Goal: Task Accomplishment & Management: Use online tool/utility

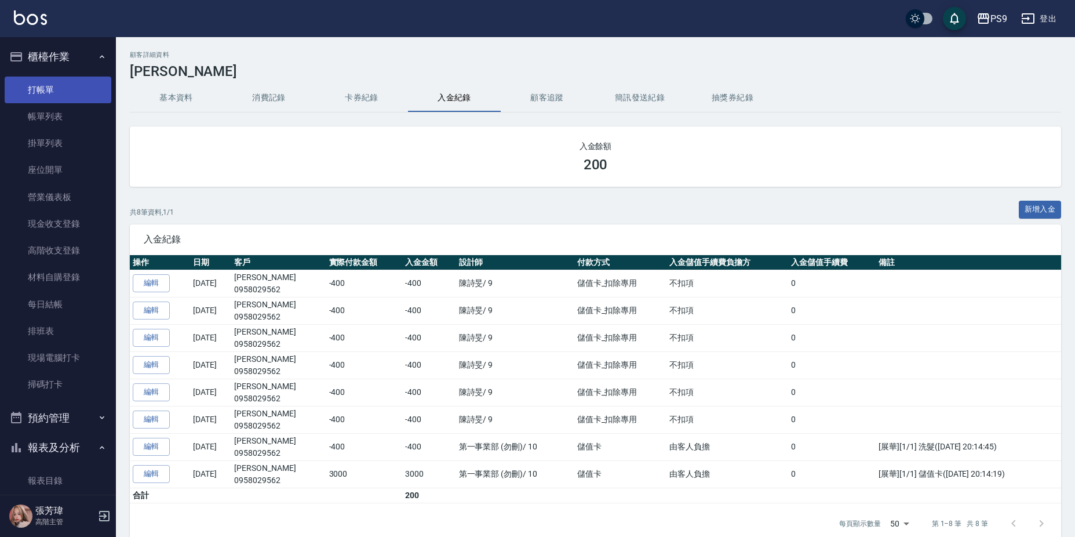
click at [61, 94] on link "打帳單" at bounding box center [58, 90] width 107 height 27
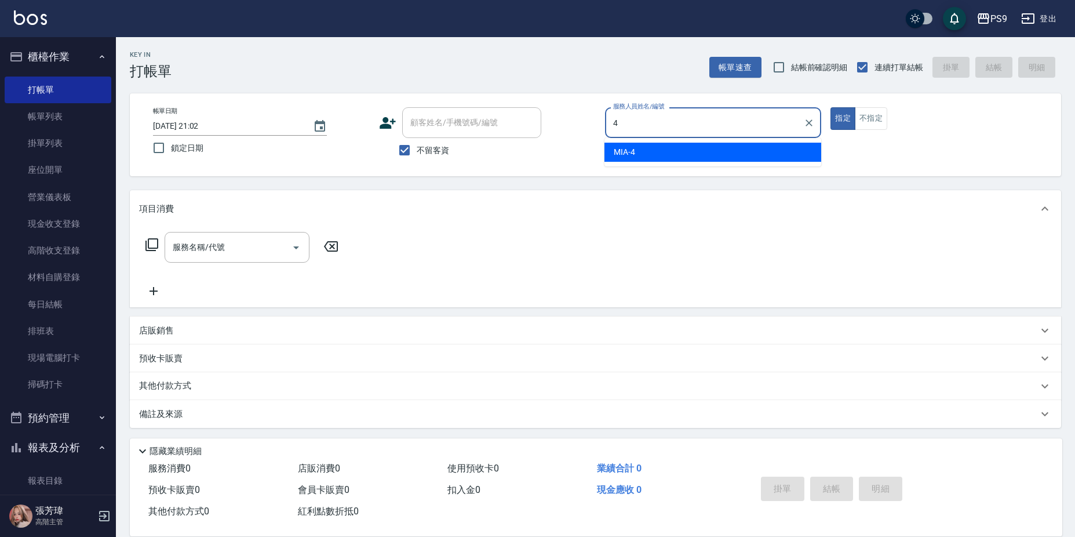
type input "MIA-4"
type button "true"
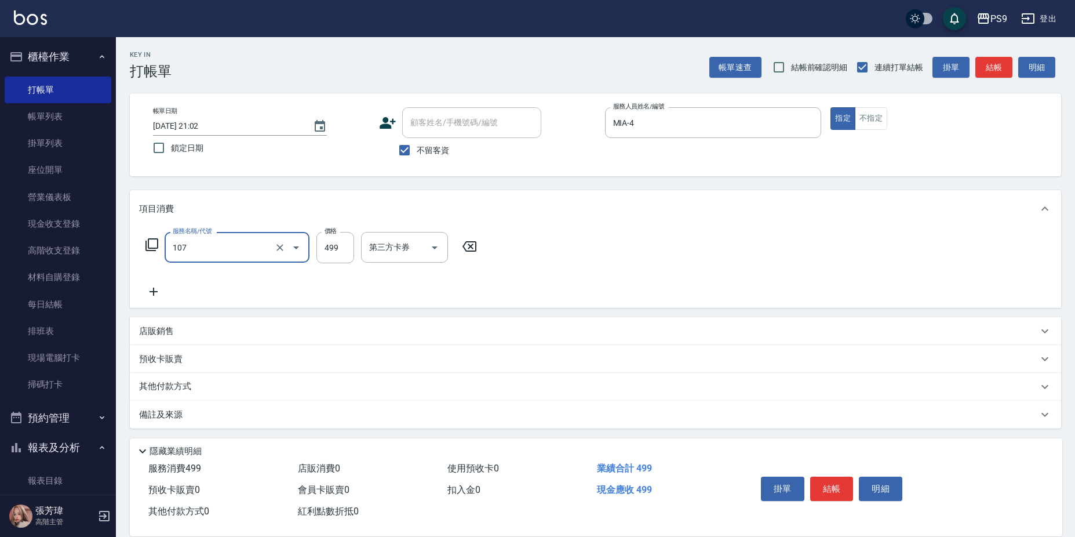
type input "[PERSON_NAME](107)"
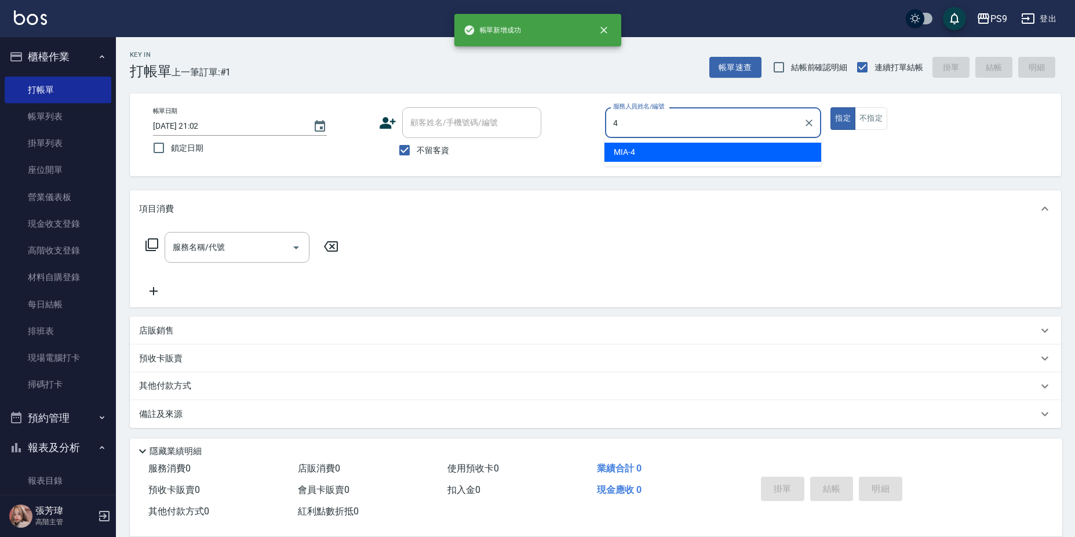
type input "MIA-4"
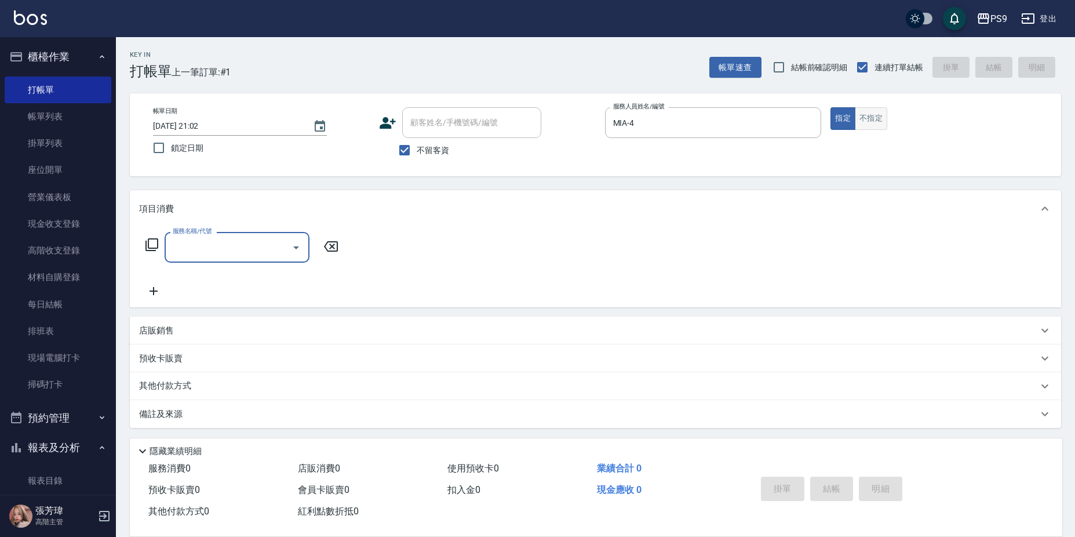
click at [871, 119] on button "不指定" at bounding box center [871, 118] width 32 height 23
type button "false"
type input "0"
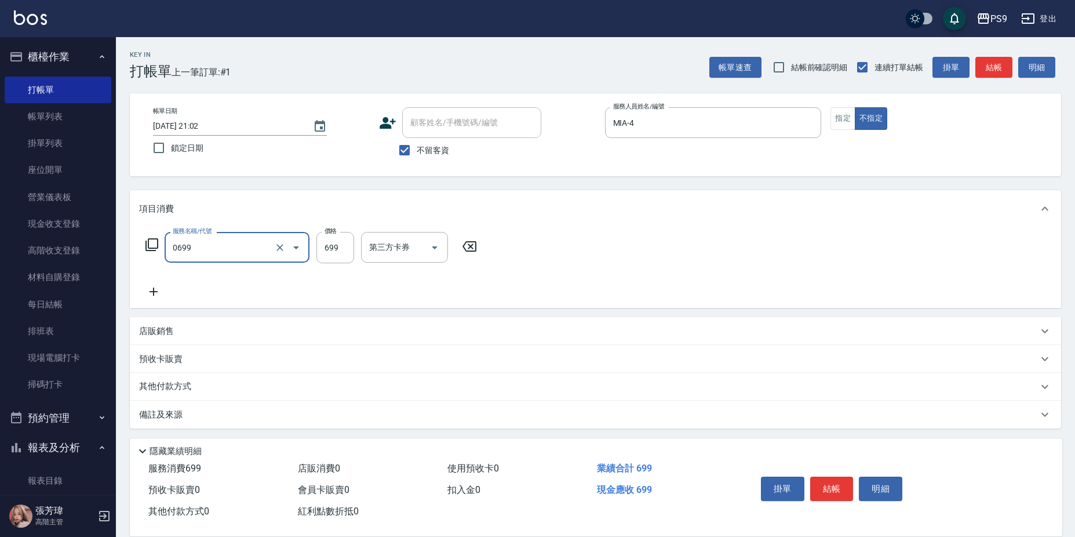
type input "699精油(0699)"
type input "799"
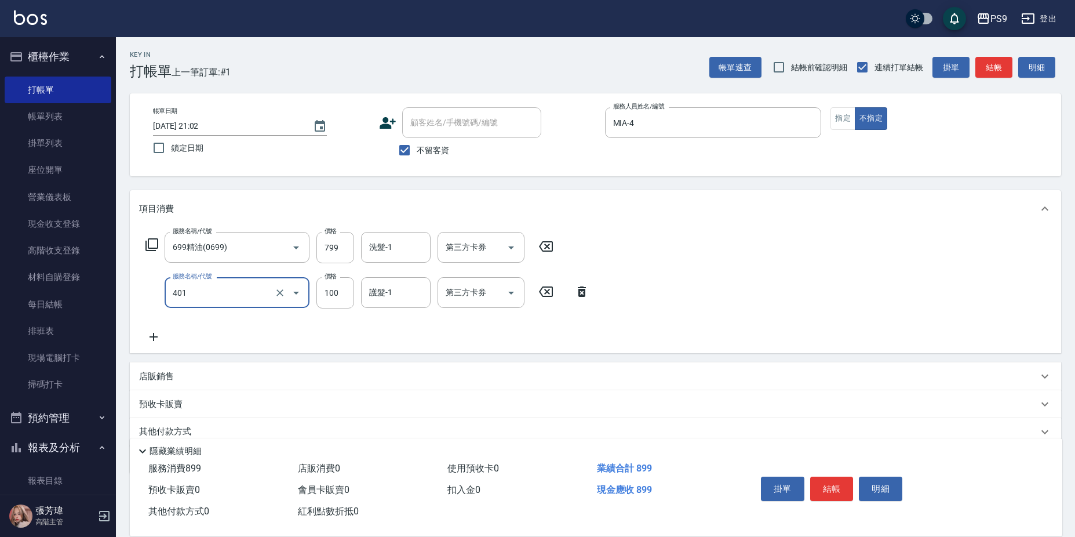
type input "順護(401)"
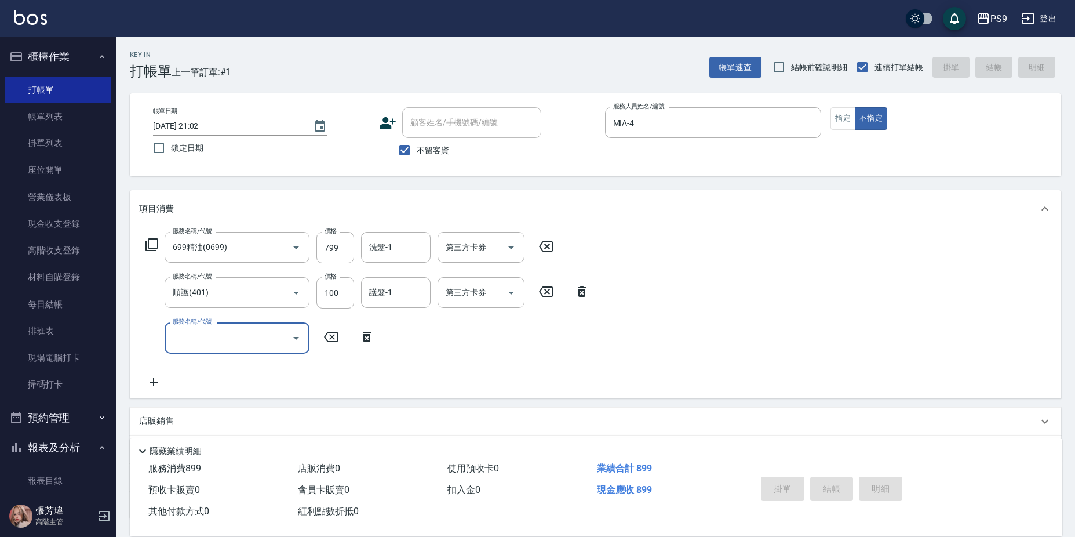
type input "[DATE] 21:03"
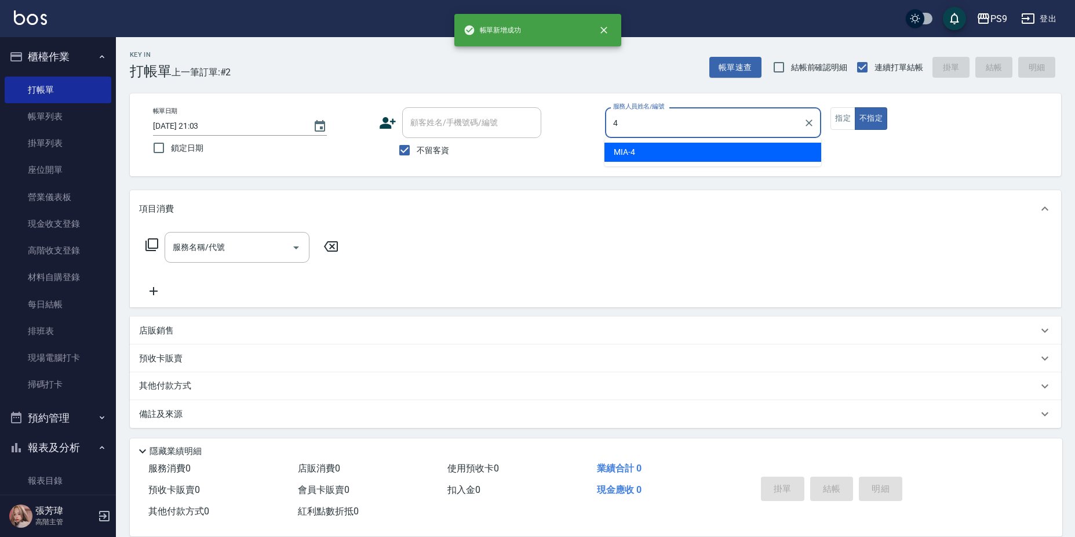
type input "MIA-4"
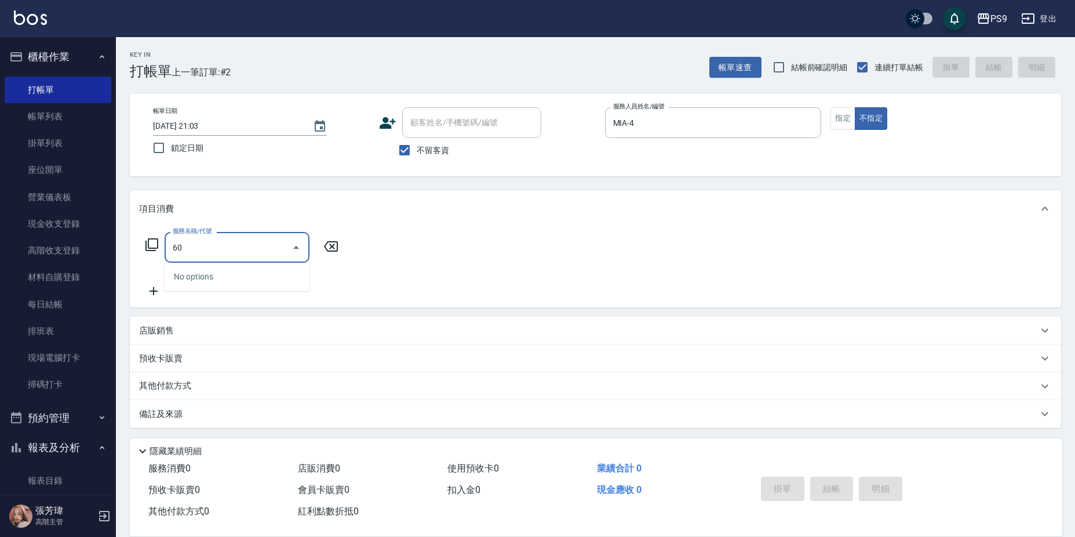
type input "6"
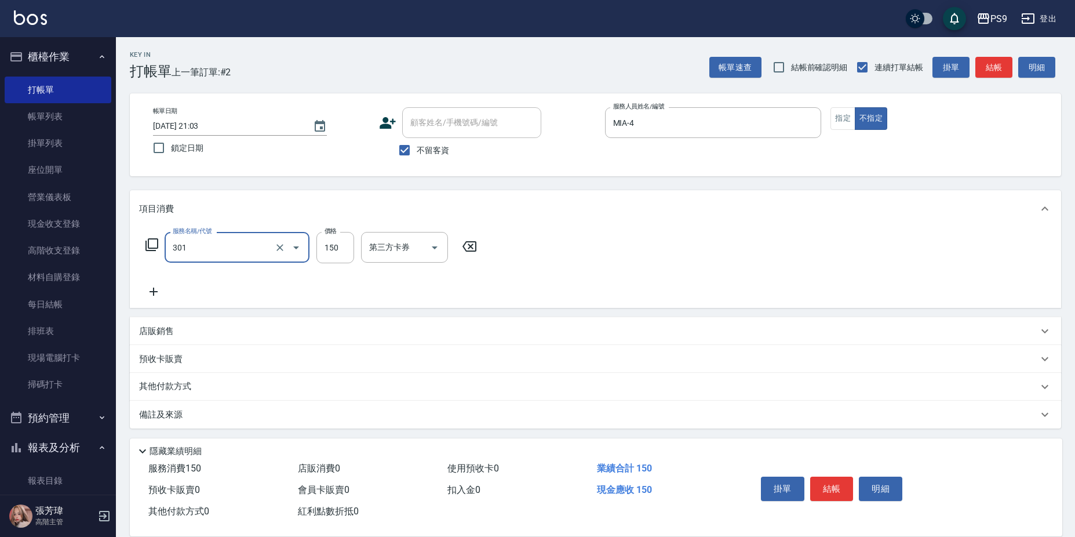
type input "剪-150(301)"
type input "300"
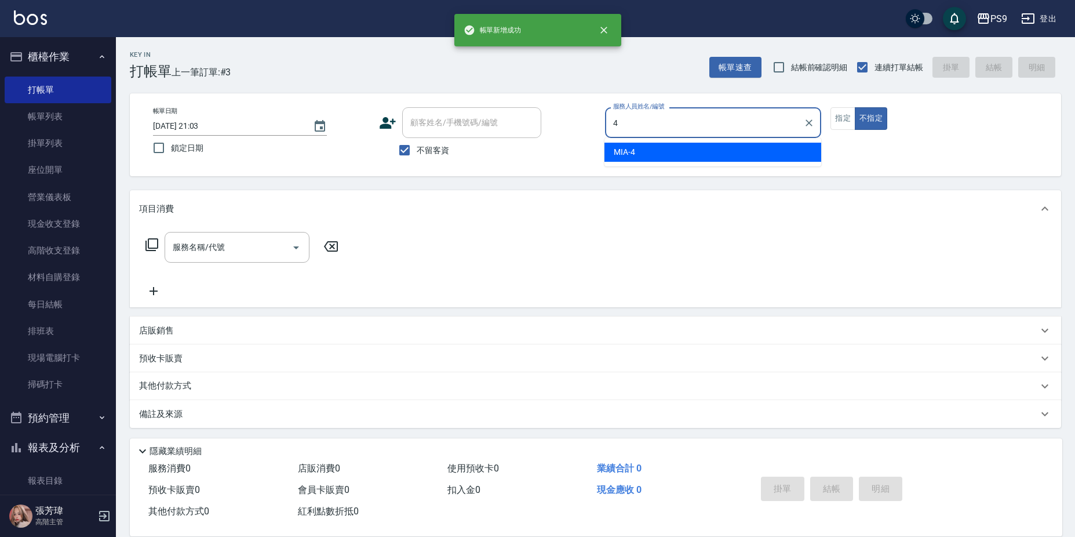
type input "MIA-4"
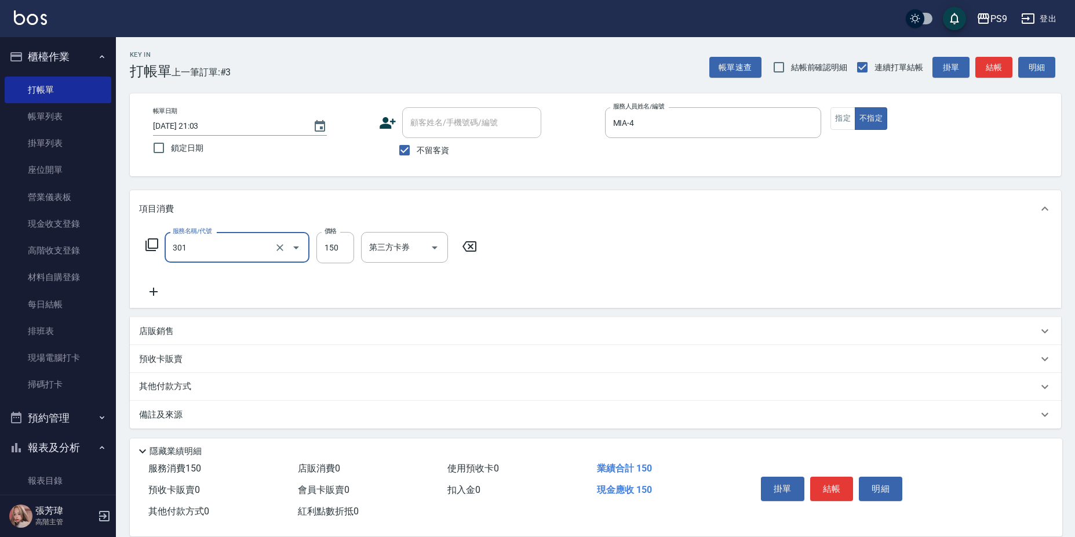
type input "剪-150(301)"
type input "300"
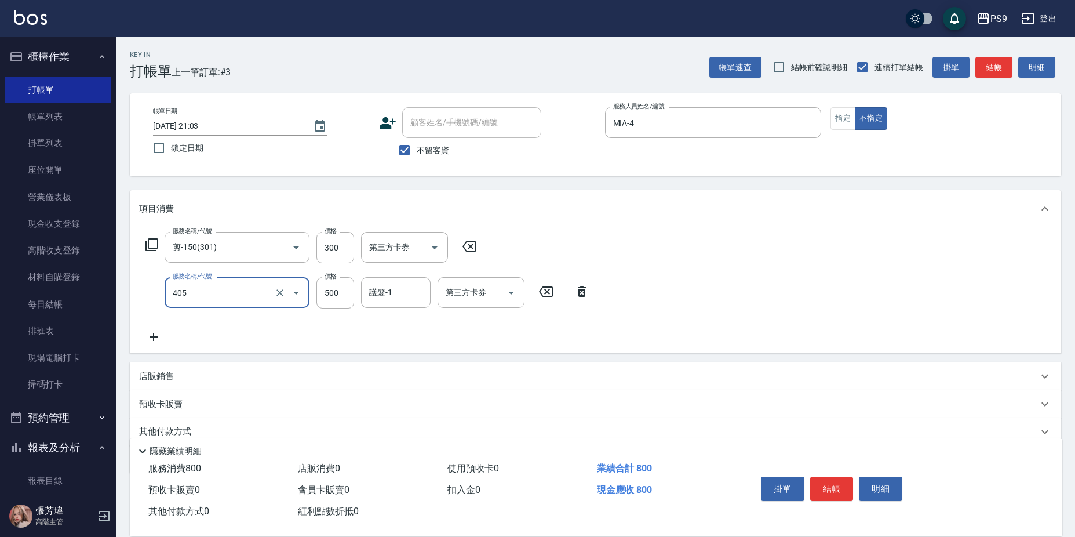
type input "護-500(405)"
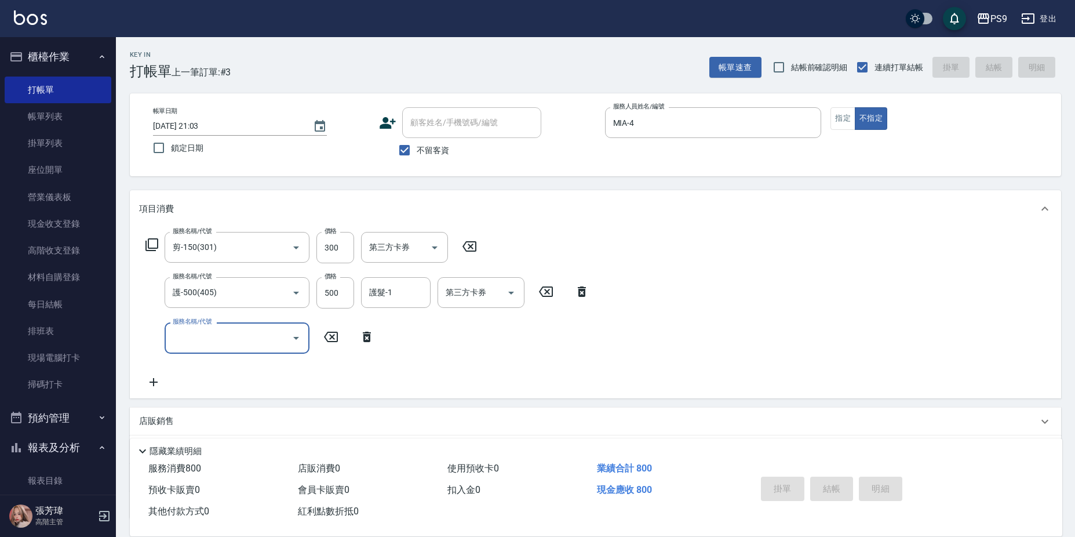
type input "[DATE] 21:04"
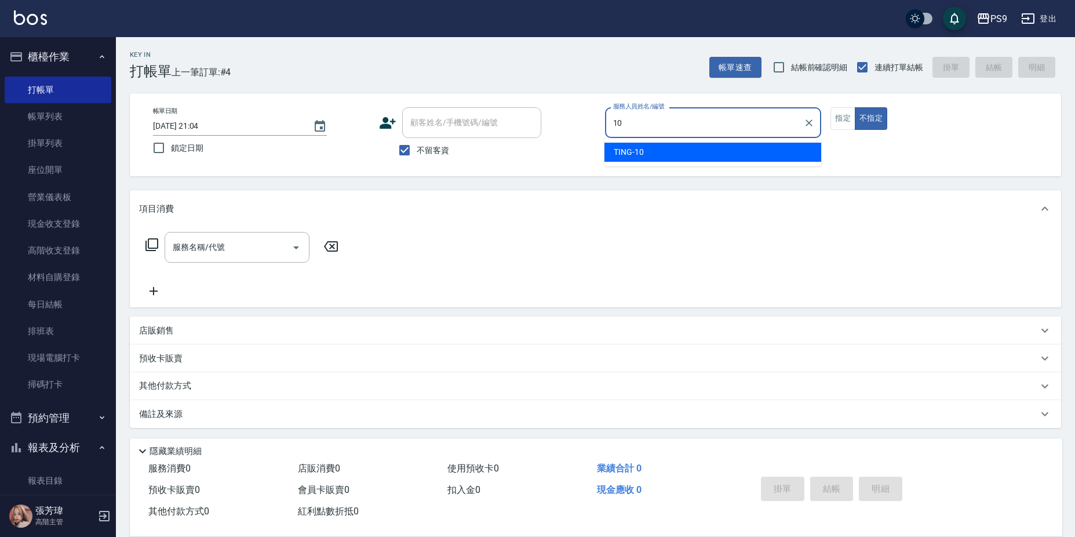
type input "TING-10"
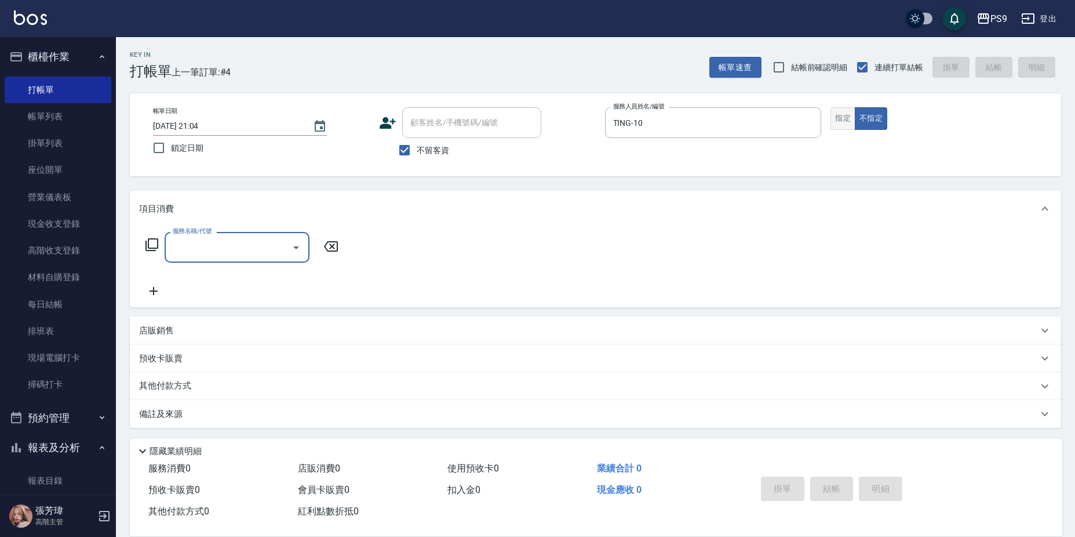
click at [846, 128] on button "指定" at bounding box center [843, 118] width 25 height 23
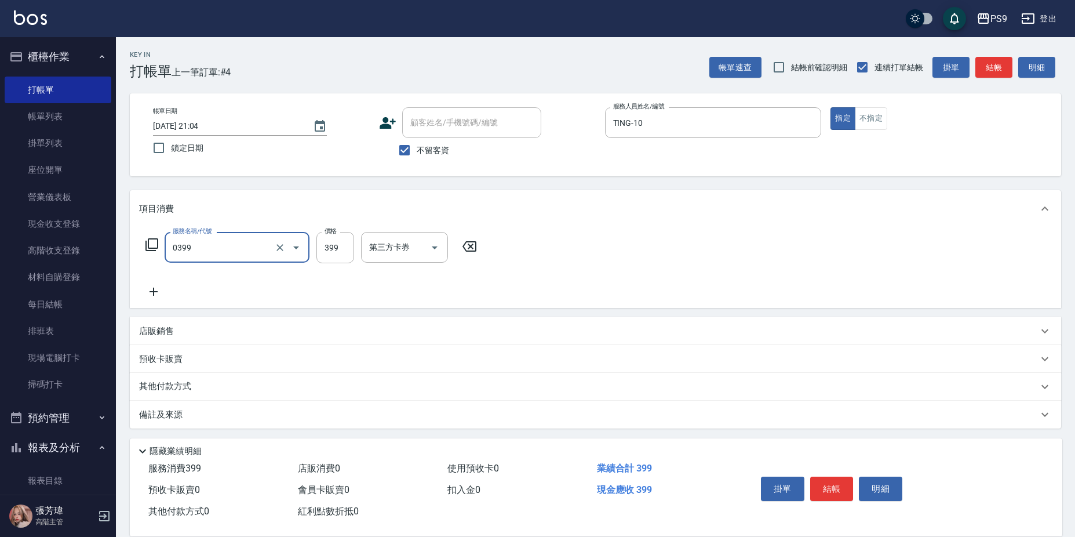
type input "海鹽洗護399(0399)"
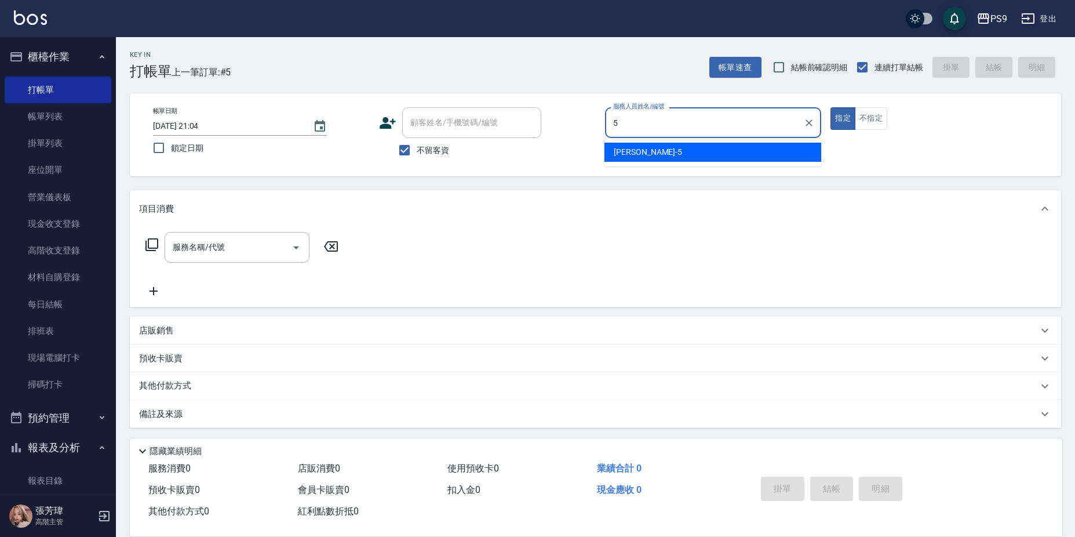
type input "[PERSON_NAME]-5"
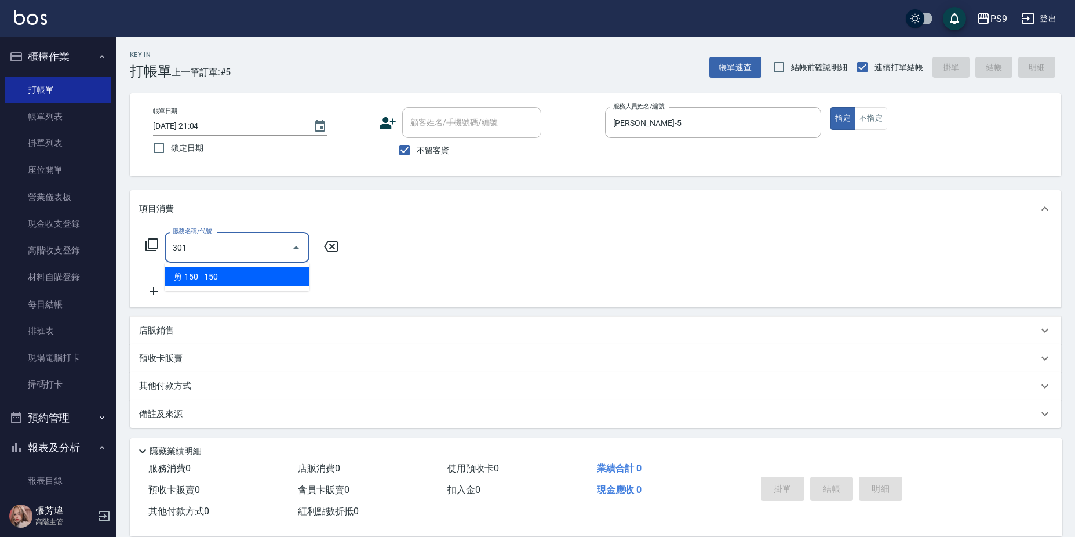
type input "剪-150(301)"
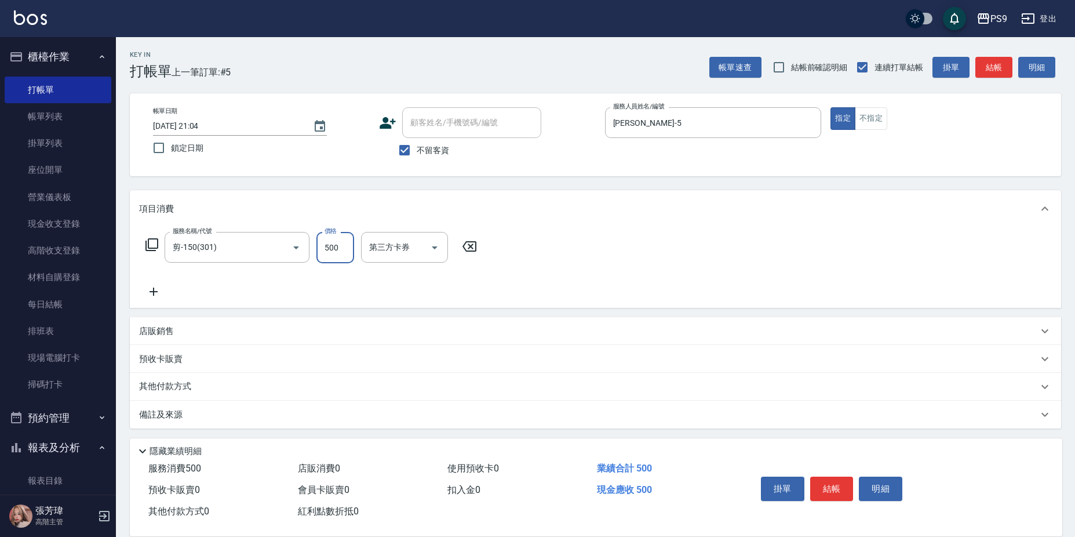
type input "500"
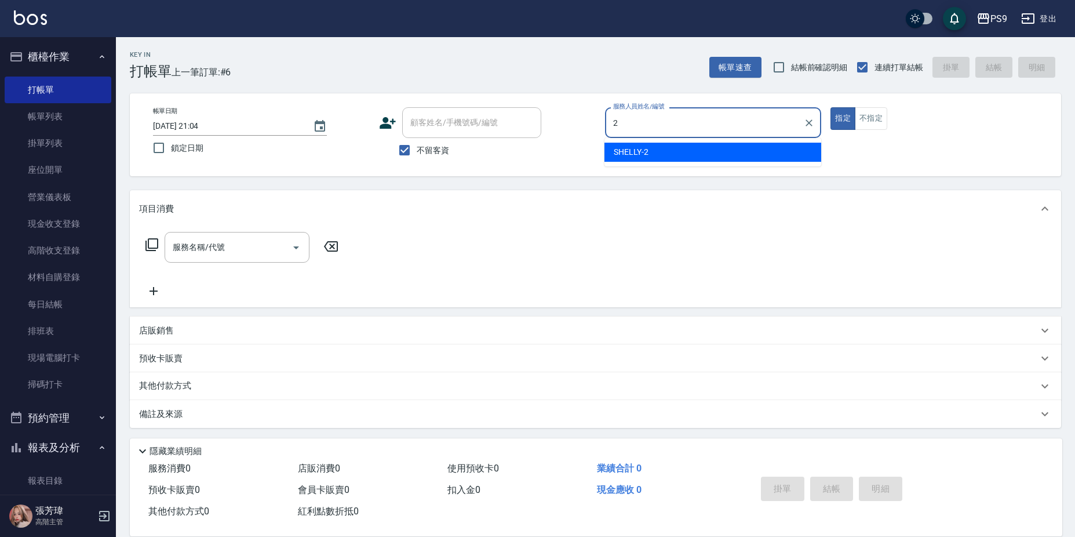
type input "SHELLY-2"
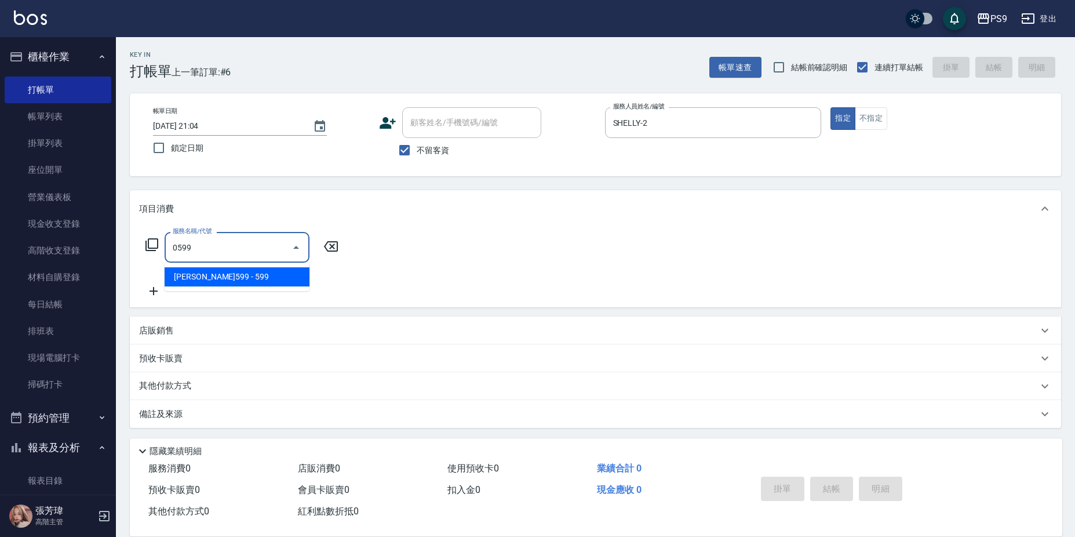
type input "[PERSON_NAME]599(0599)"
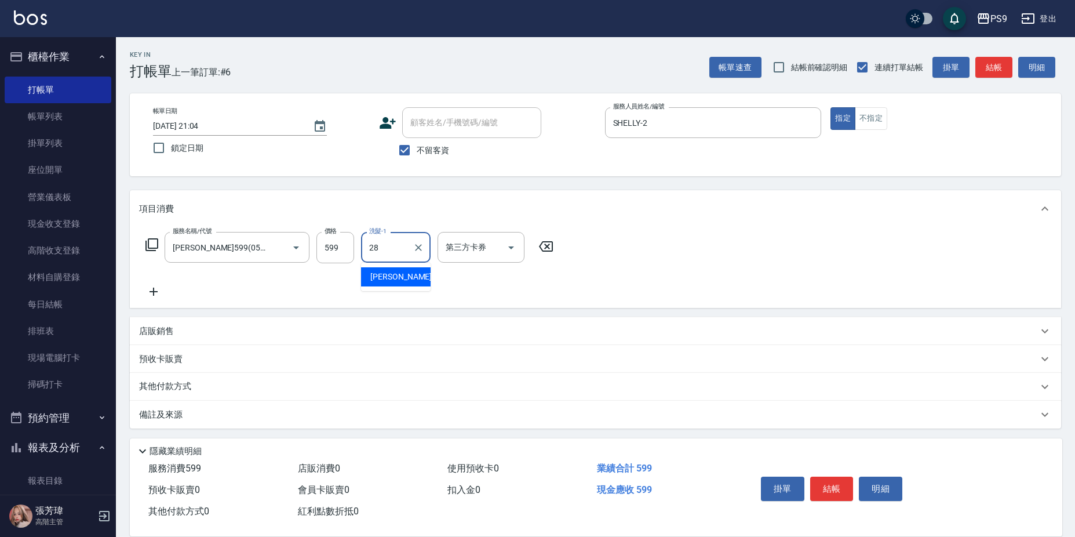
type input "[PERSON_NAME]-28"
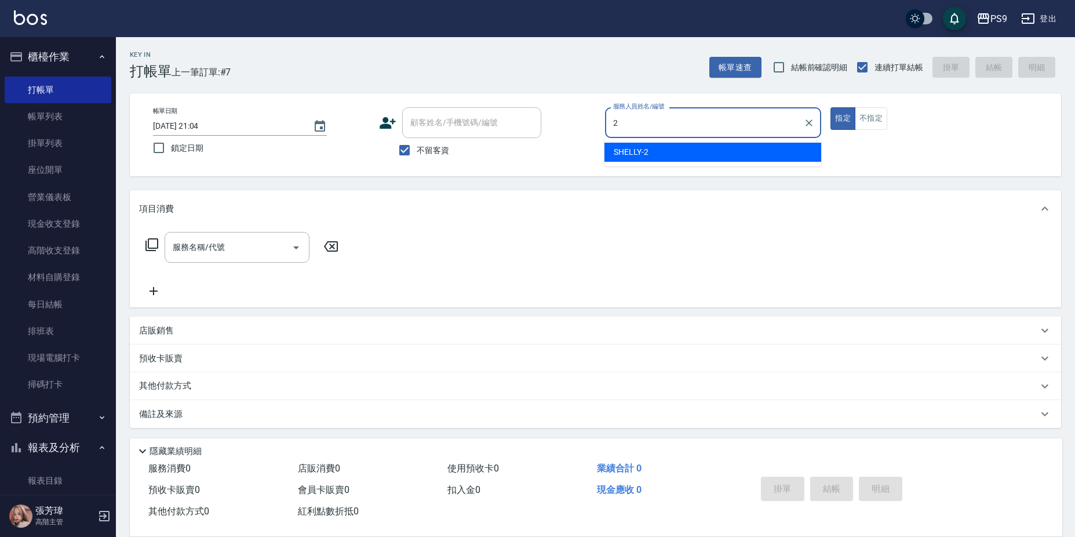
type input "SHELLY-2"
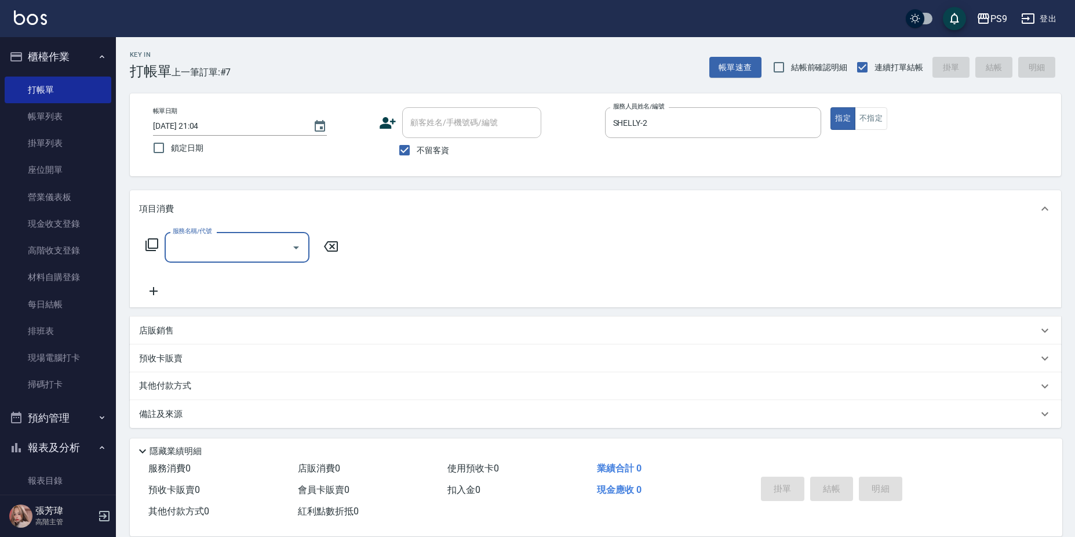
type input "3"
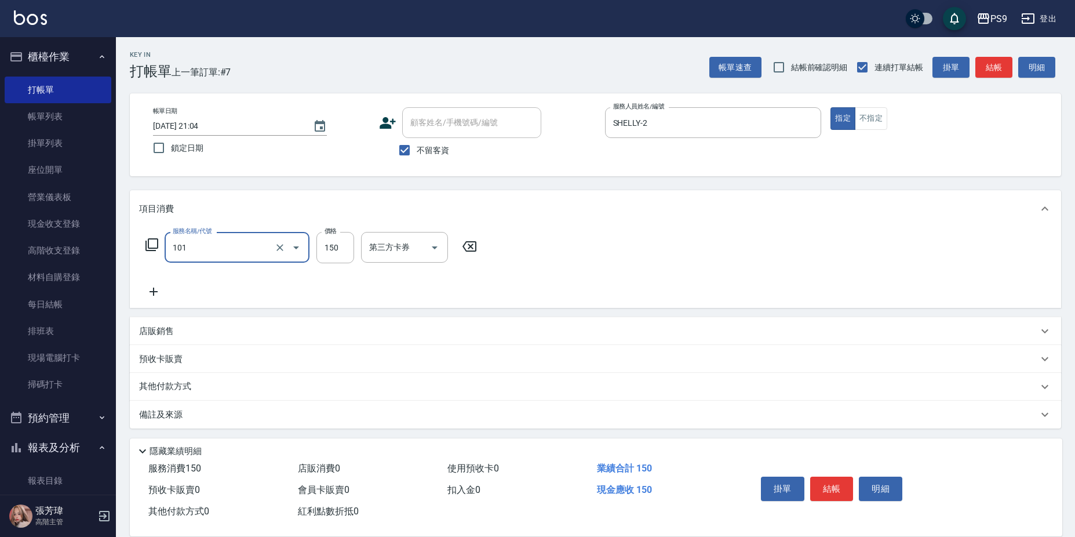
type input "洗髮(101)"
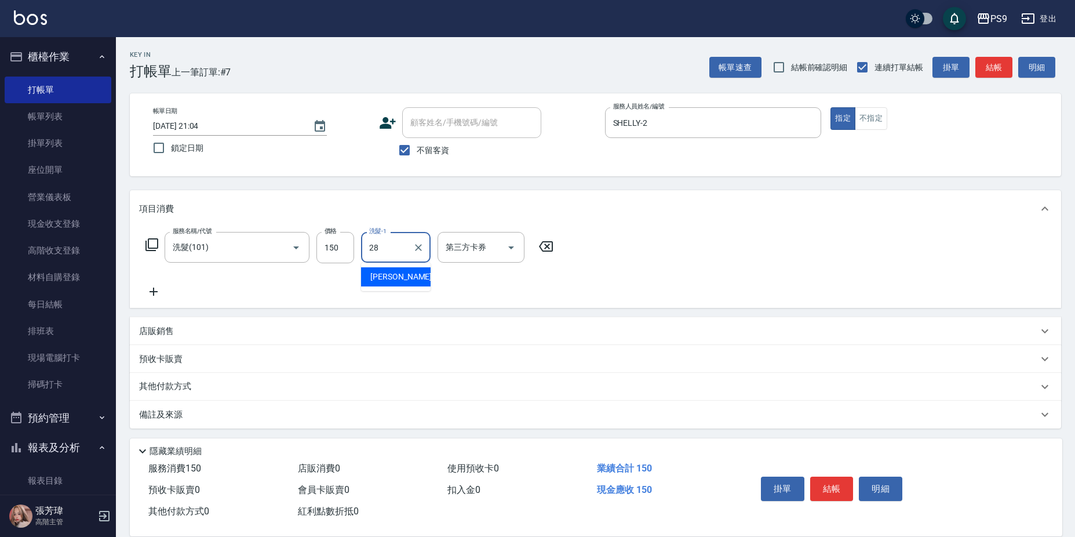
type input "[PERSON_NAME]-28"
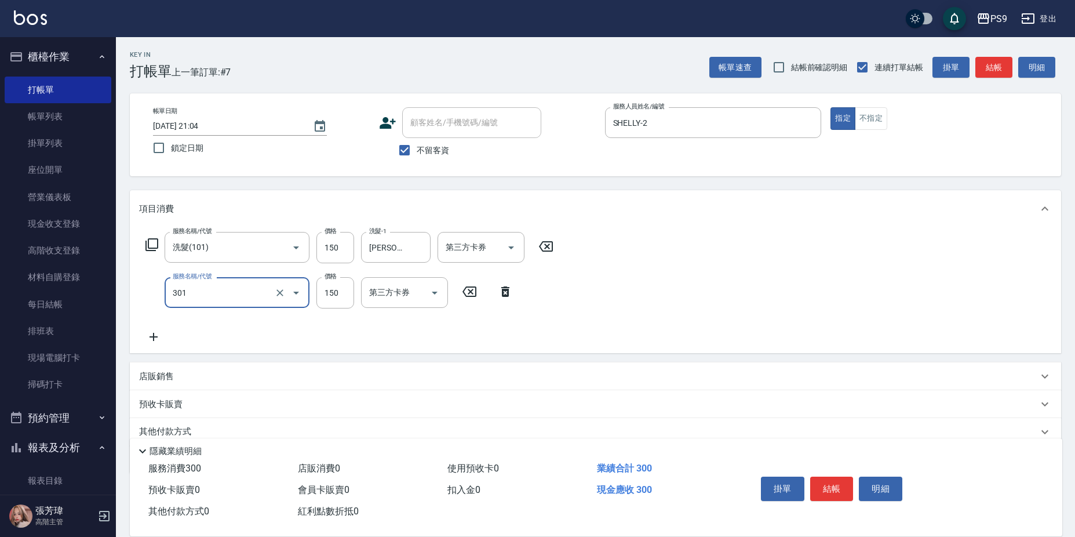
type input "剪-150(301)"
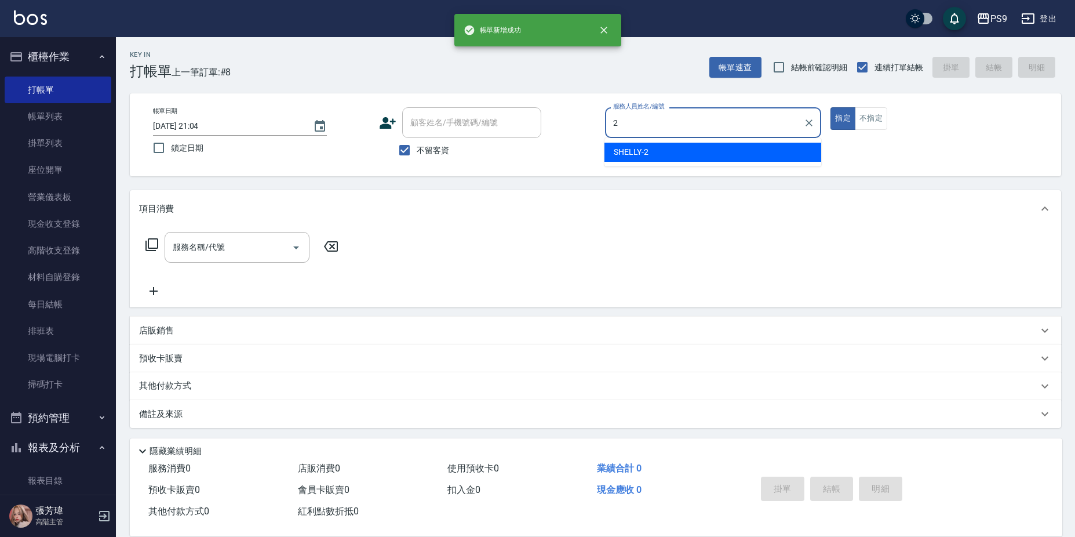
type input "SHELLY-2"
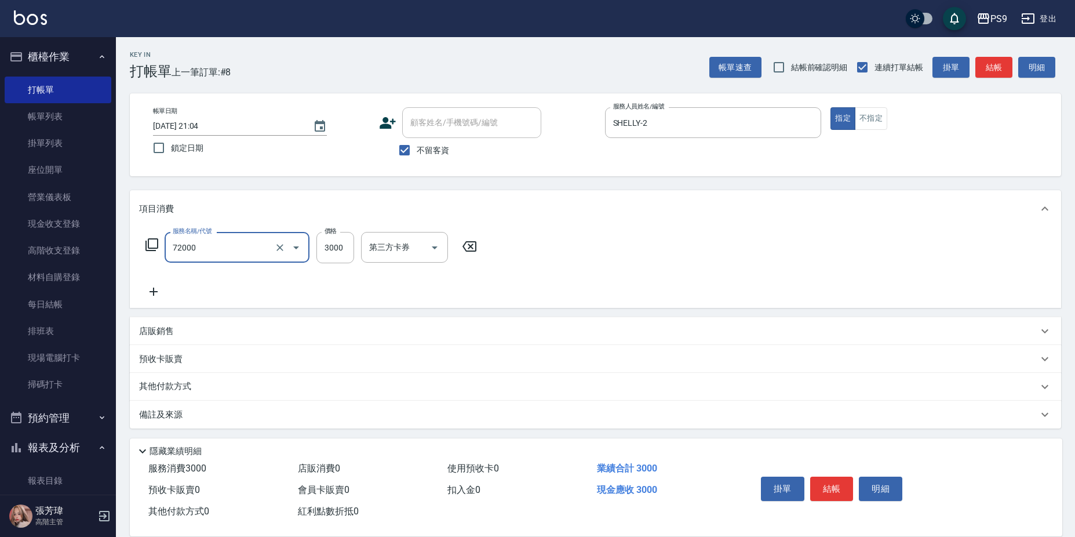
type input "接髮重整(72000)"
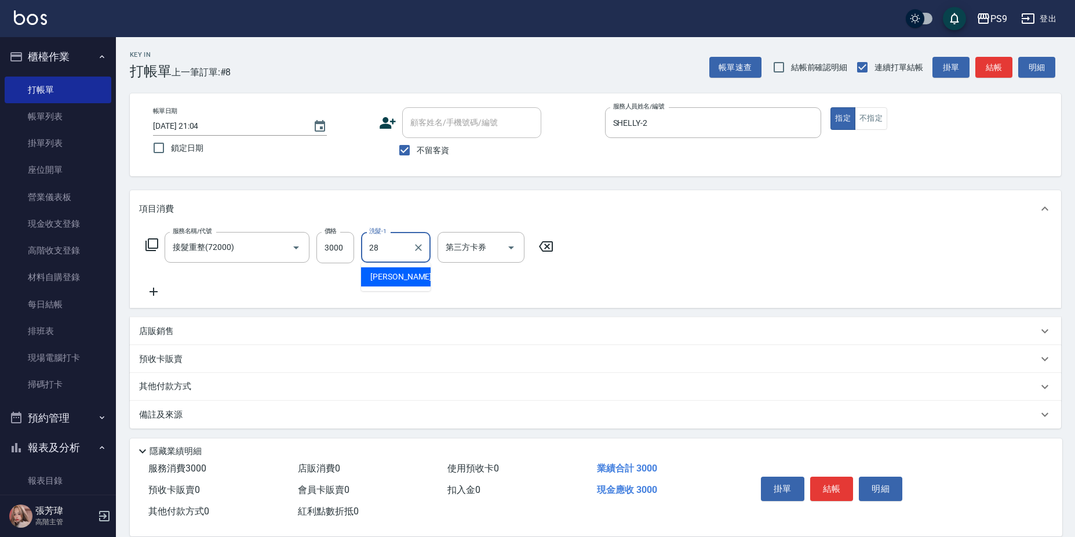
type input "[PERSON_NAME]-28"
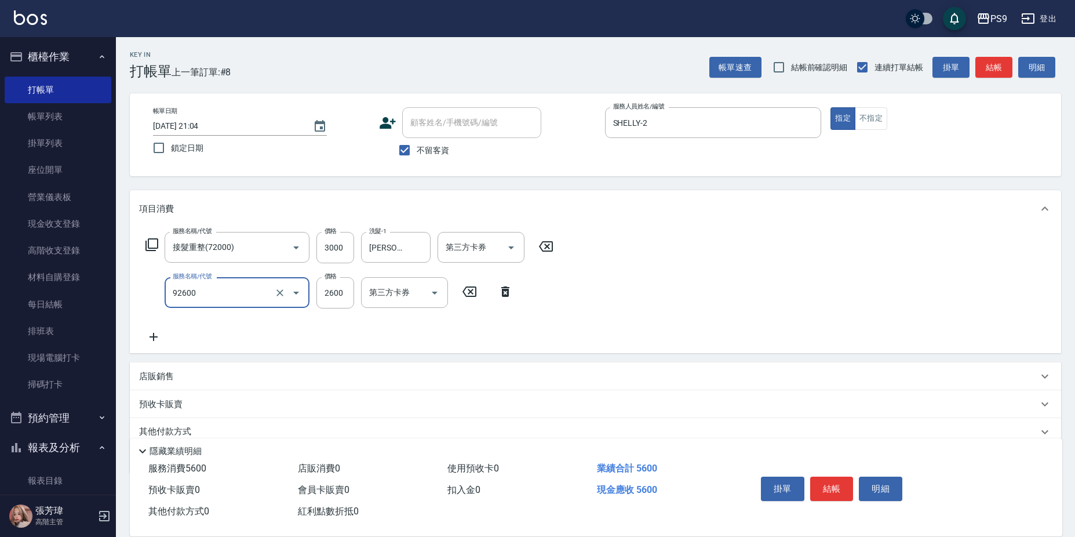
type input "過年-染A(92600)"
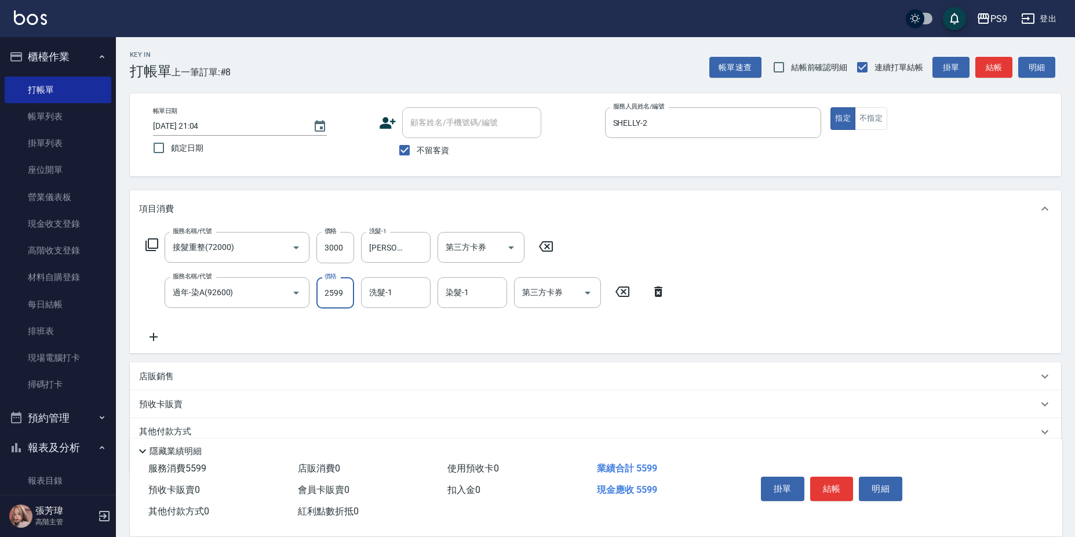
type input "2599"
type input "[PERSON_NAME]-28"
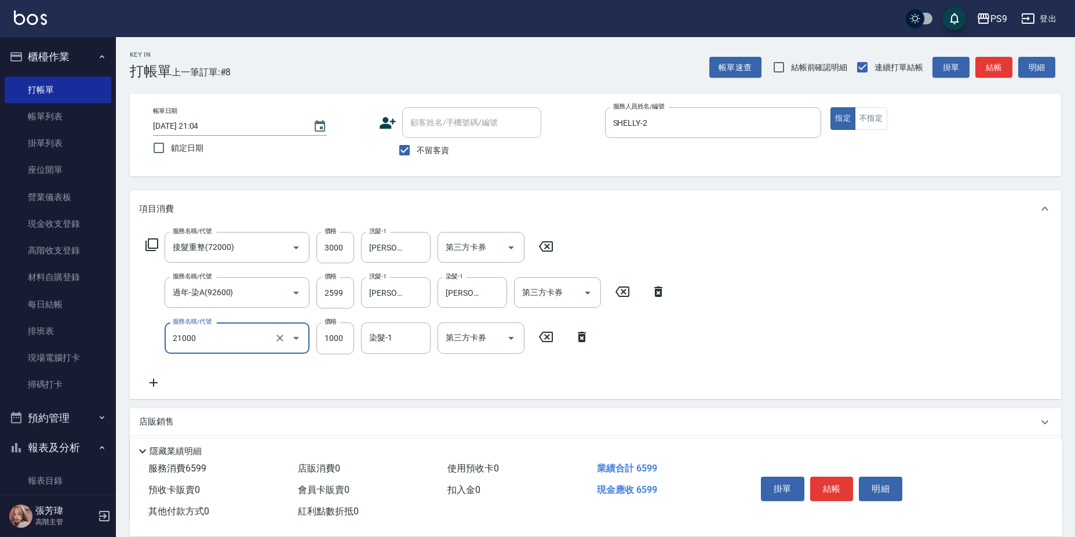
type input "染髮1000(21000)"
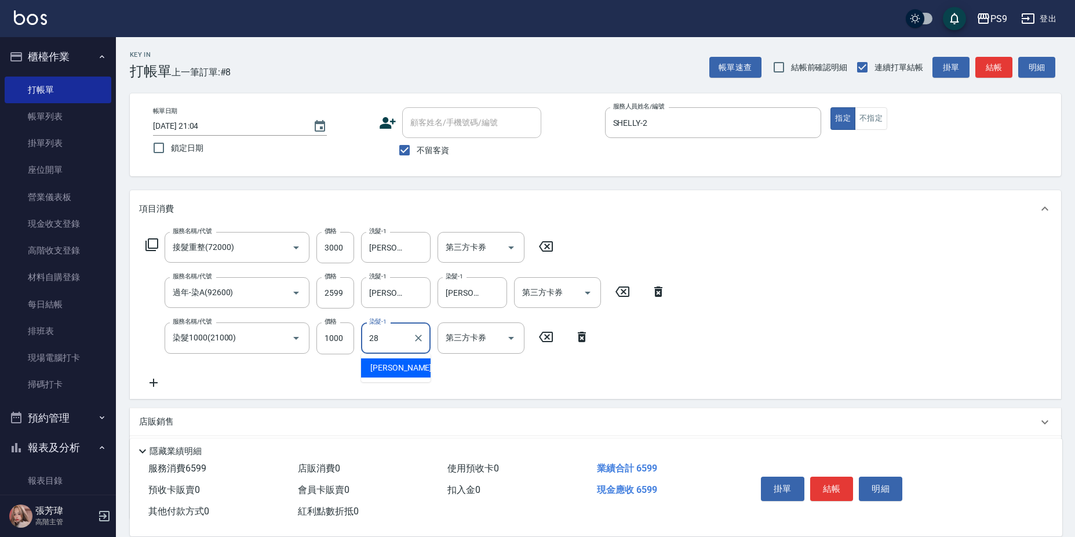
type input "[PERSON_NAME]-28"
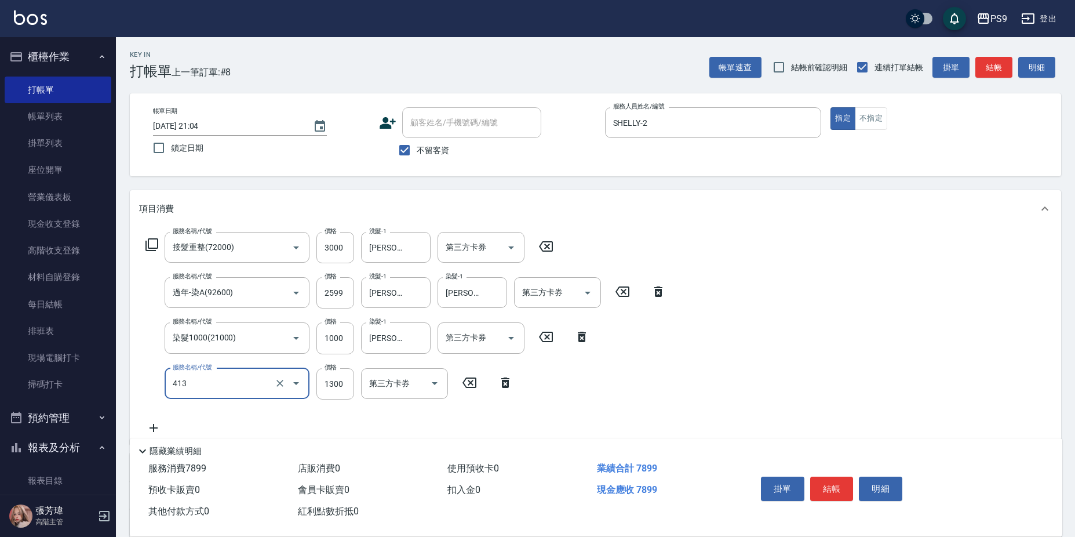
type input "鏡面護髮(413)"
type input "2000"
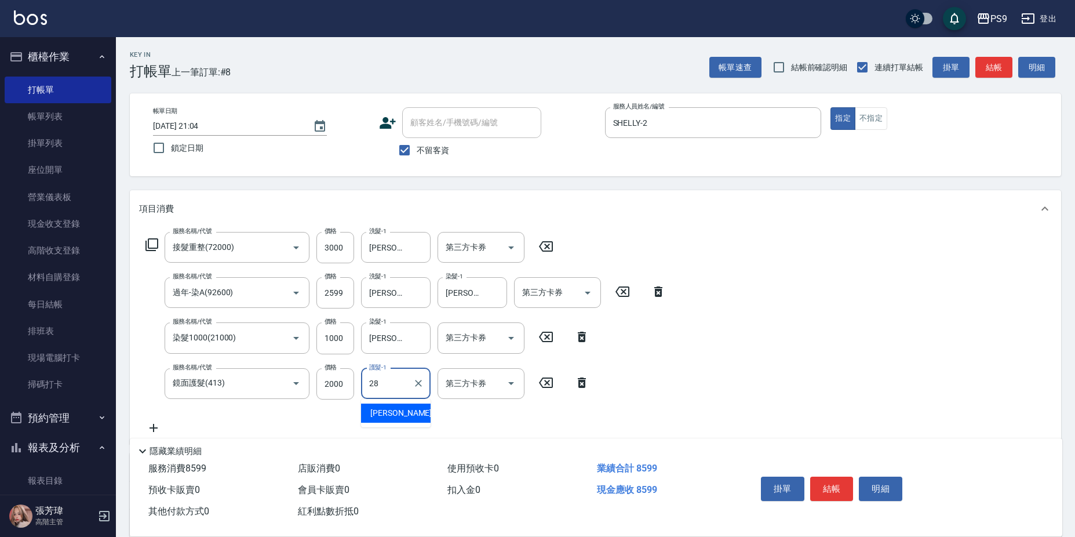
type input "[PERSON_NAME]-28"
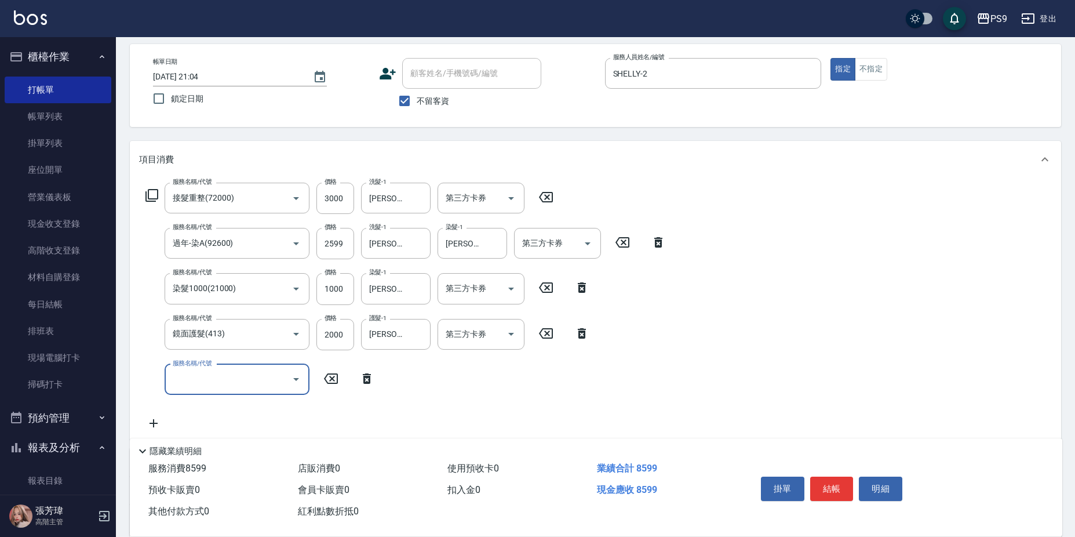
scroll to position [174, 0]
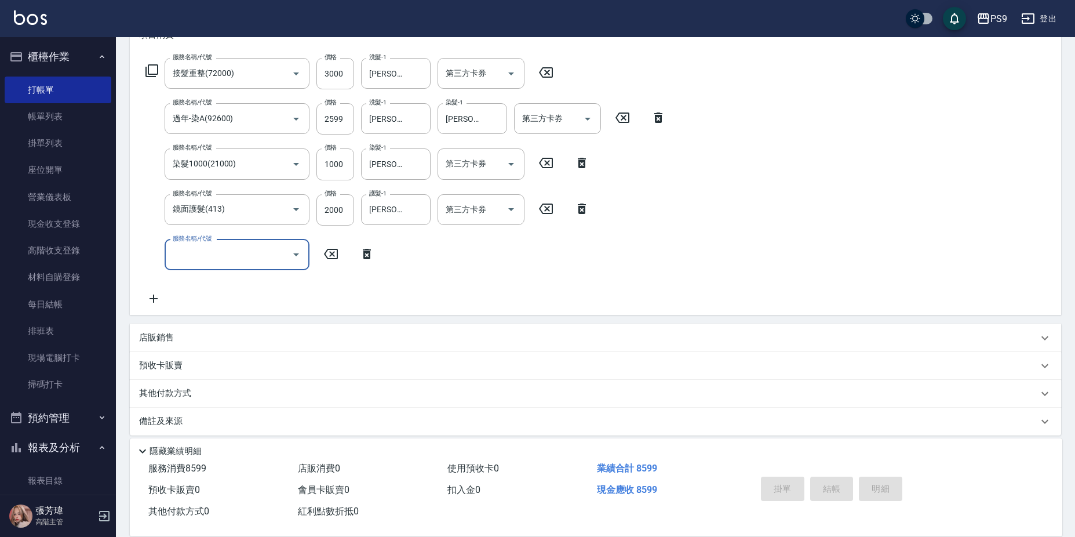
type input "[DATE] 21:05"
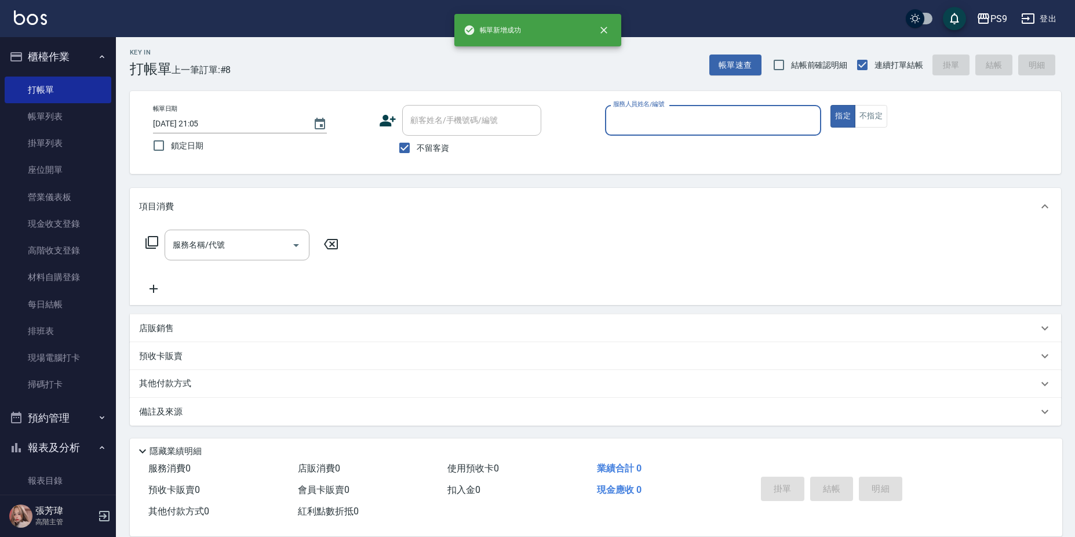
scroll to position [2, 0]
type input "SHELLY-2"
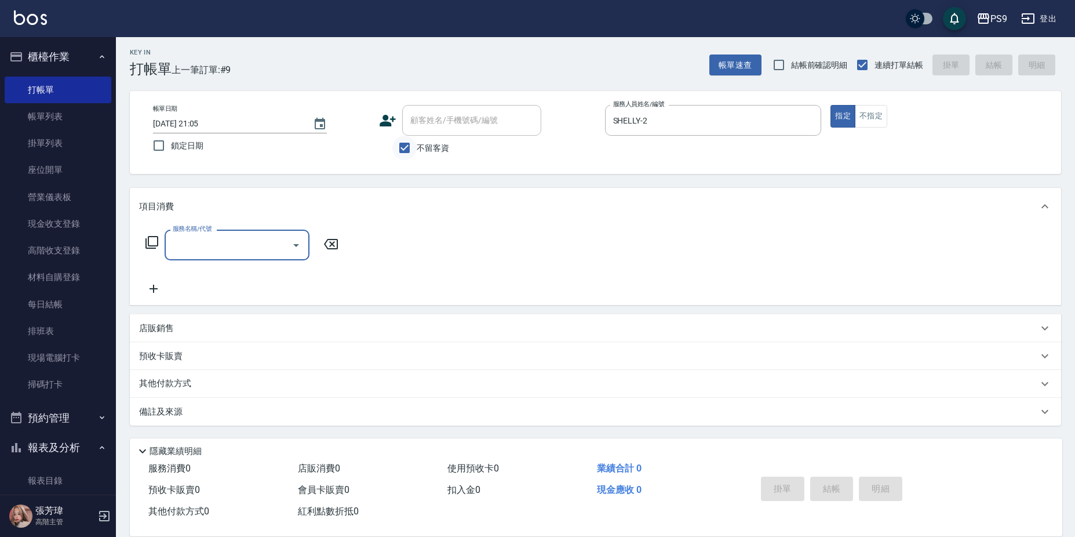
click at [405, 148] on input "不留客資" at bounding box center [404, 148] width 24 height 24
checkbox input "false"
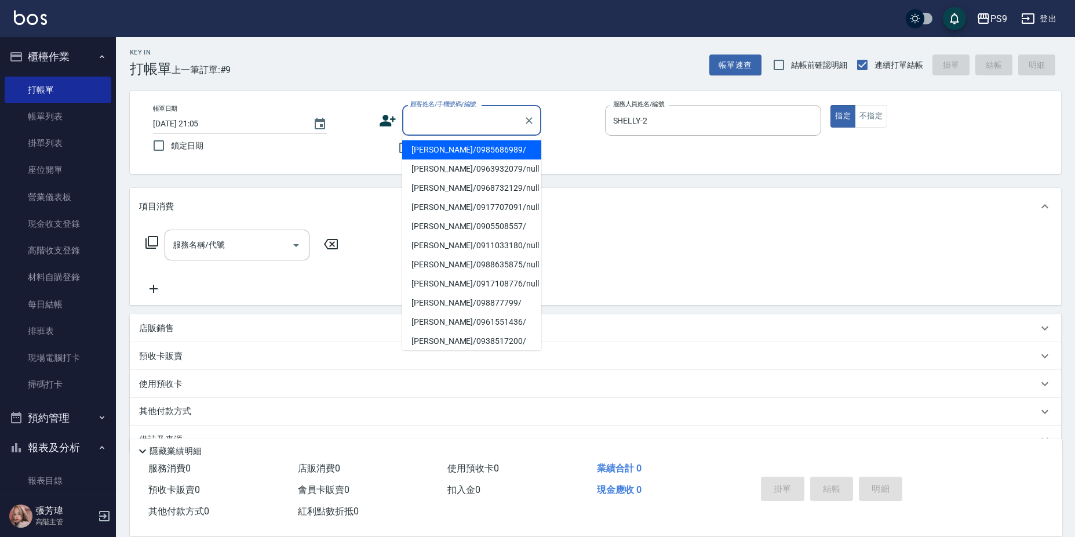
click at [444, 118] on input "顧客姓名/手機號碼/編號" at bounding box center [462, 120] width 111 height 20
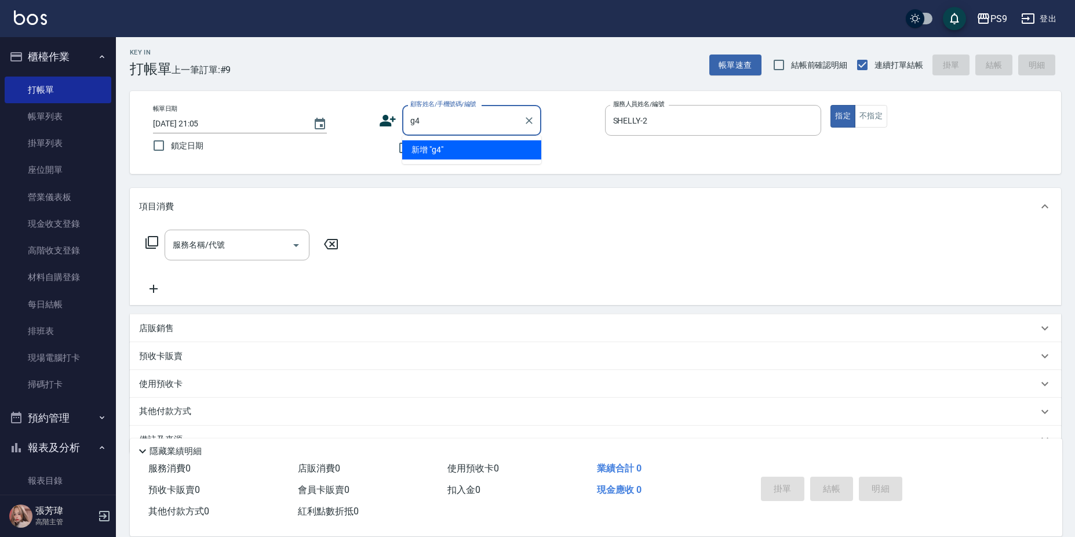
type input "g"
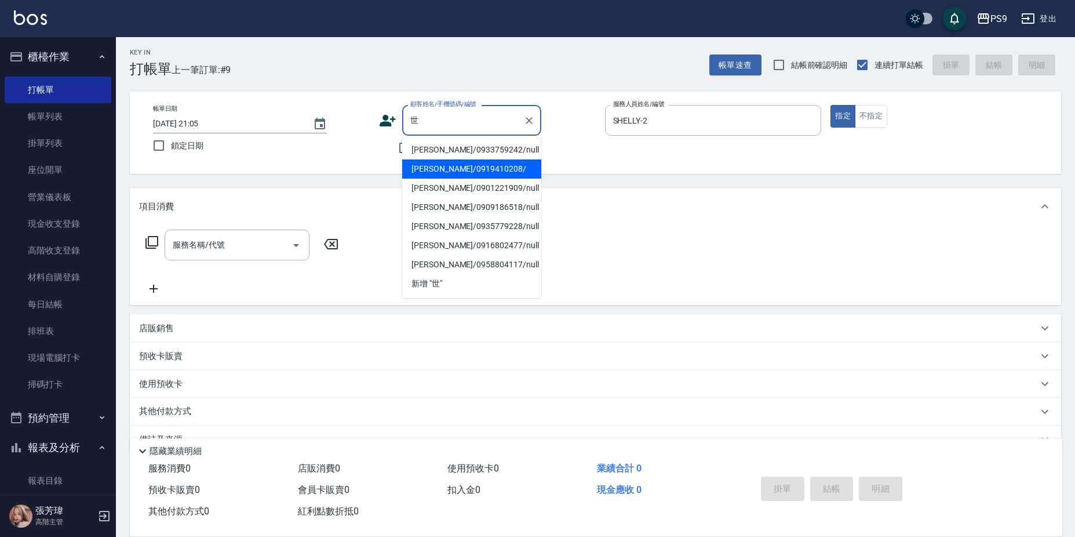
click at [498, 168] on li "[PERSON_NAME]/0919410208/" at bounding box center [471, 168] width 139 height 19
type input "[PERSON_NAME]/0919410208/"
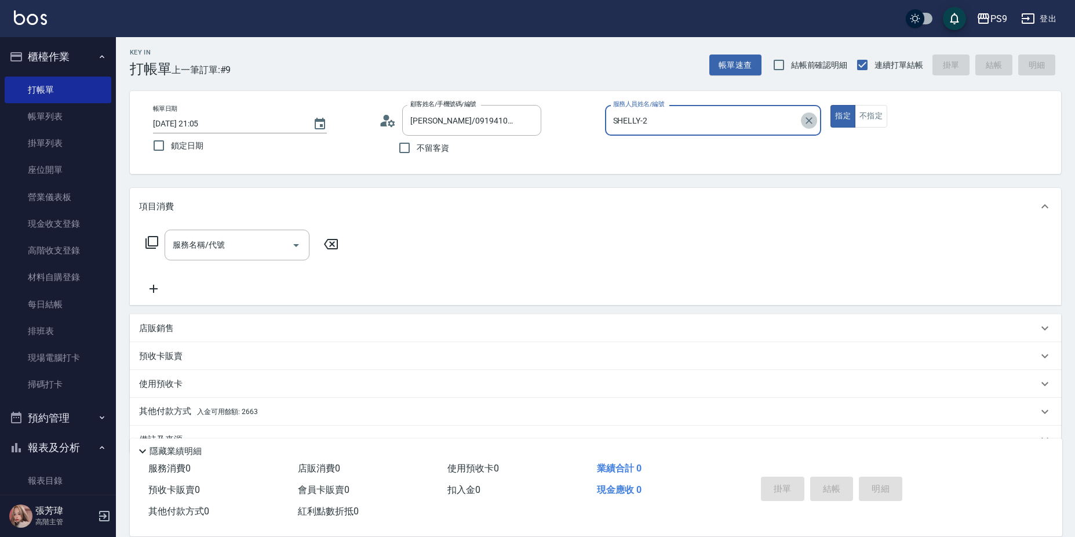
click at [803, 121] on icon "Clear" at bounding box center [809, 121] width 12 height 12
click at [529, 116] on icon "Clear" at bounding box center [529, 121] width 12 height 12
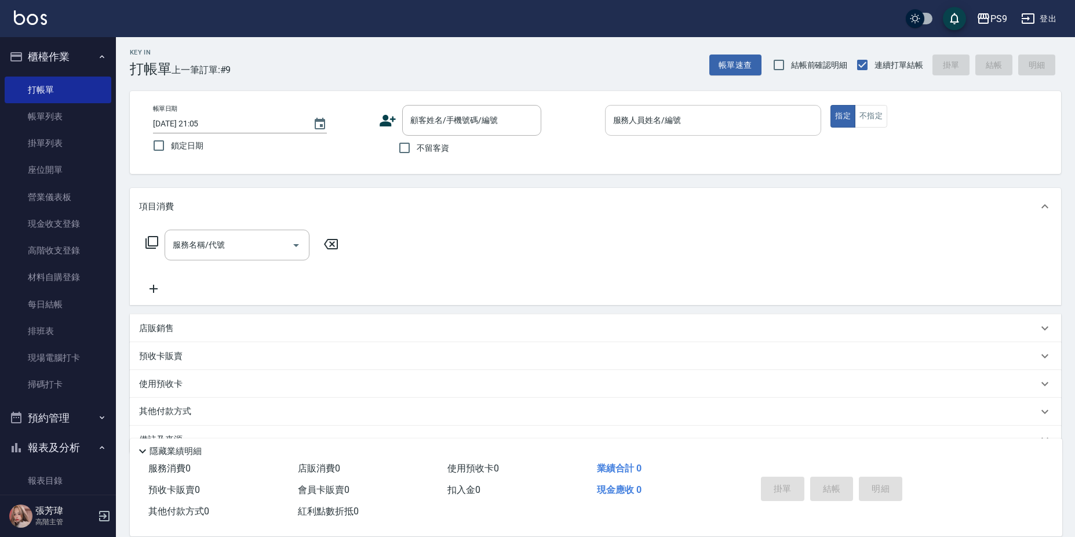
click at [562, 180] on div "Key In 打帳單 上一筆訂單:#9 帳單速查 結帳前確認明細 連續打單結帳 掛單 結帳 明細 帳單日期 [DATE] 21:05 鎖定日期 顧客姓名/手機…" at bounding box center [595, 300] width 959 height 530
click at [471, 121] on input "顧客姓名/手機號碼/編號" at bounding box center [462, 120] width 111 height 20
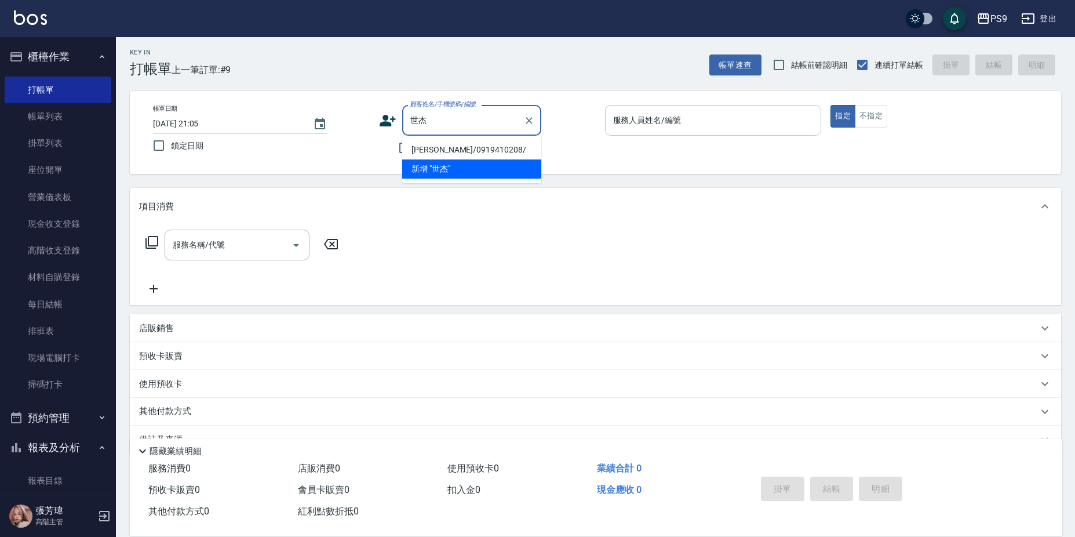
click at [531, 147] on li "[PERSON_NAME]/0919410208/" at bounding box center [471, 149] width 139 height 19
type input "[PERSON_NAME]/0919410208/"
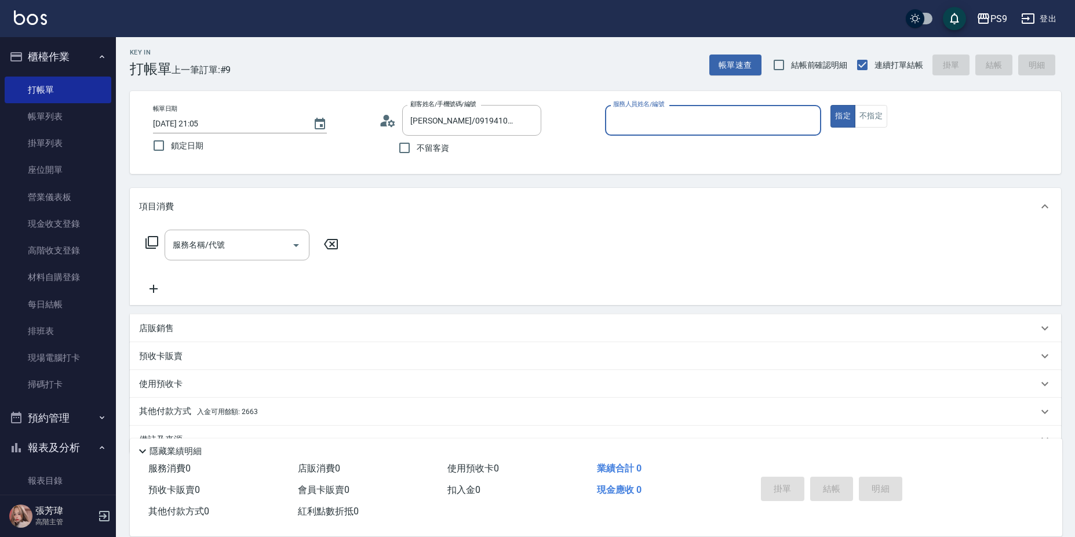
type input "SHELLY-2"
click at [831, 105] on button "指定" at bounding box center [843, 116] width 25 height 23
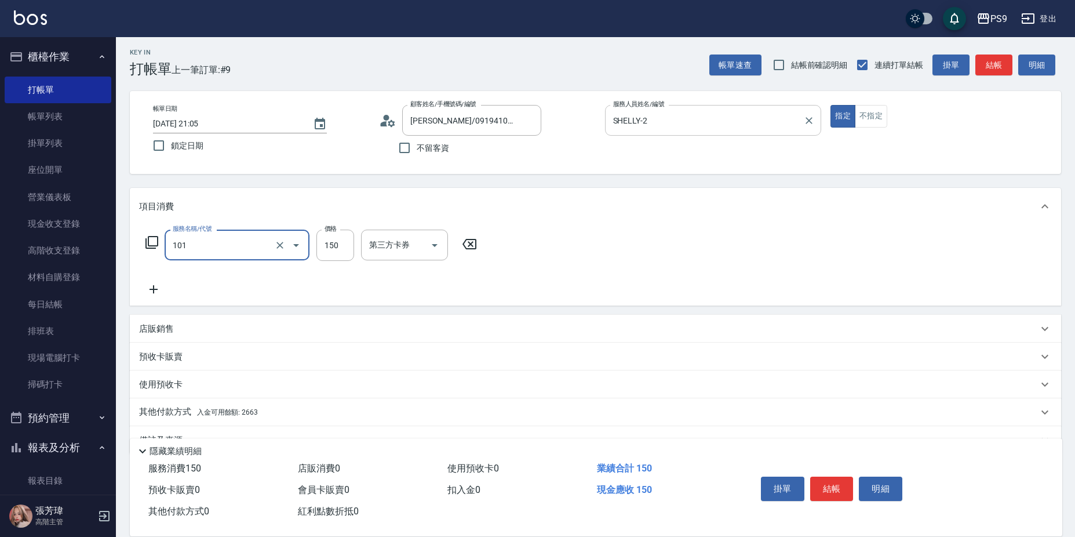
type input "洗髮(101)"
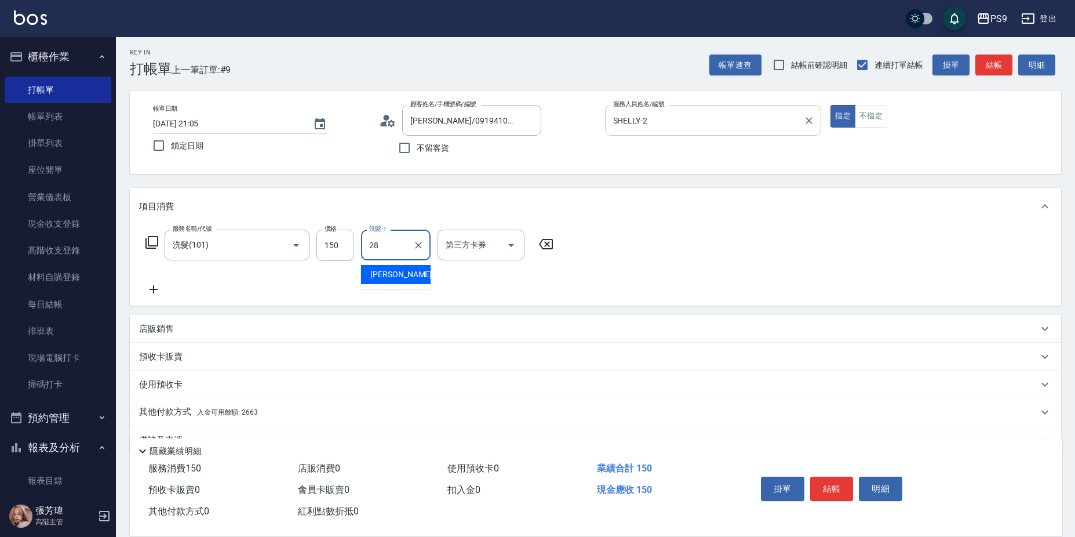
type input "[PERSON_NAME]-28"
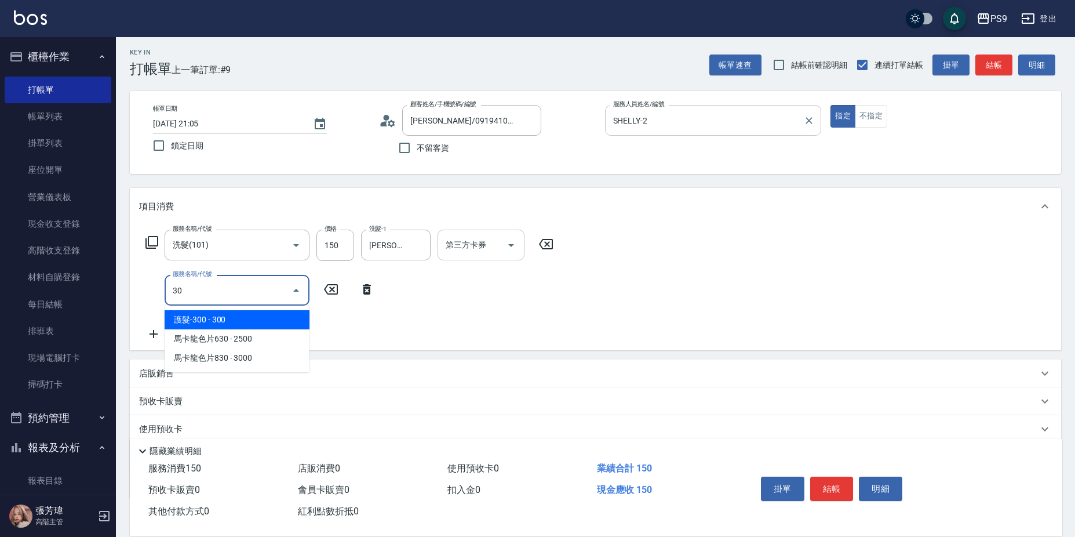
type input "30"
click at [484, 252] on input "第三方卡券" at bounding box center [472, 245] width 59 height 20
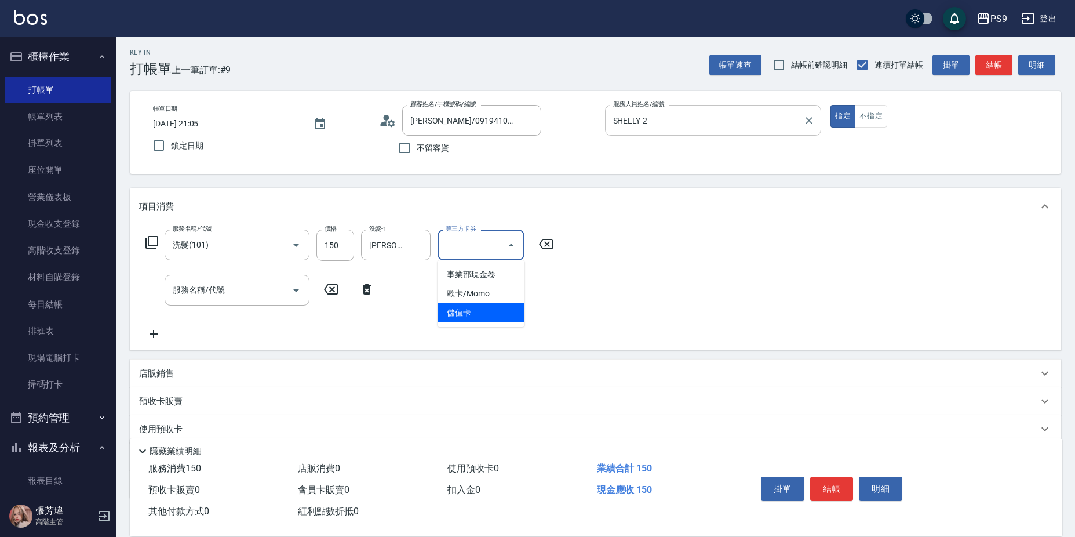
click at [485, 318] on span "儲值卡" at bounding box center [481, 312] width 87 height 19
type input "儲值卡"
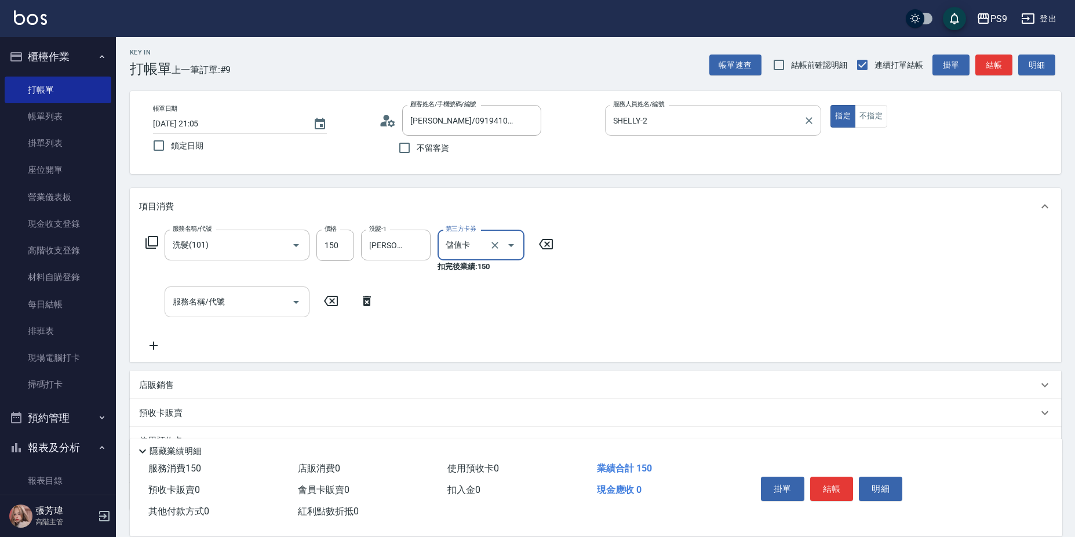
click at [241, 298] on input "服務名稱/代號" at bounding box center [228, 302] width 117 height 20
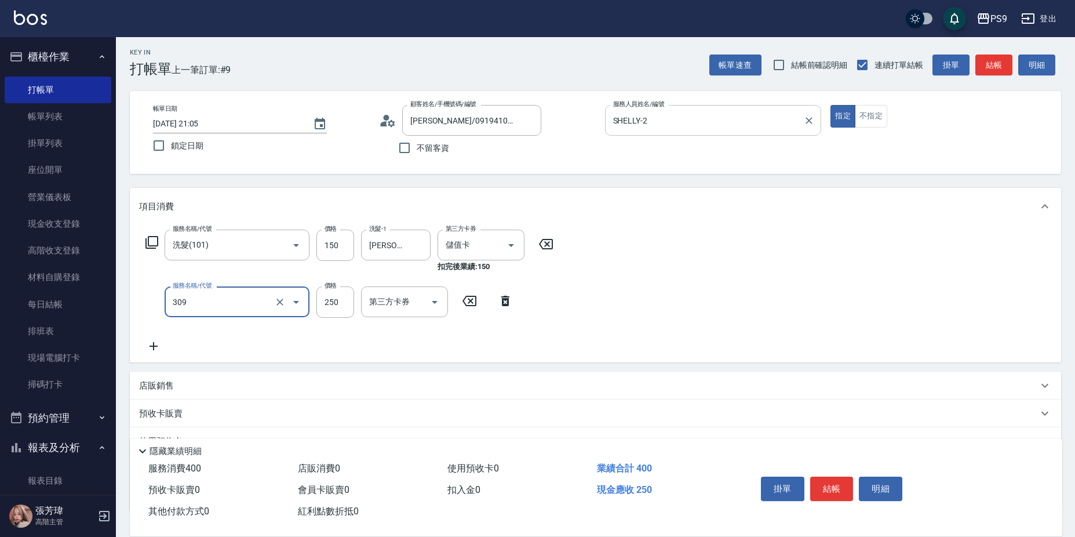
type input "剪-250(309)"
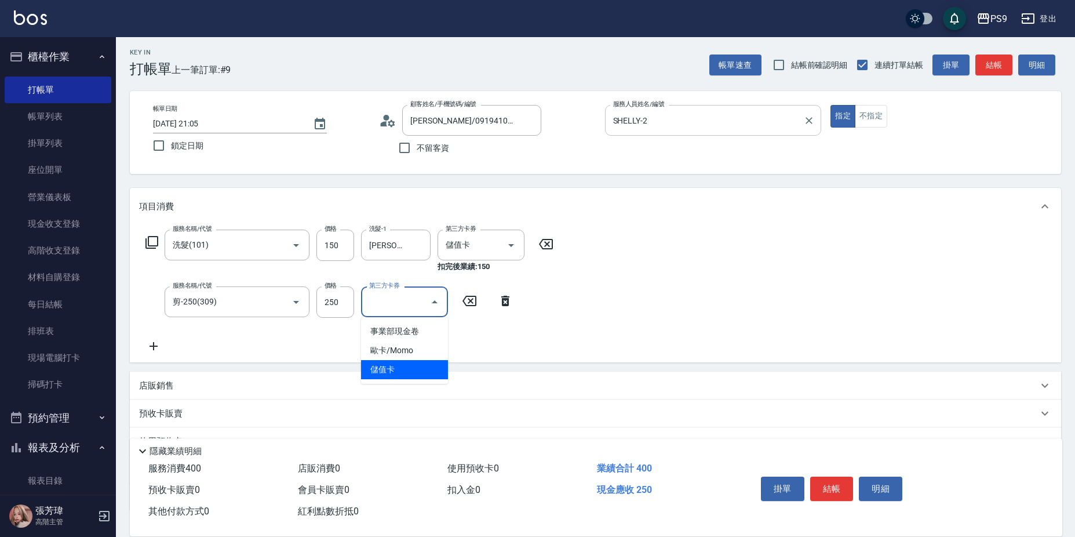
type input "儲值卡"
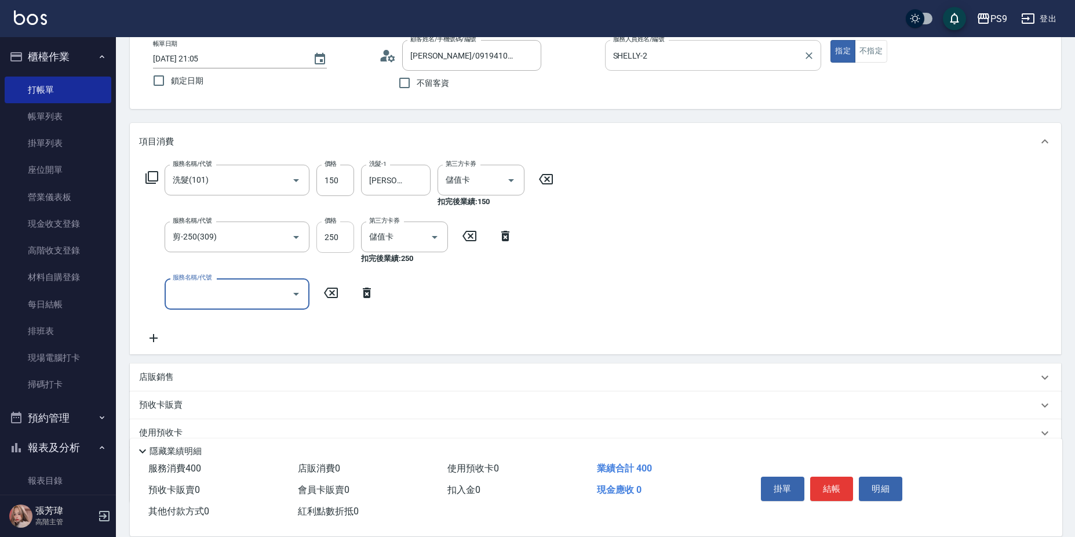
scroll to position [144, 0]
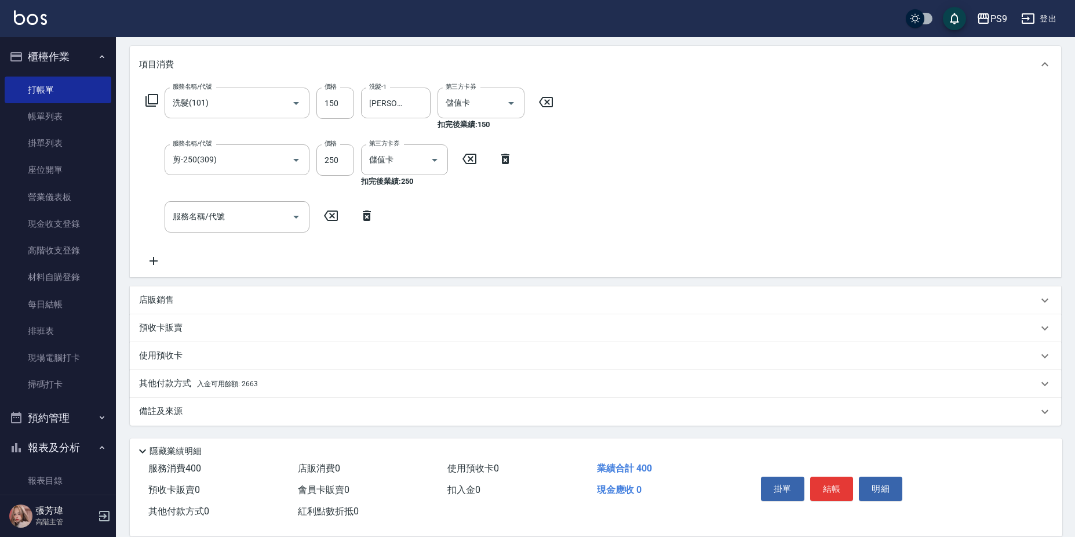
click at [291, 374] on div "其他付款方式 入金可用餘額: 2663" at bounding box center [595, 384] width 931 height 28
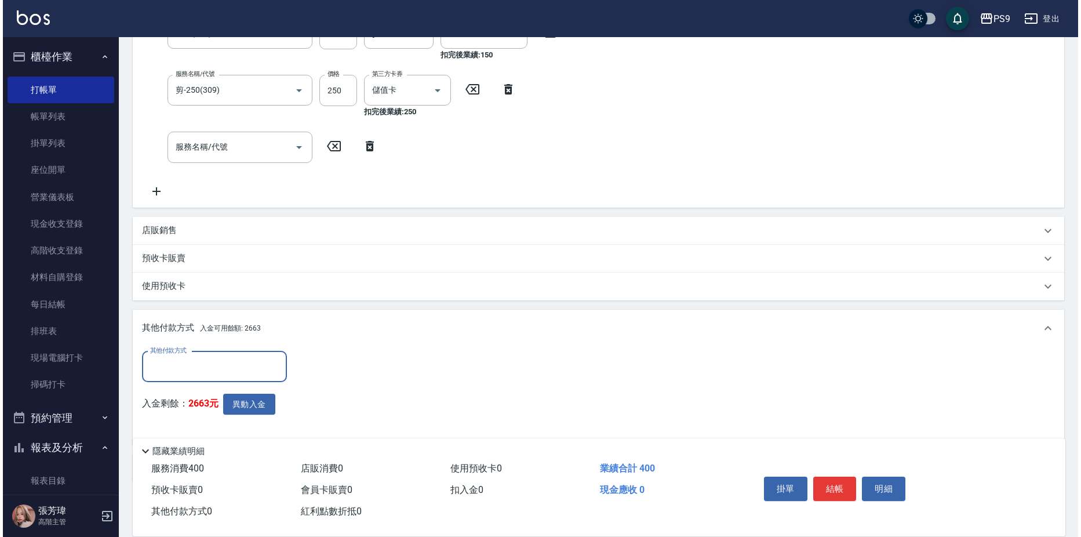
scroll to position [270, 0]
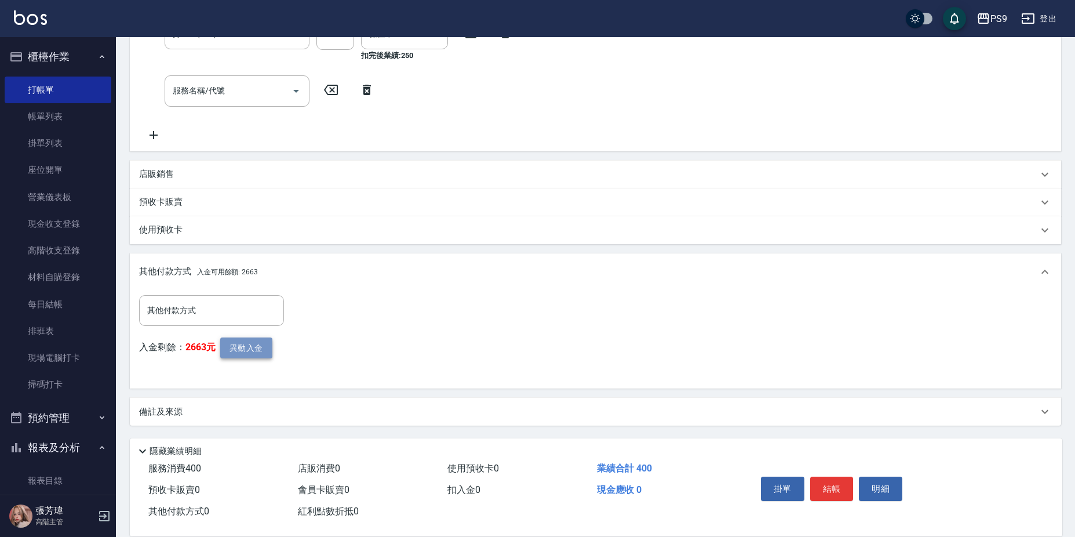
click at [254, 341] on button "異動入金" at bounding box center [246, 347] width 52 height 21
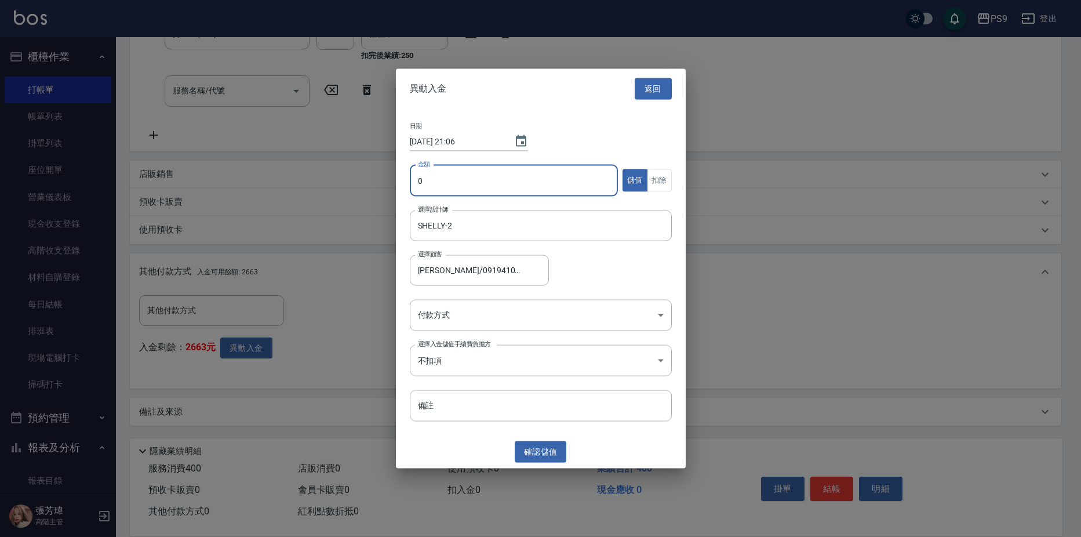
drag, startPoint x: 453, startPoint y: 193, endPoint x: 453, endPoint y: 184, distance: 9.3
click at [453, 192] on input "0" at bounding box center [514, 180] width 209 height 31
click at [453, 183] on input "0" at bounding box center [514, 180] width 209 height 31
click at [511, 179] on input "0" at bounding box center [514, 180] width 209 height 31
click at [658, 80] on button "返回" at bounding box center [653, 88] width 37 height 21
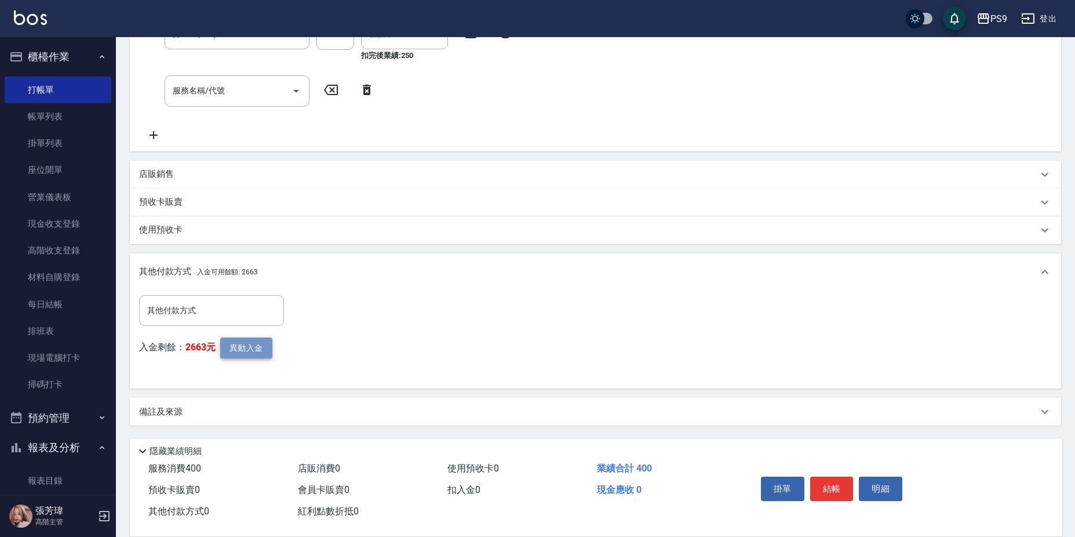
click at [247, 348] on button "異動入金" at bounding box center [246, 347] width 52 height 21
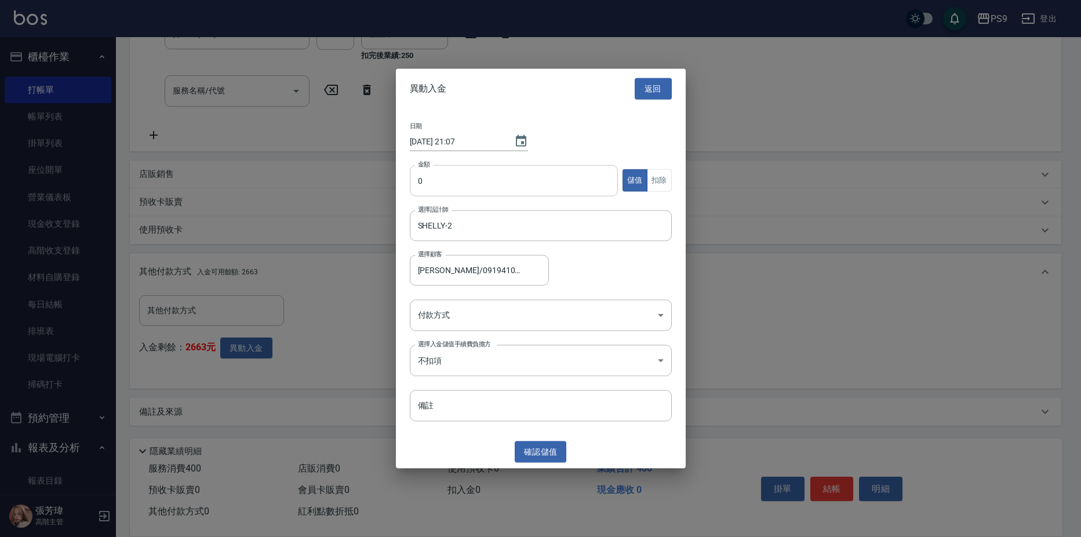
click at [468, 185] on input "0" at bounding box center [514, 180] width 209 height 31
type input "400"
click at [666, 179] on button "扣除" at bounding box center [659, 180] width 25 height 23
click at [548, 307] on body "PS9 登出 櫃檯作業 打帳單 帳單列表 掛單列表 座位開單 營業儀表板 現金收支登錄 高階收支登錄 材料自購登錄 每日結帳 排班表 現場電腦打卡 掃碼打卡 …" at bounding box center [540, 133] width 1081 height 807
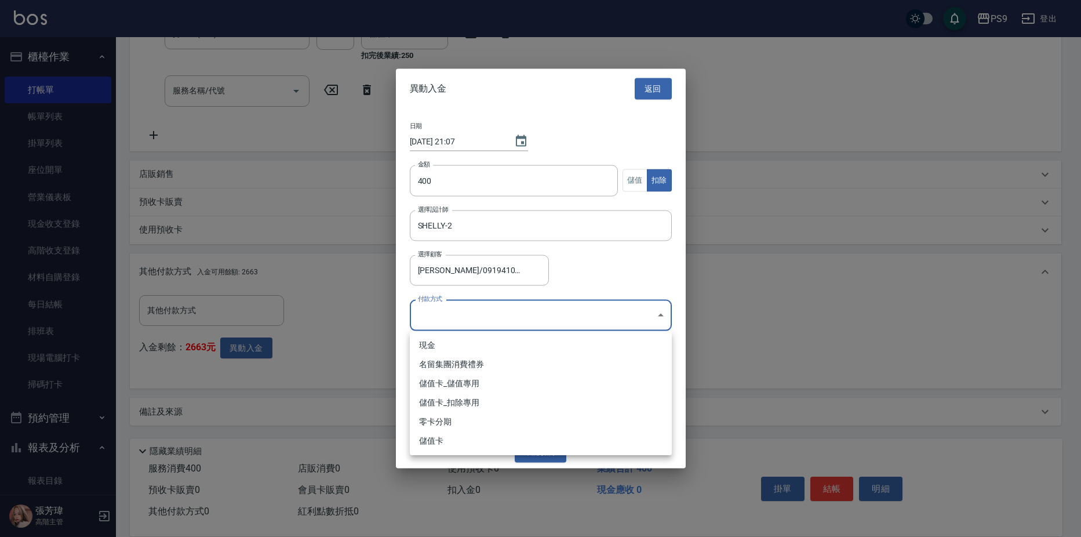
click at [450, 401] on li "儲值卡_扣除專用" at bounding box center [541, 402] width 262 height 19
type input "儲值卡_扣除專用"
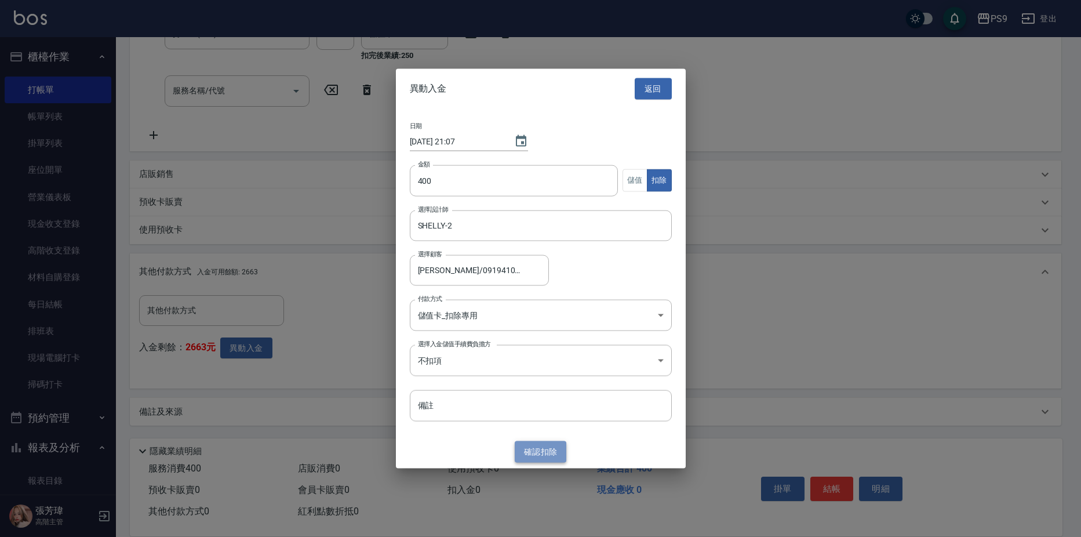
click at [534, 450] on button "確認 扣除" at bounding box center [541, 451] width 52 height 21
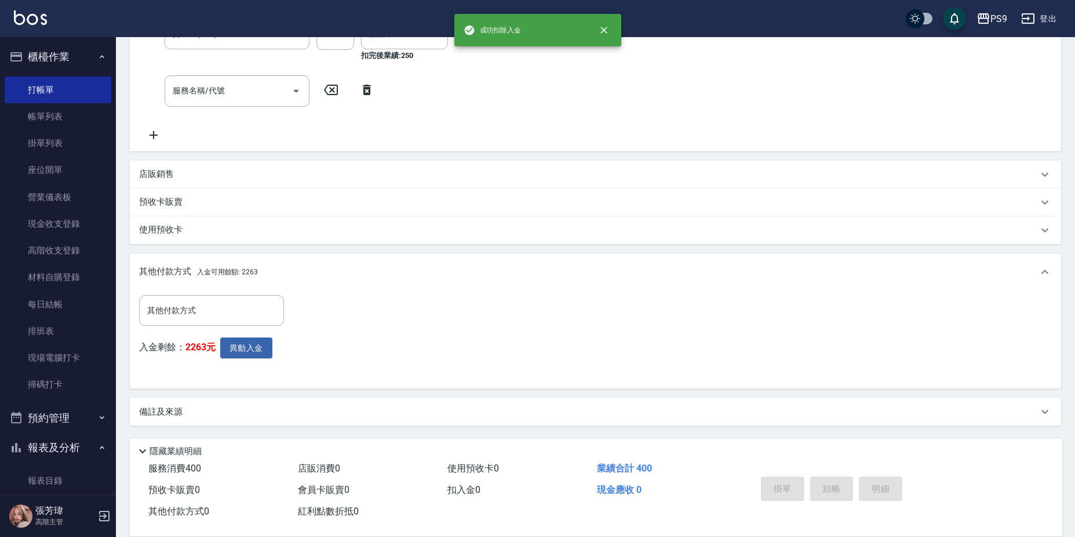
type input "[DATE] 21:07"
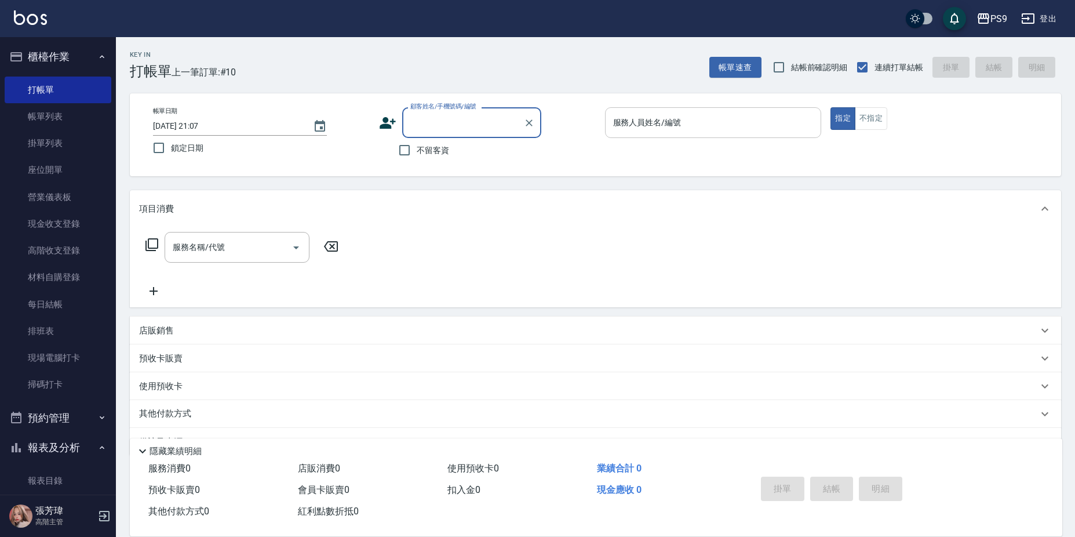
click at [419, 150] on span "不留客資" at bounding box center [433, 150] width 32 height 12
click at [417, 150] on input "不留客資" at bounding box center [404, 150] width 24 height 24
checkbox input "true"
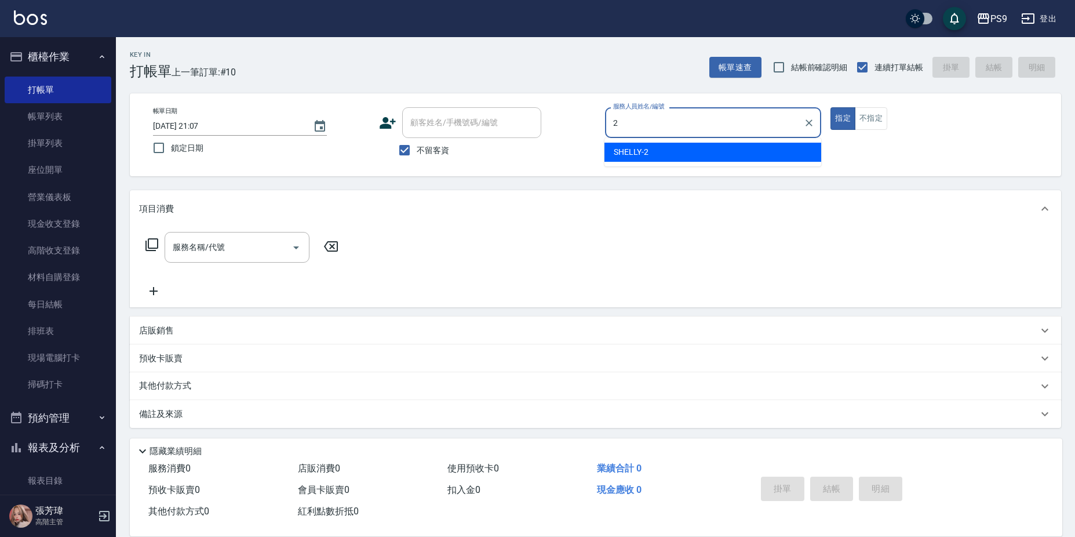
type input "SHELLY-2"
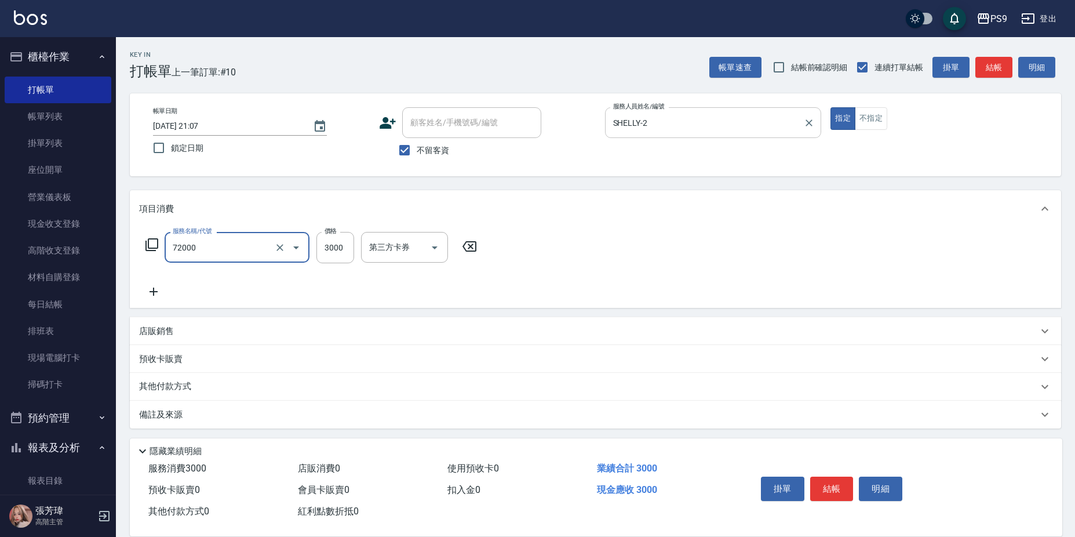
type input "接髮重整(72000)"
type input "6400"
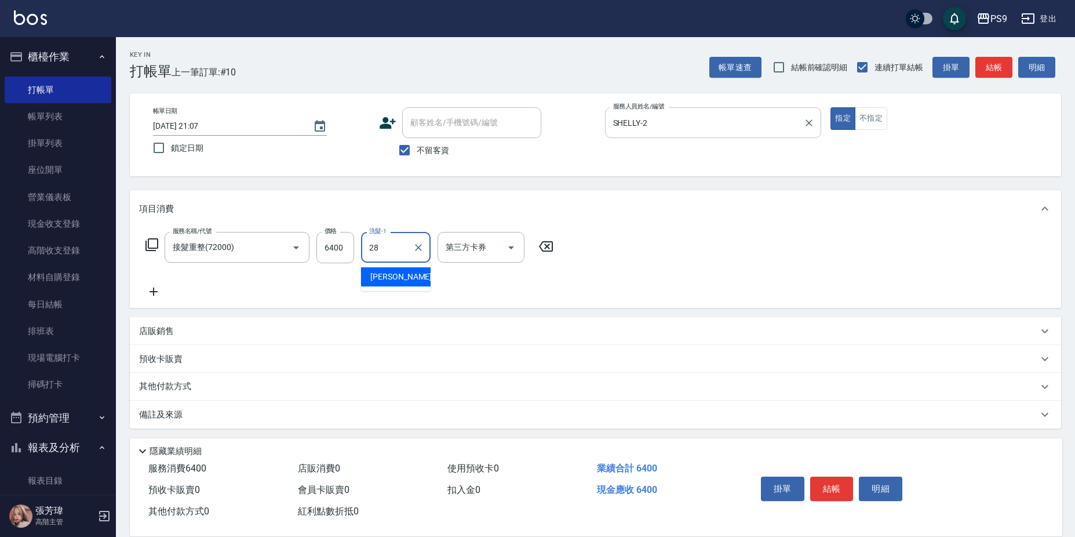
type input "[PERSON_NAME]-28"
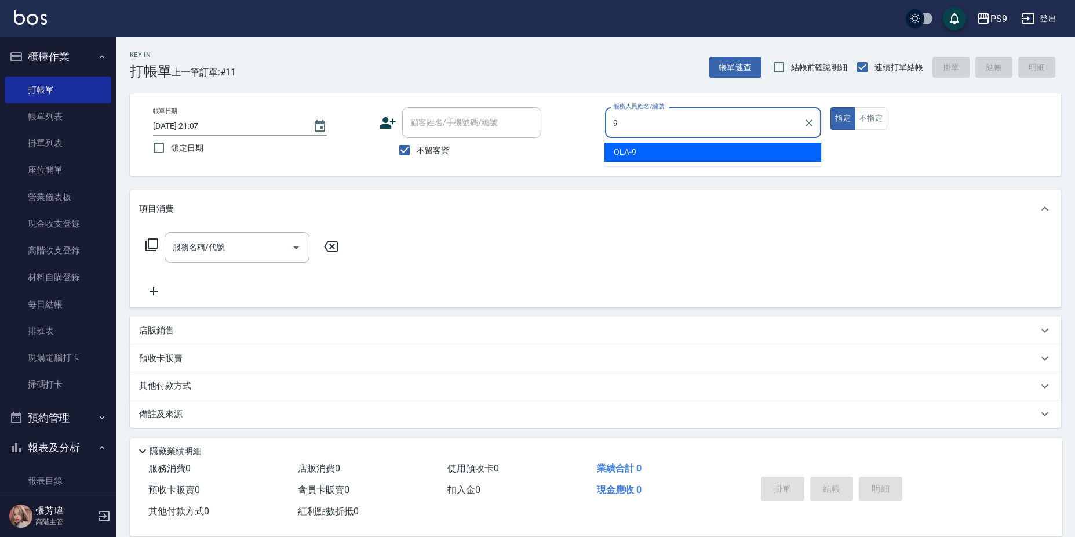
type input "OLA-9"
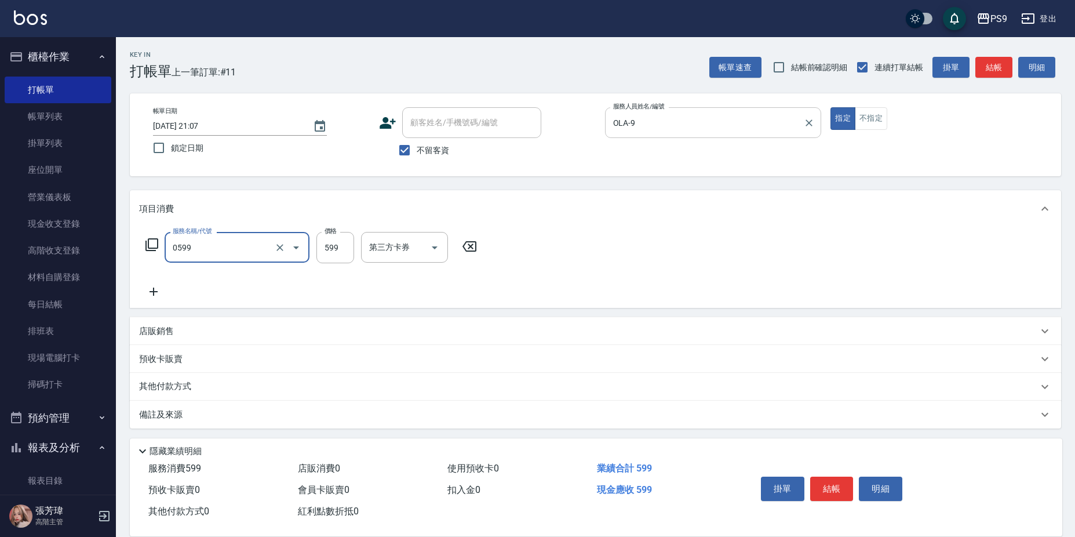
type input "[PERSON_NAME]599(0599)"
type input "600"
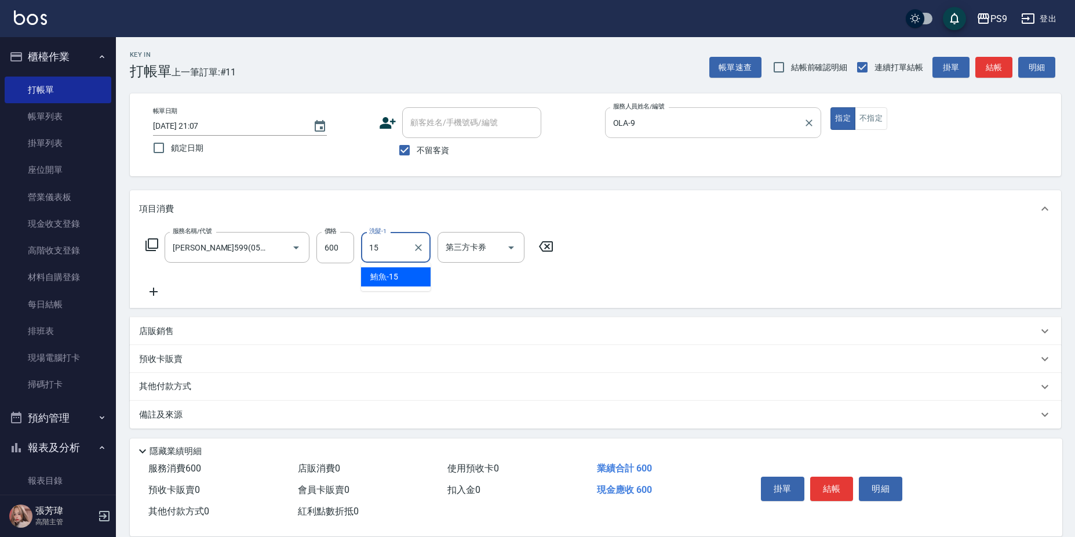
type input "鮪魚-15"
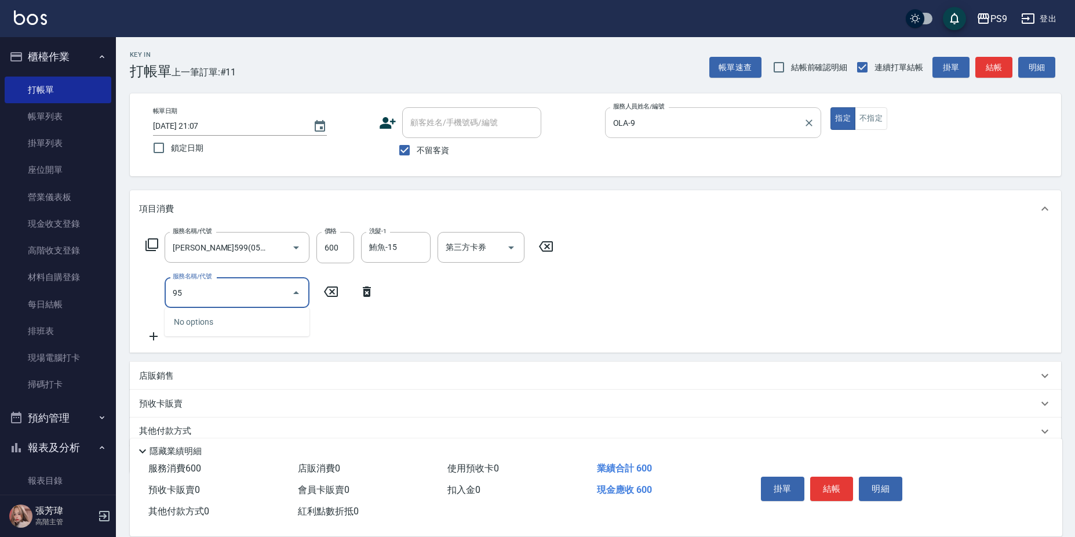
type input "9"
type input "染髮1599(21599)"
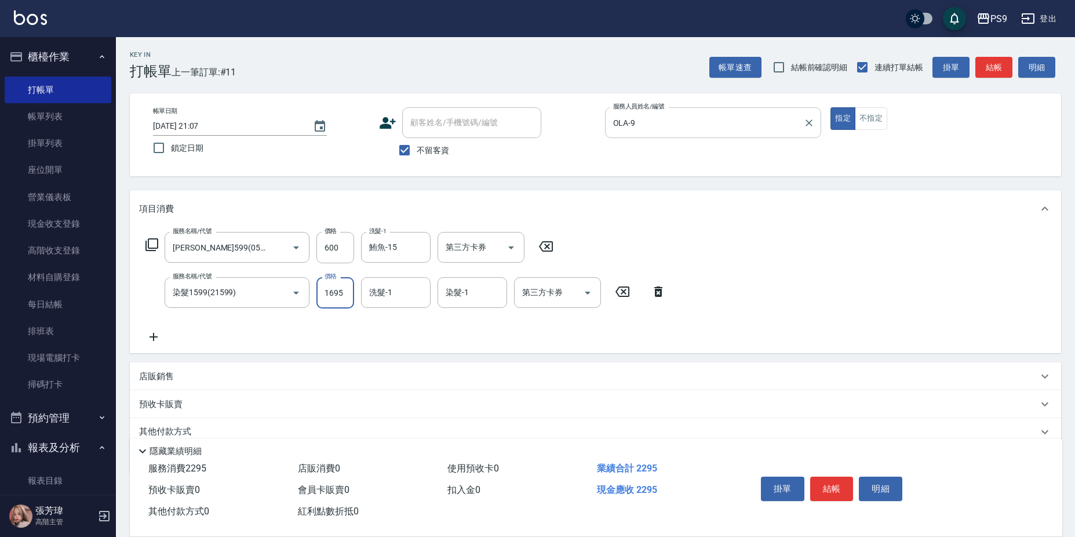
type input "1695"
type input "鮪魚-15"
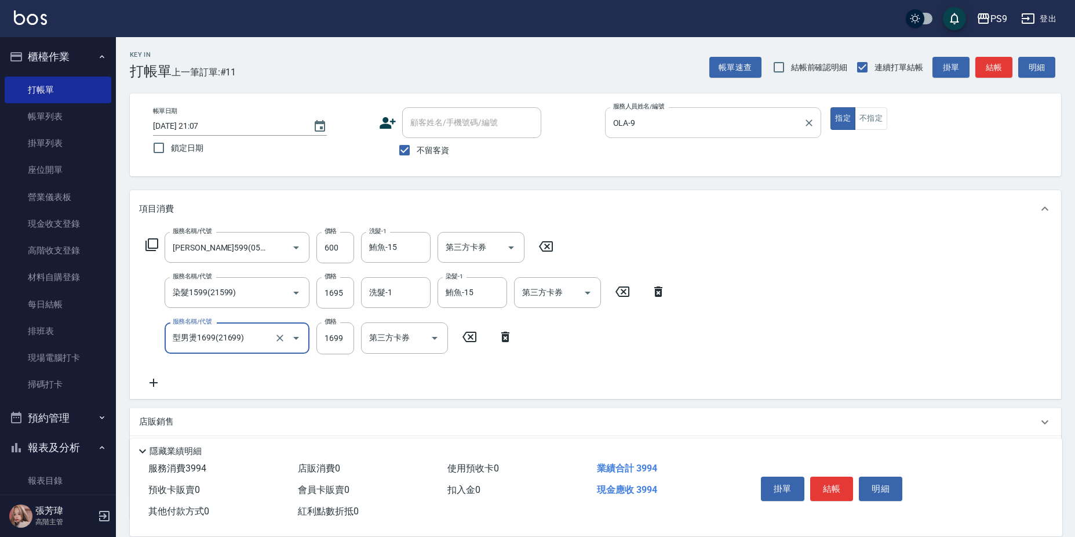
type input "型男燙1699(21699)"
type input "1695"
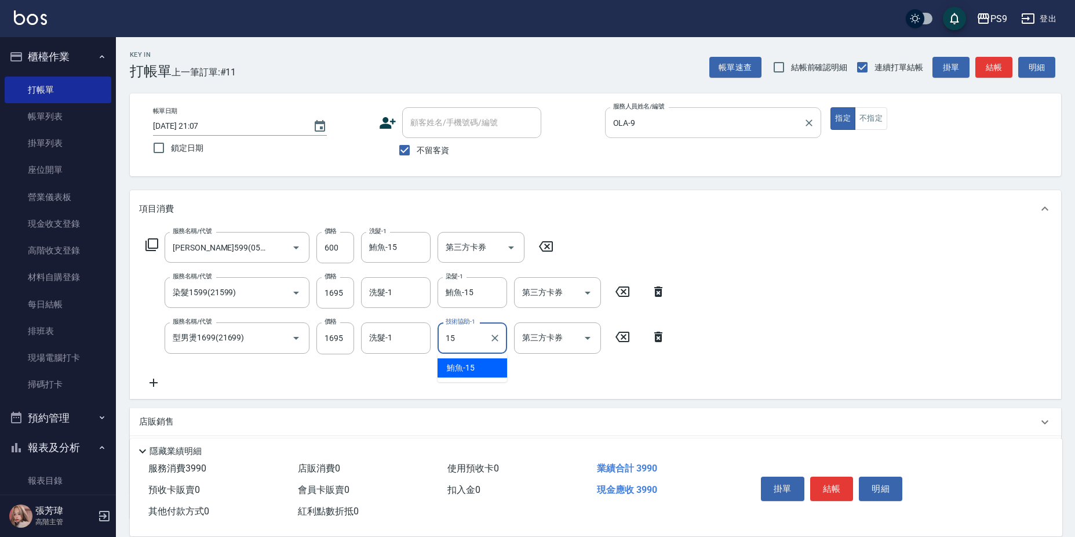
type input "鮪魚-15"
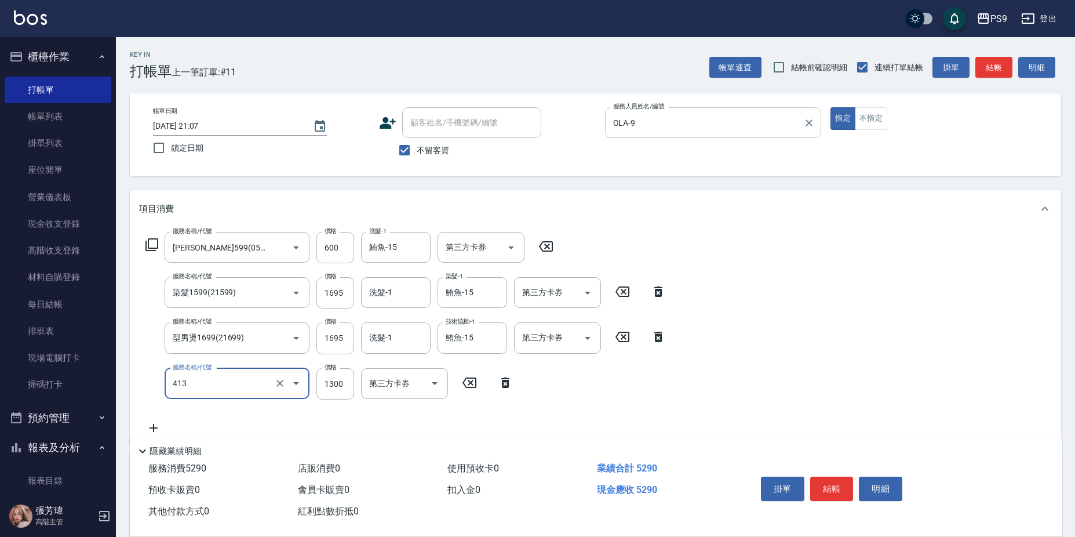
type input "鏡面護髮(413)"
type input "2000"
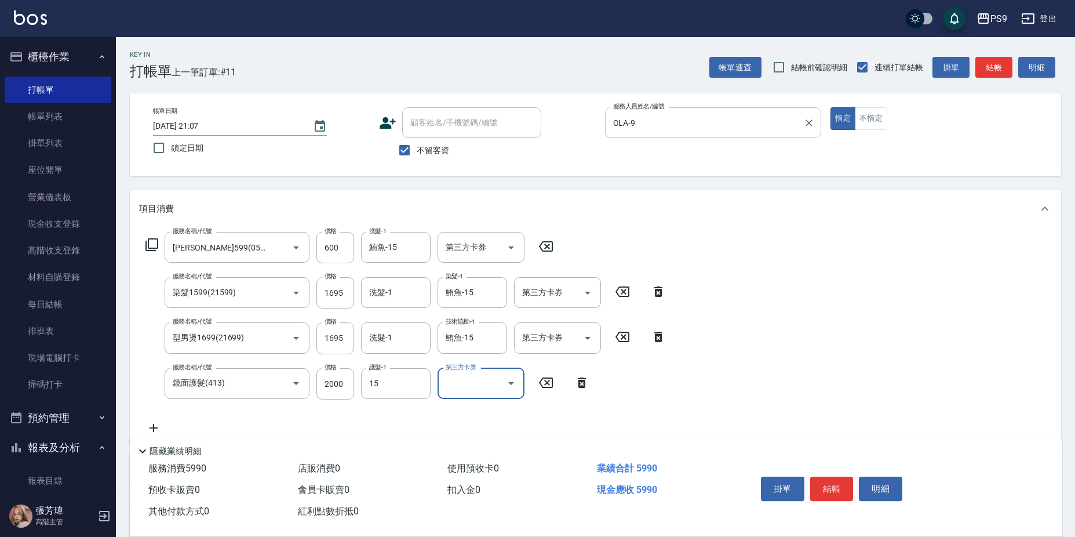
type input "鮪魚-15"
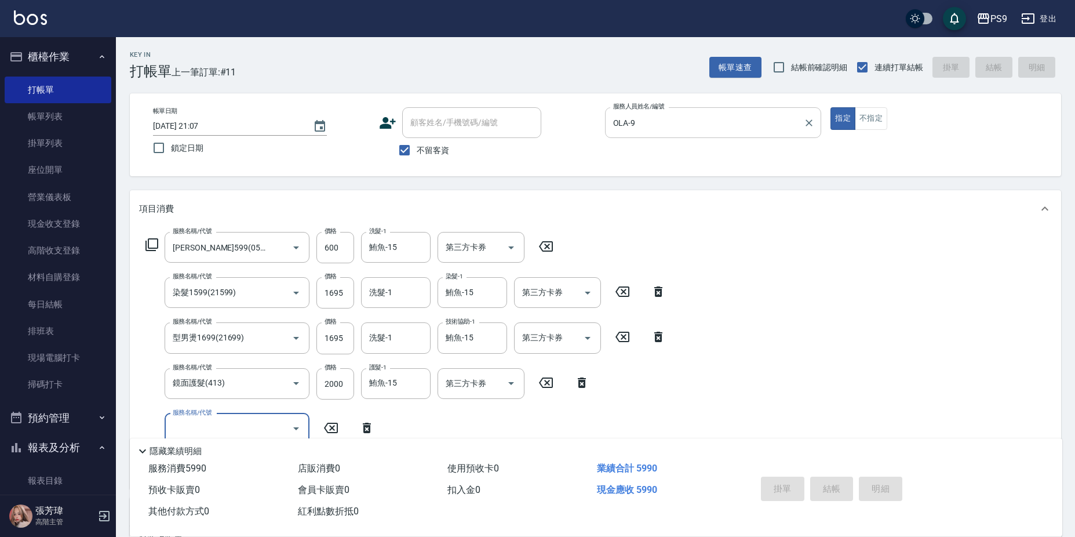
type input "[DATE] 21:08"
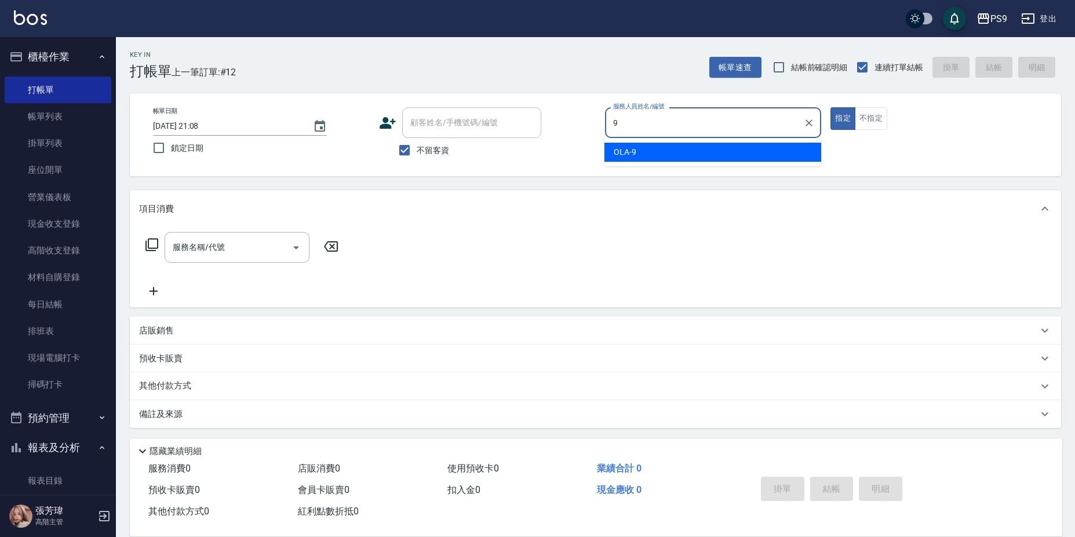
type input "OLA-9"
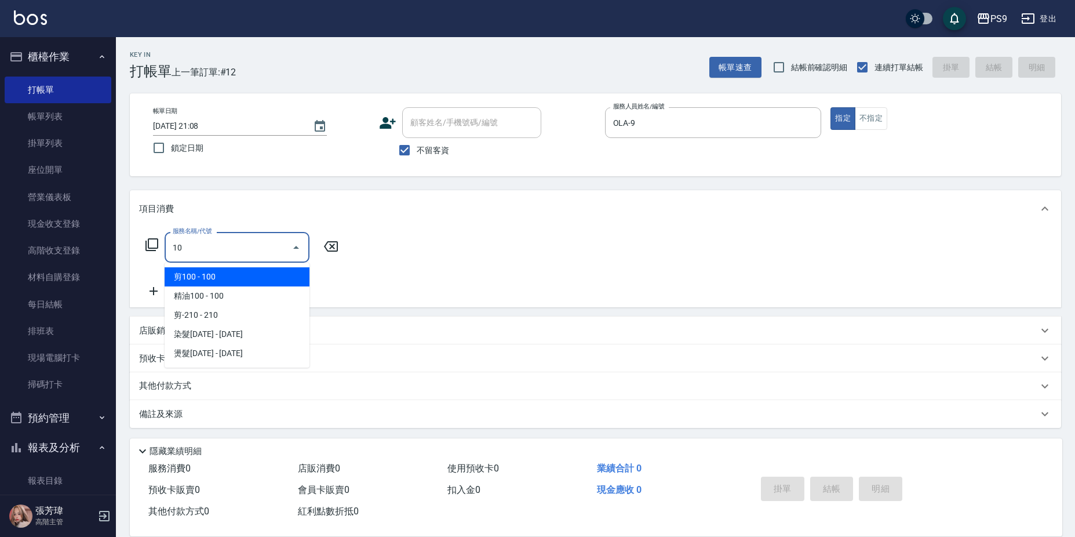
type input "10"
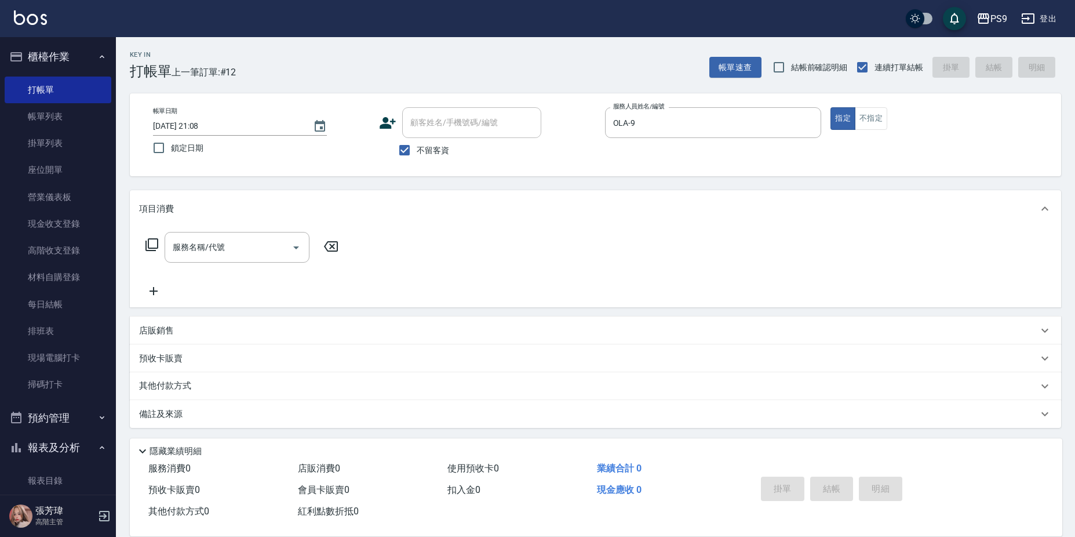
click at [433, 158] on label "不留客資" at bounding box center [420, 150] width 57 height 24
click at [417, 158] on input "不留客資" at bounding box center [404, 150] width 24 height 24
checkbox input "false"
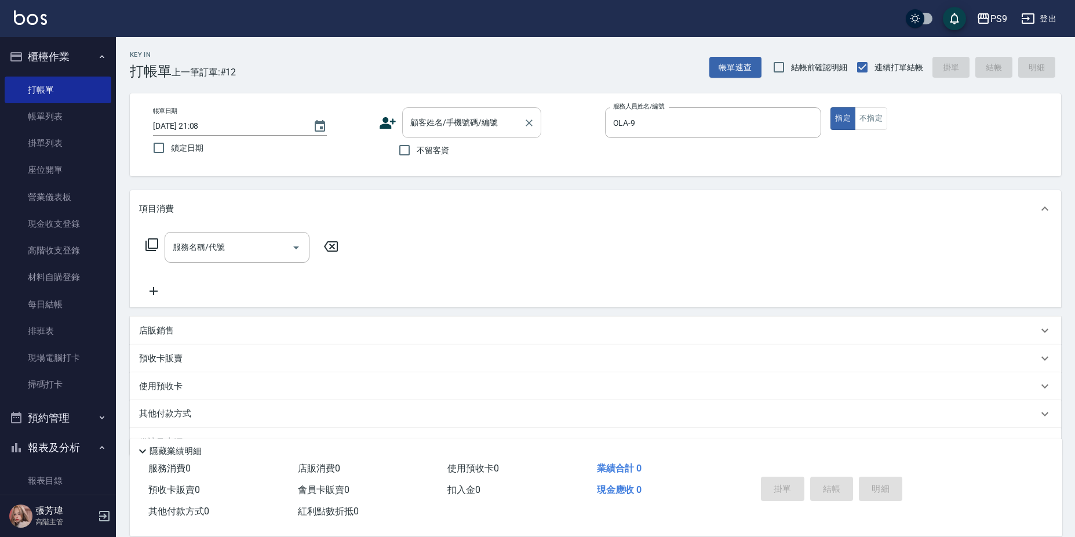
click at [460, 107] on div "顧客姓名/手機號碼/編號" at bounding box center [471, 122] width 139 height 31
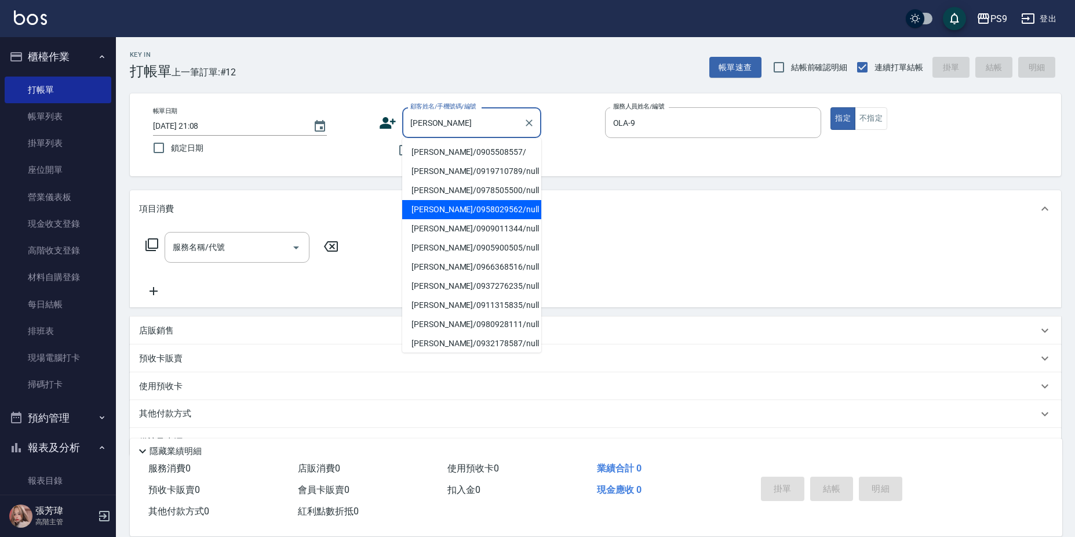
click at [485, 210] on li "[PERSON_NAME]/0958029562/null" at bounding box center [471, 209] width 139 height 19
type input "[PERSON_NAME]/0958029562/null"
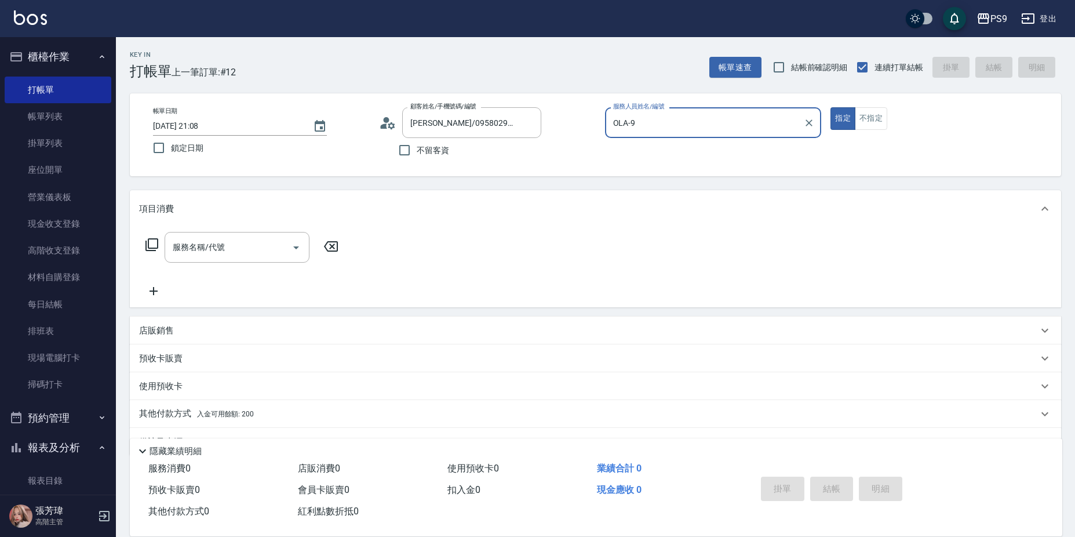
click at [831, 107] on button "指定" at bounding box center [843, 118] width 25 height 23
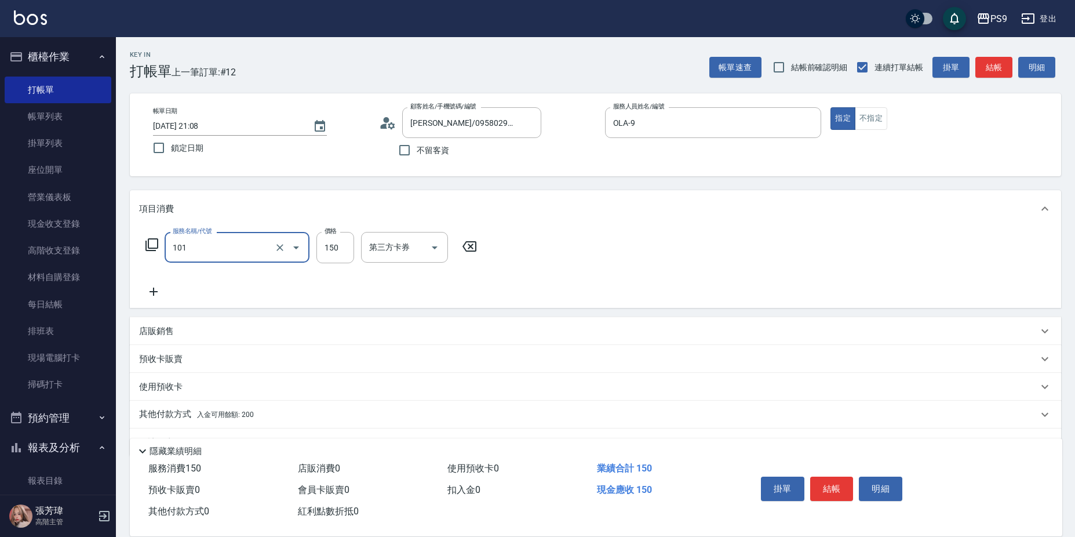
type input "洗髮(101)"
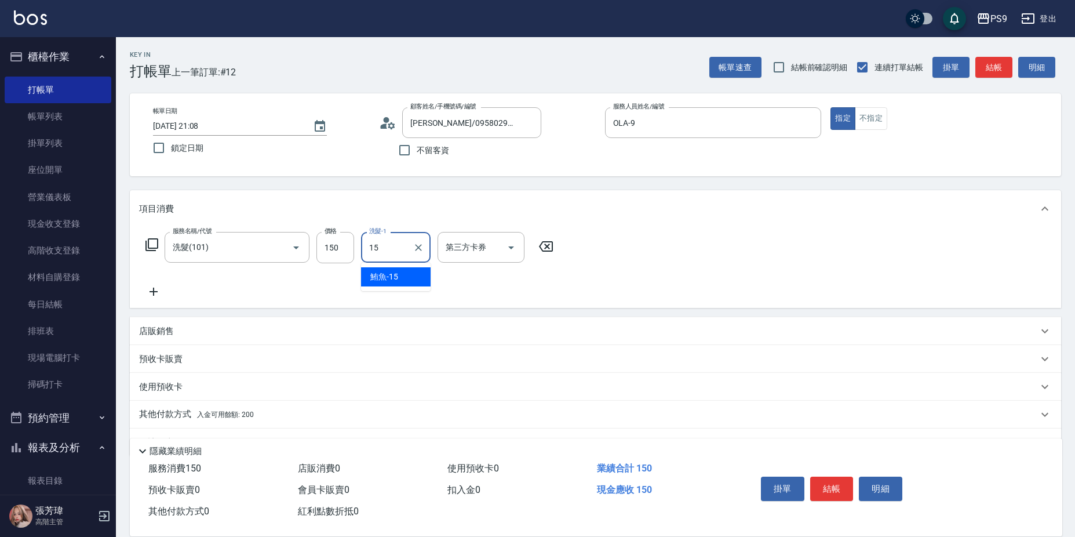
type input "鮪魚-15"
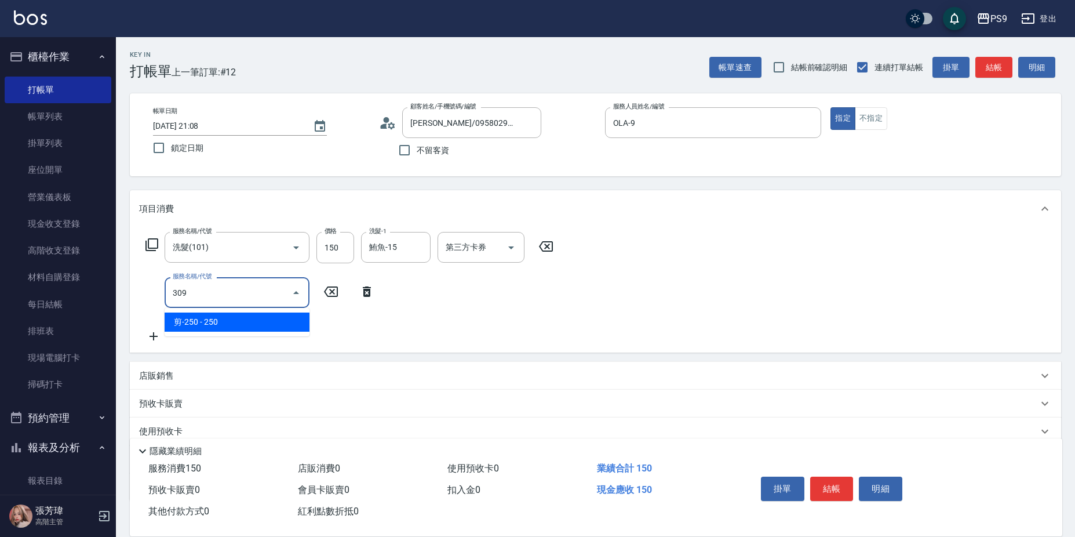
type input "剪-250(309)"
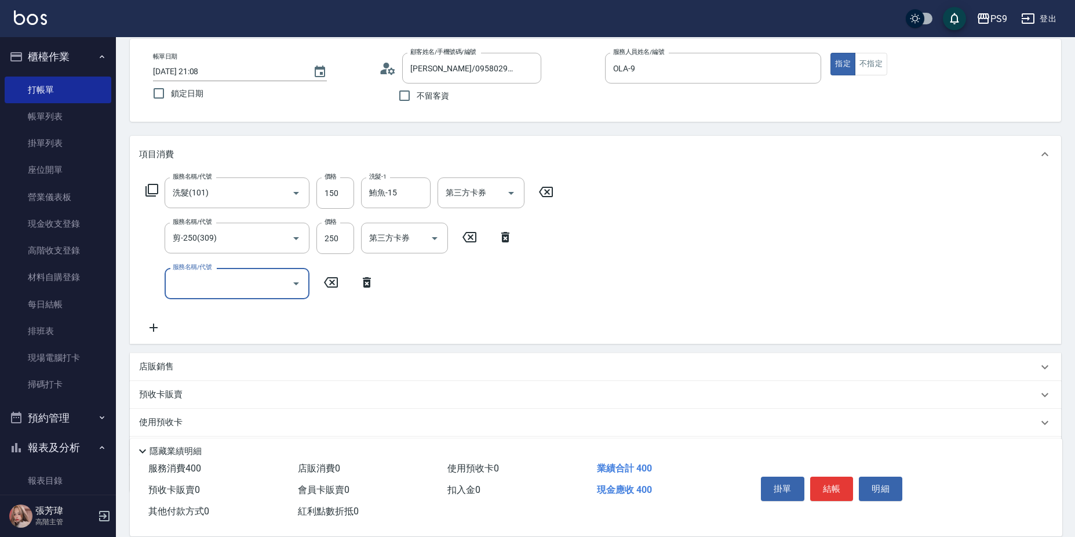
scroll to position [121, 0]
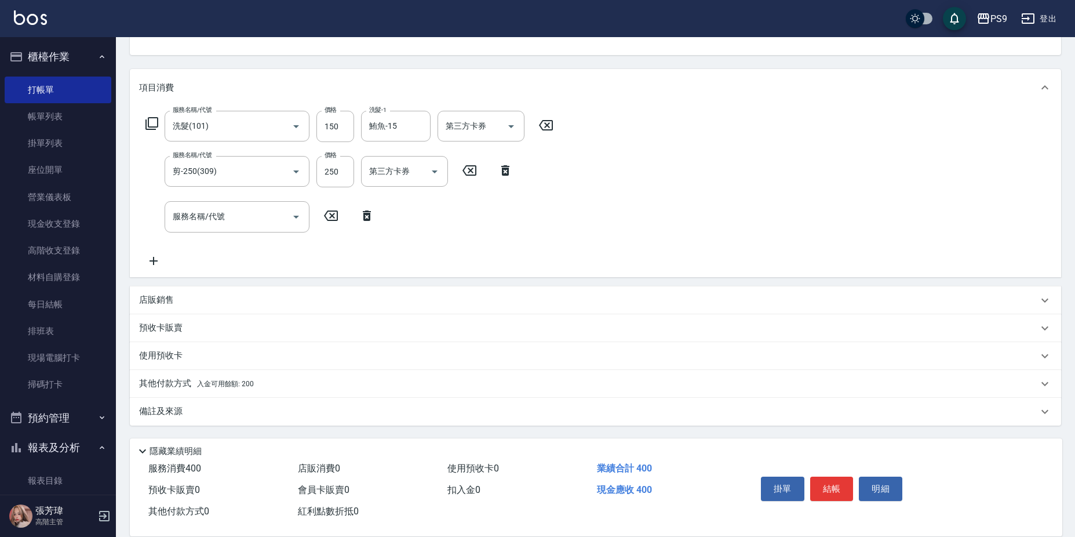
click at [255, 384] on div "其他付款方式 入金可用餘額: 200" at bounding box center [588, 383] width 899 height 13
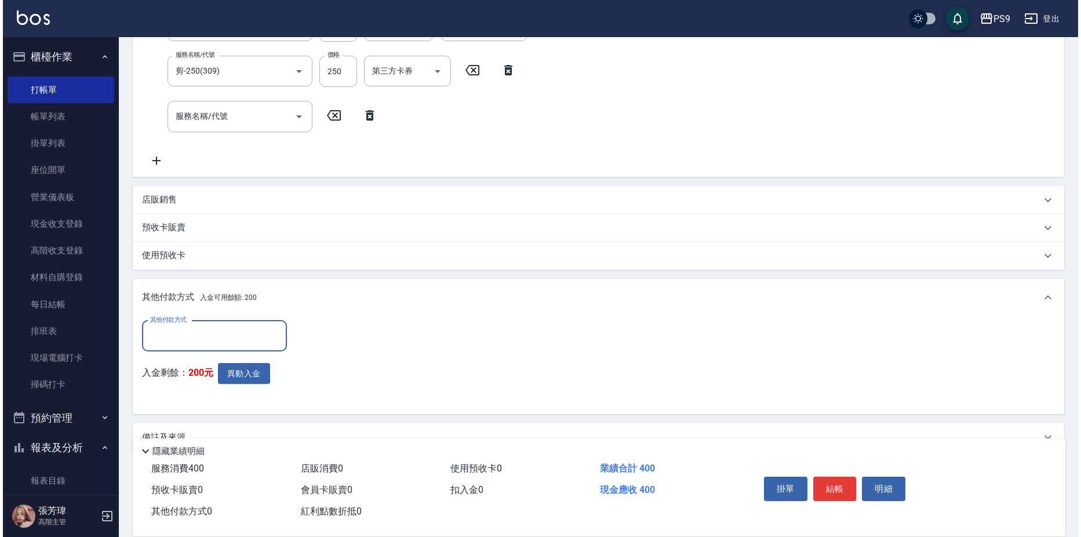
scroll to position [247, 0]
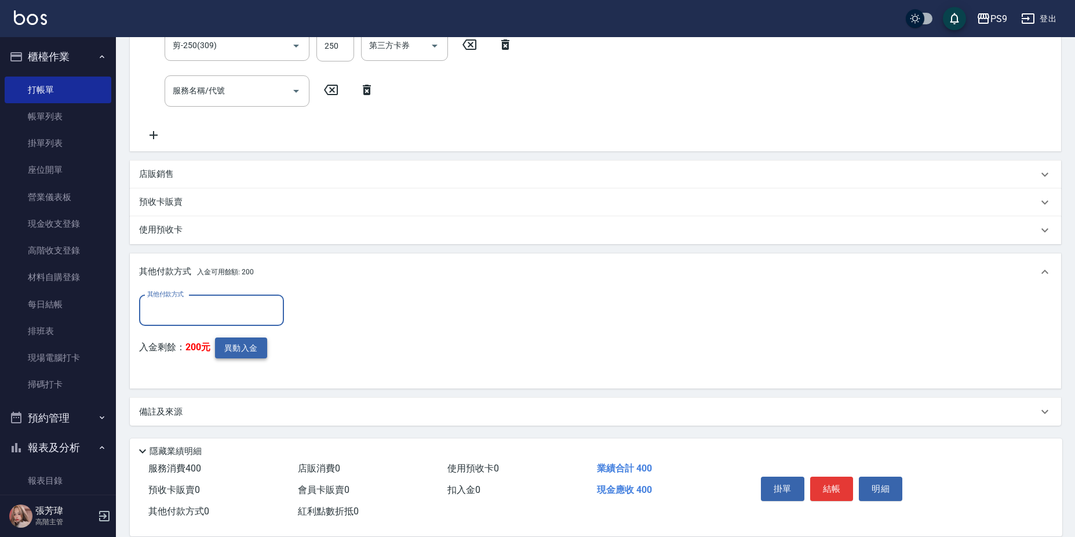
click at [246, 352] on button "異動入金" at bounding box center [241, 347] width 52 height 21
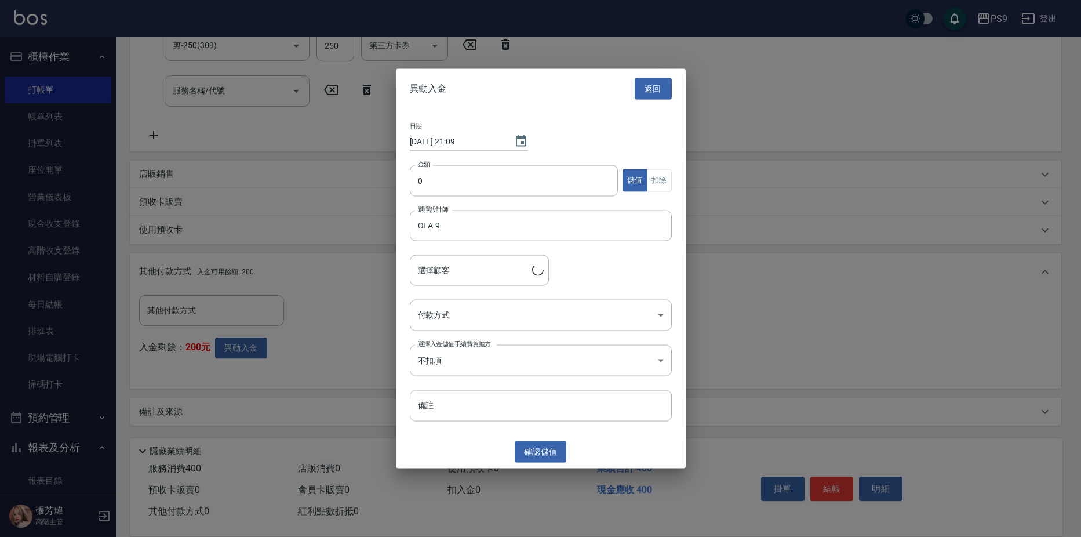
type input "[PERSON_NAME]/0958029562"
click at [457, 177] on input "0" at bounding box center [514, 180] width 209 height 31
type input "200"
click at [651, 180] on button "扣除" at bounding box center [659, 180] width 25 height 23
click at [490, 318] on body "PS9 登出 櫃檯作業 打帳單 帳單列表 掛單列表 座位開單 營業儀表板 現金收支登錄 高階收支登錄 材料自購登錄 每日結帳 排班表 現場電腦打卡 掃碼打卡 …" at bounding box center [540, 145] width 1081 height 784
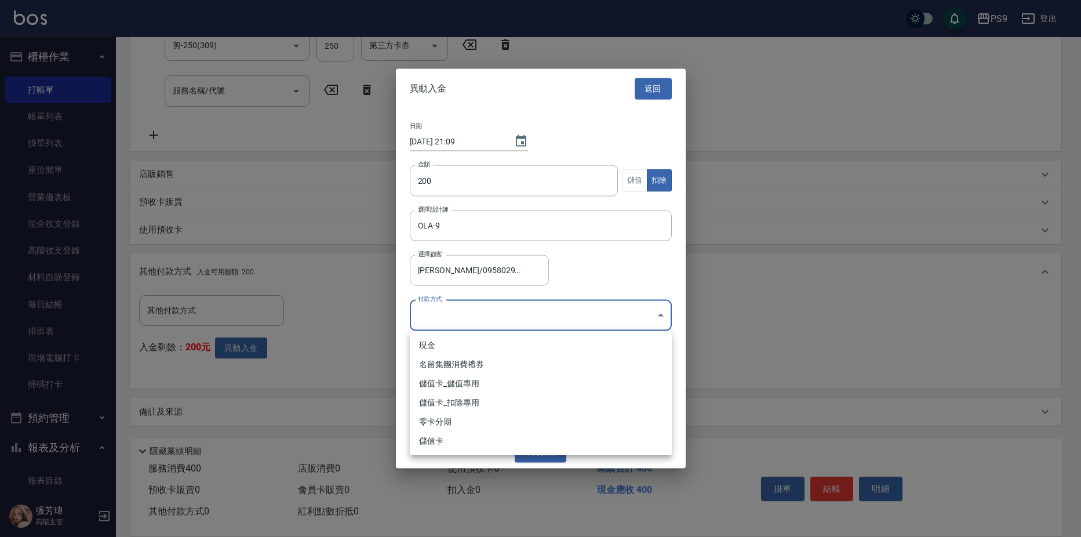
click at [452, 400] on li "儲值卡_扣除專用" at bounding box center [541, 402] width 262 height 19
type input "儲值卡_扣除專用"
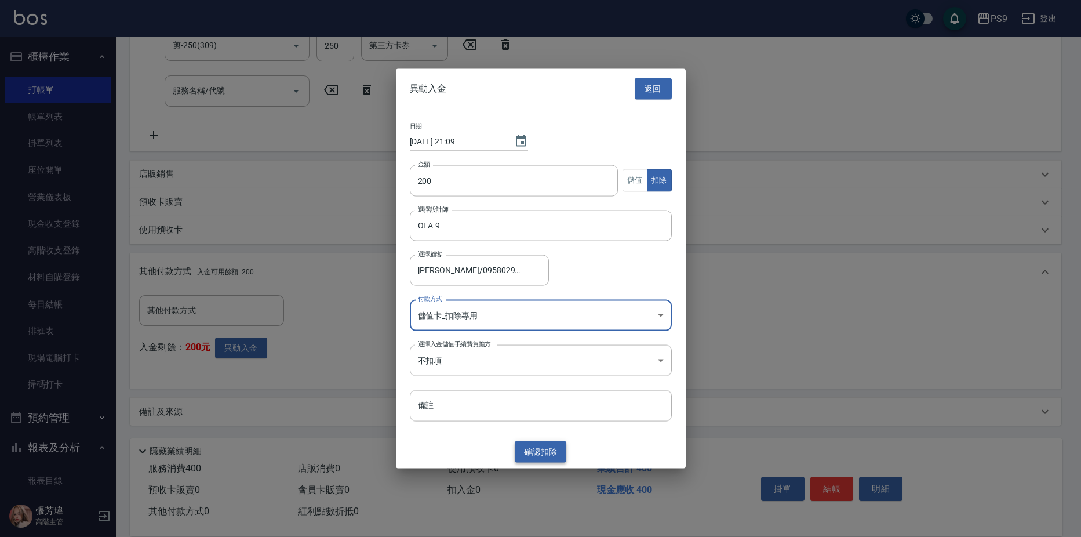
click at [538, 460] on button "確認 扣除" at bounding box center [541, 451] width 52 height 21
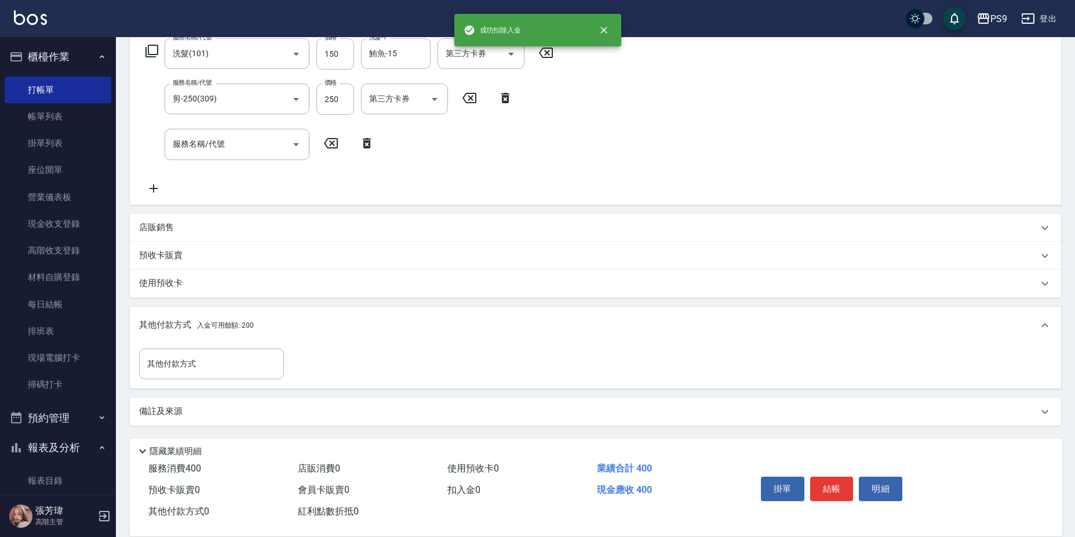
click at [537, 458] on div "使用預收卡 0" at bounding box center [518, 468] width 150 height 21
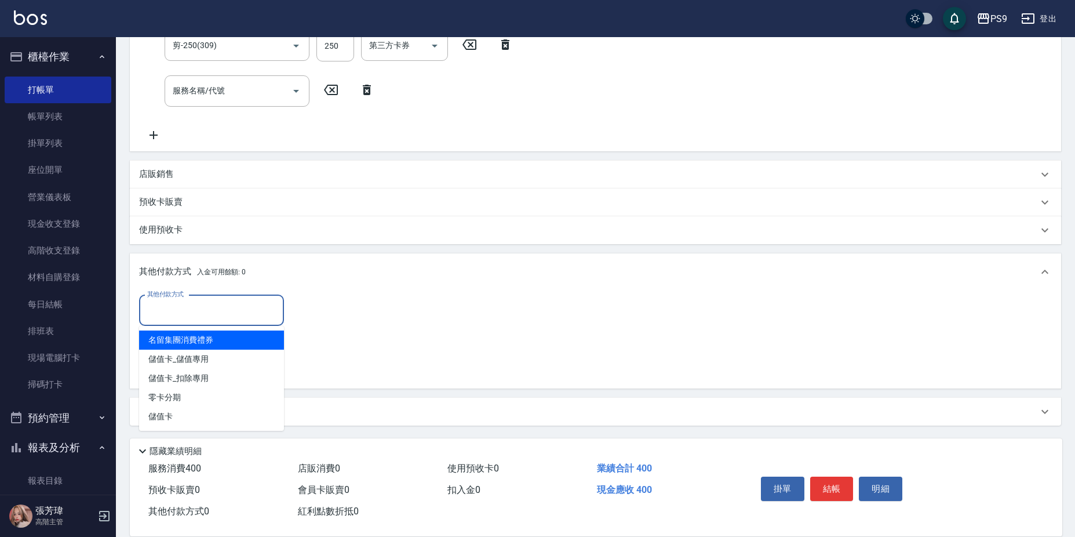
click at [265, 308] on input "其他付款方式" at bounding box center [211, 310] width 134 height 20
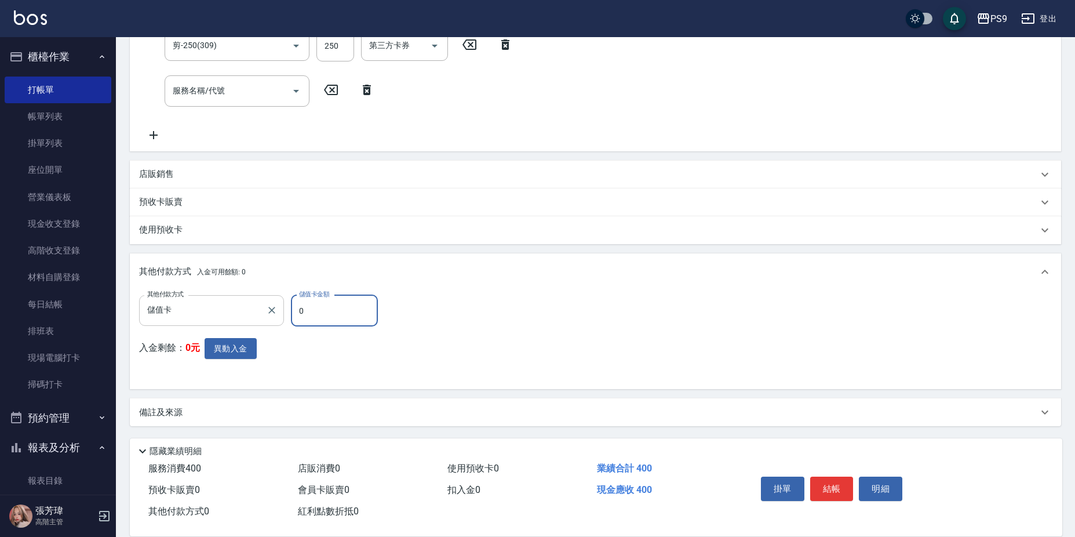
type input "儲值卡"
type input "200"
drag, startPoint x: 540, startPoint y: 373, endPoint x: 536, endPoint y: 367, distance: 7.6
click at [539, 373] on div "其他付款方式 儲值卡 其他付款方式 儲值卡金額 200 儲值卡金額 入金剩餘： 0元 異動入金" at bounding box center [595, 337] width 913 height 85
type input "[DATE] 21:09"
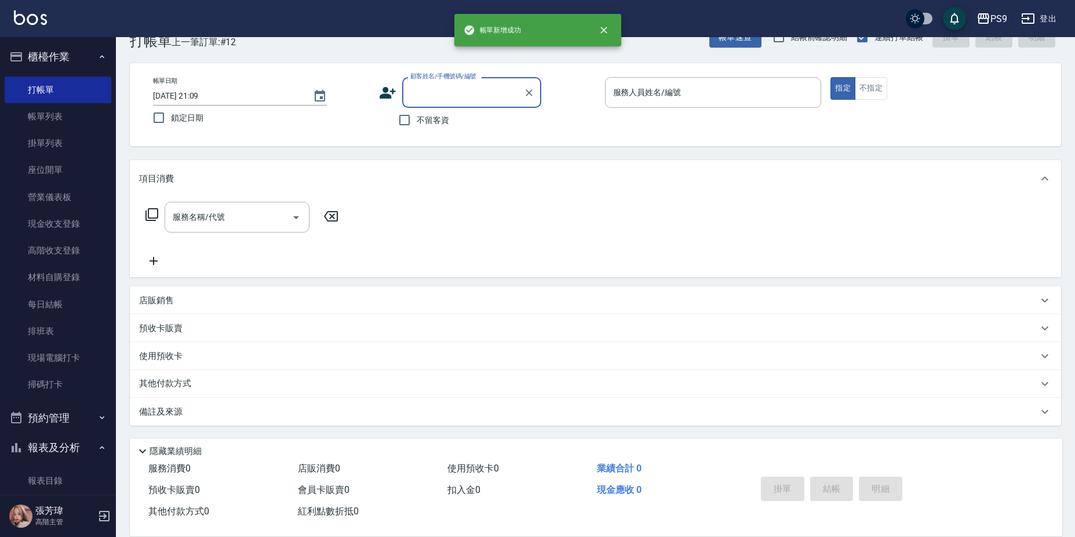
scroll to position [0, 0]
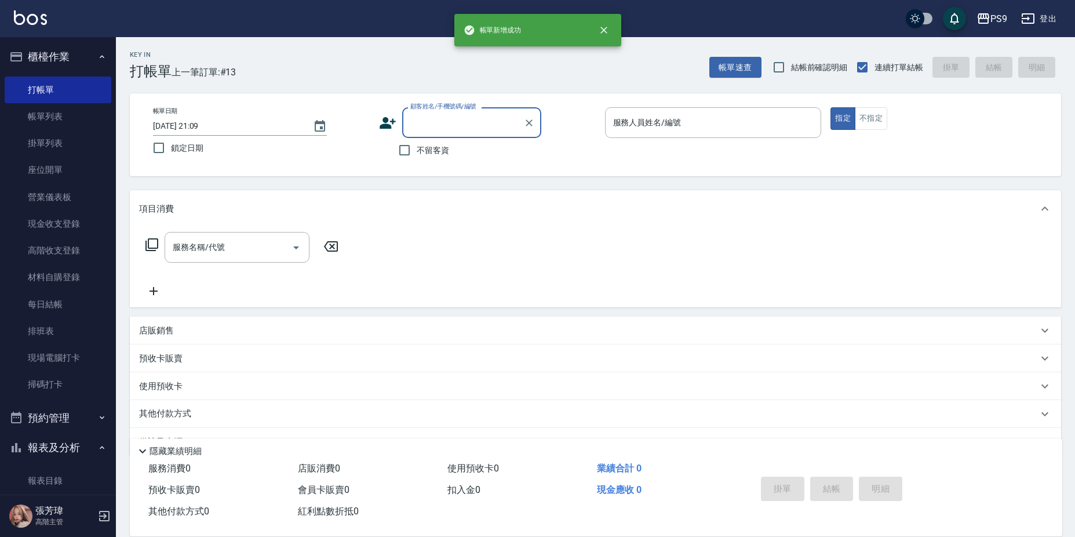
type input "9"
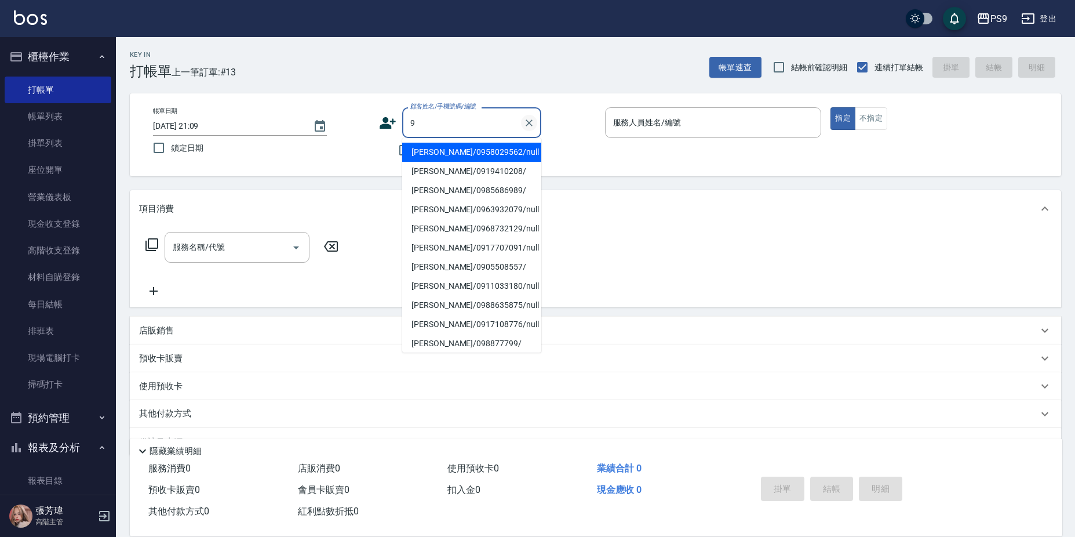
drag, startPoint x: 526, startPoint y: 120, endPoint x: 511, endPoint y: 124, distance: 15.0
click at [526, 121] on icon "Clear" at bounding box center [529, 123] width 12 height 12
drag, startPoint x: 329, startPoint y: 162, endPoint x: 346, endPoint y: 159, distance: 17.0
click at [329, 161] on div "帳單日期 [DATE] 21:09 鎖定日期 顧客姓名/手機號碼/編號 顧客姓名/手機號碼/編號 不留客資 服務人員姓名/編號 服務人員姓名/編號 指定 不指定" at bounding box center [596, 134] width 904 height 55
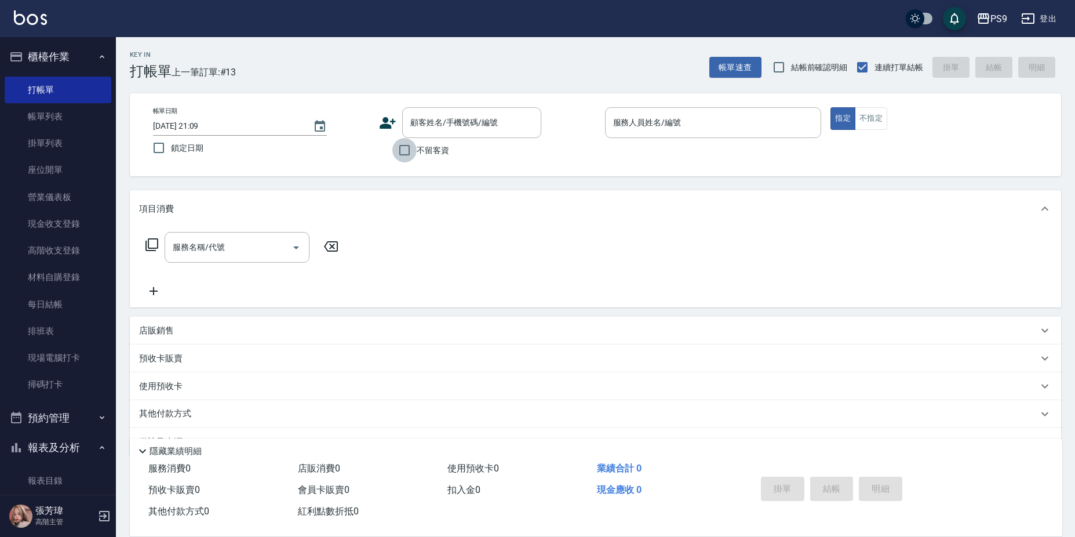
click at [410, 153] on input "不留客資" at bounding box center [404, 150] width 24 height 24
checkbox input "true"
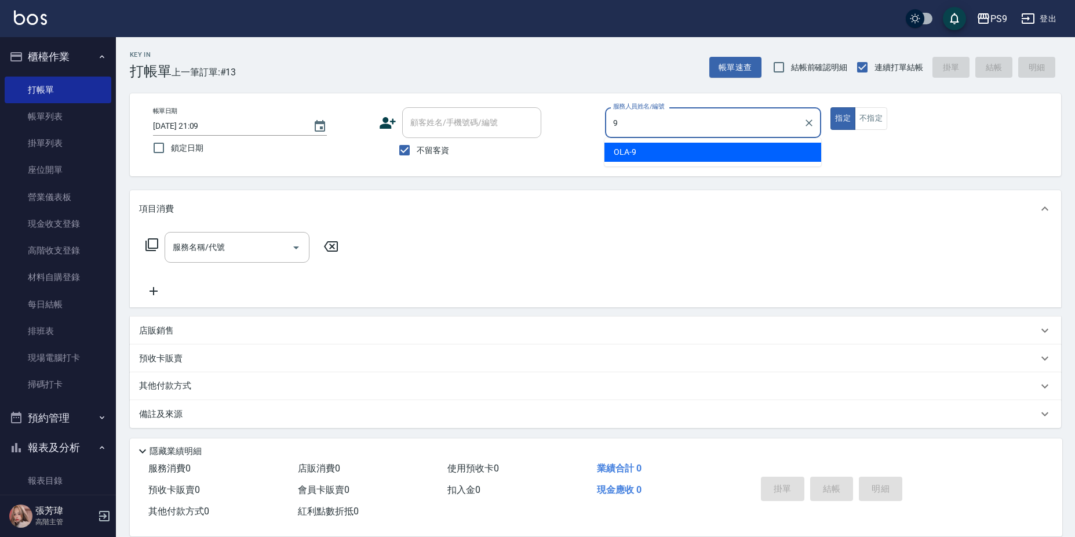
type input "OLA-9"
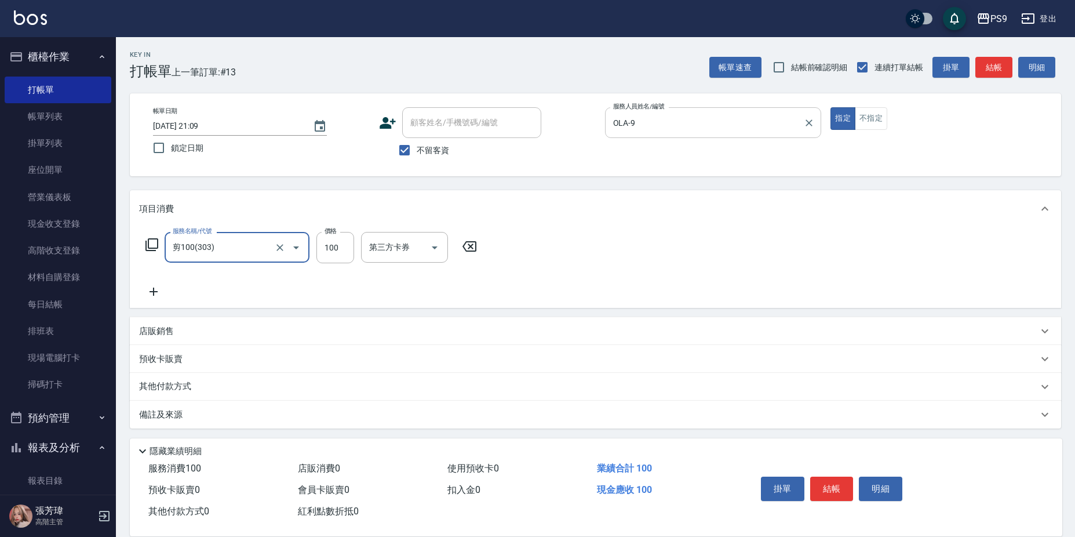
type input "剪100(303)"
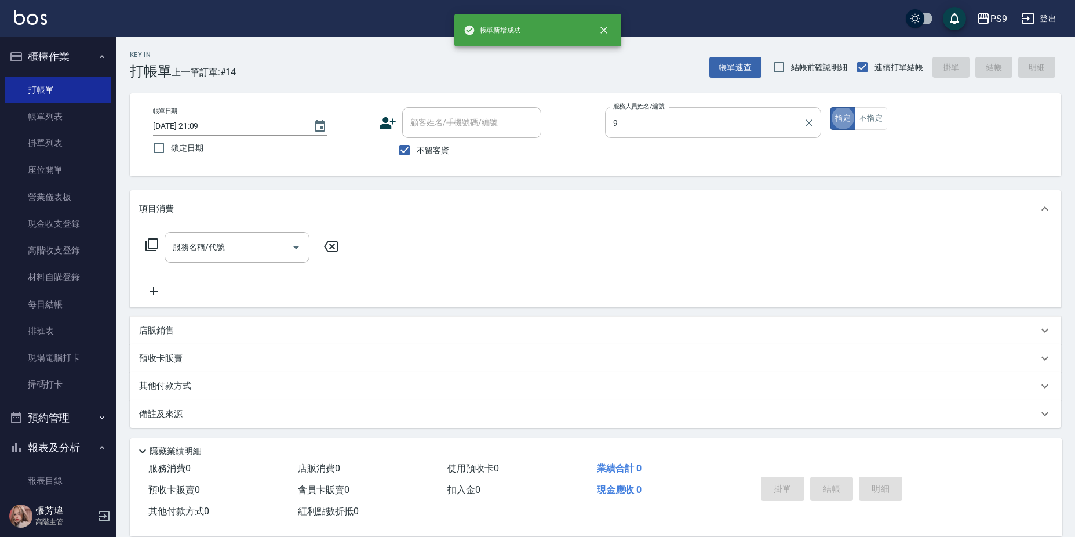
type input "OLA-9"
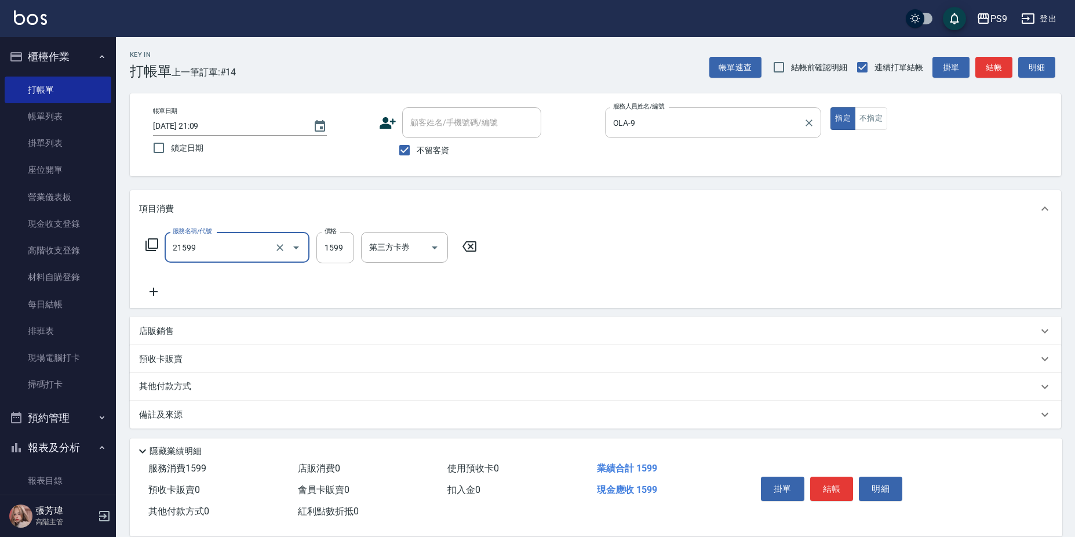
type input "染髮1599(21599)"
type input "1499"
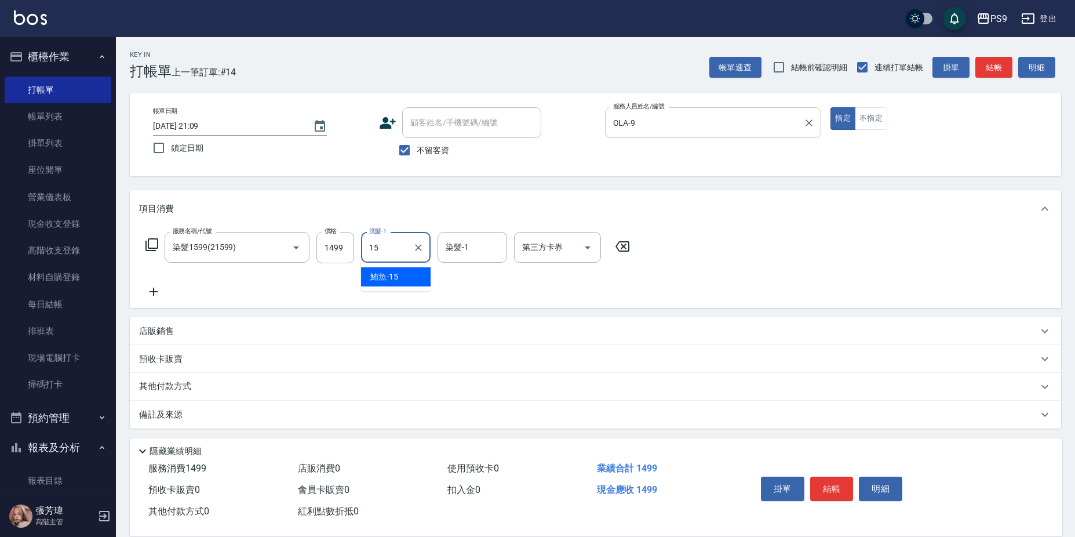
type input "鮪魚-15"
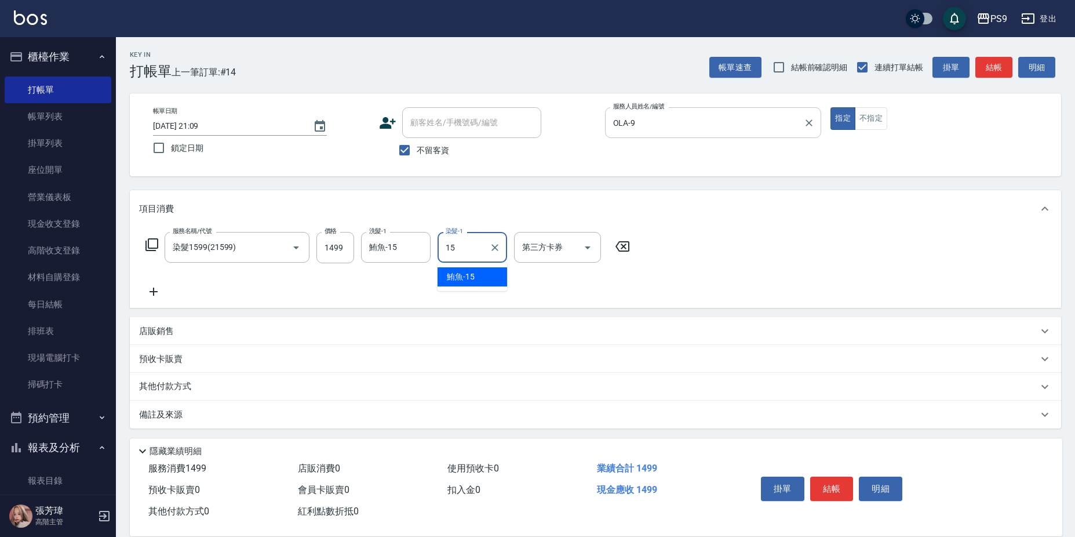
type input "鮪魚-15"
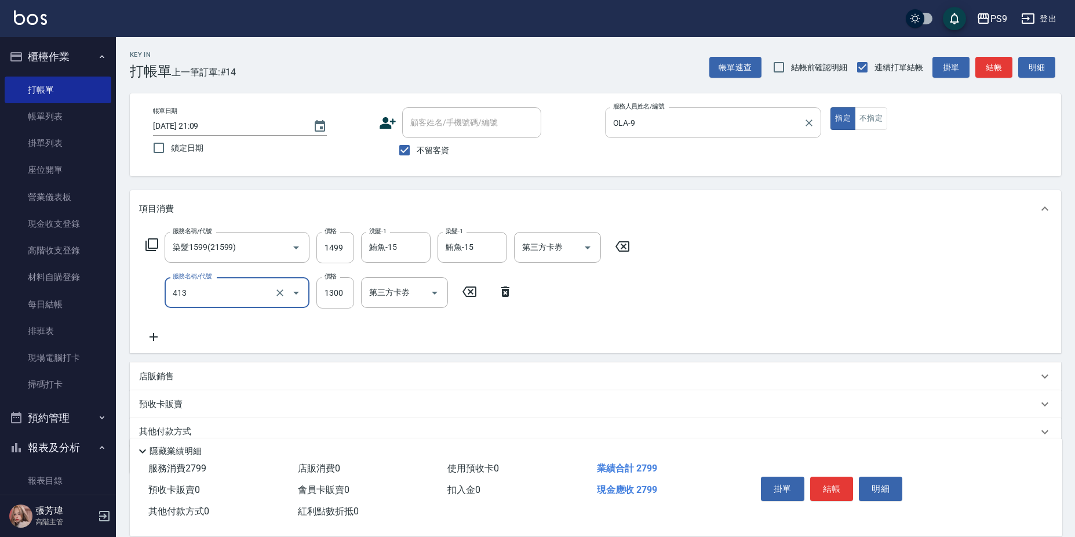
type input "鏡面護髮(413)"
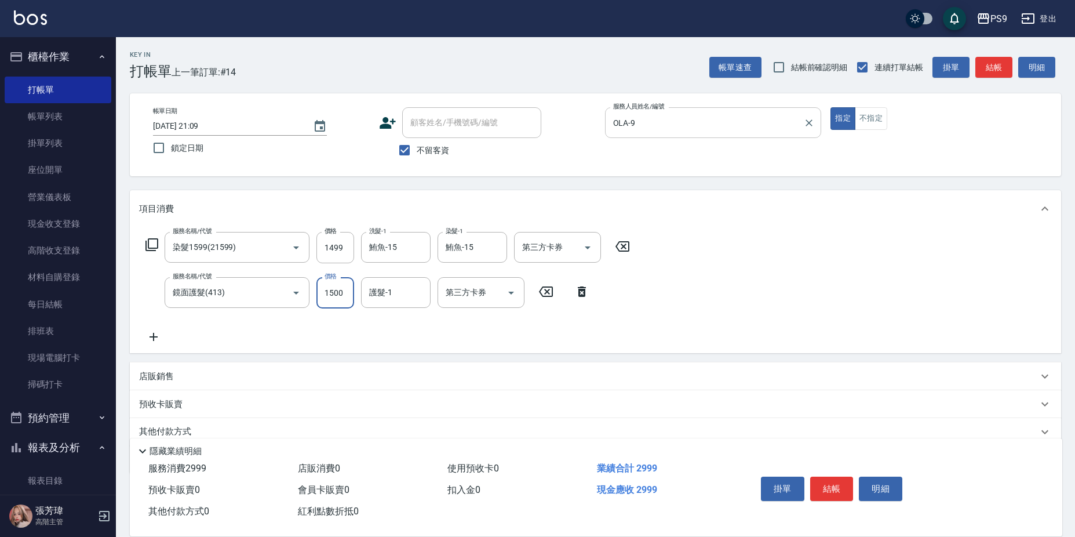
type input "1500"
type input "鮪魚-15"
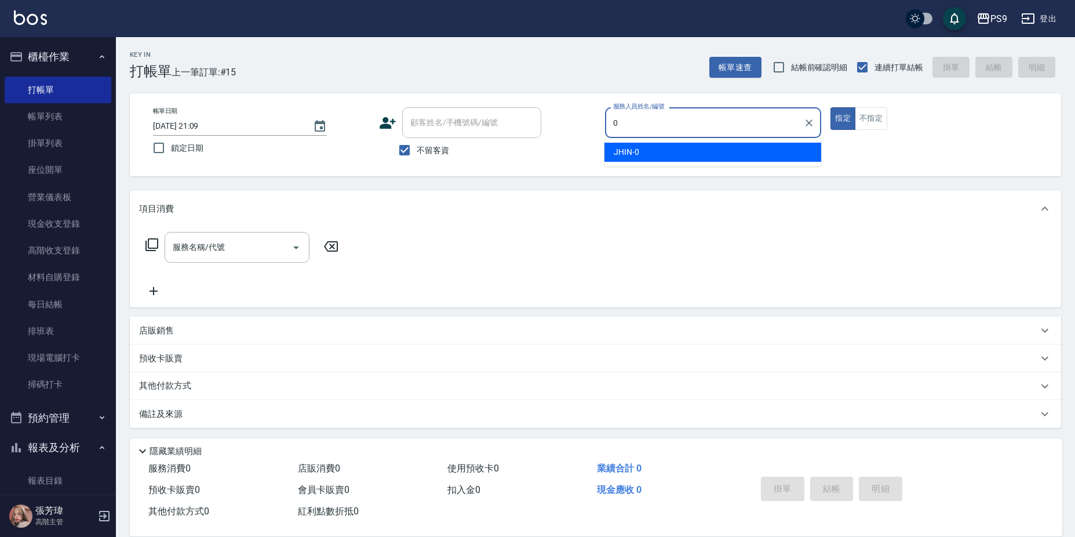
type input "JHIN-0"
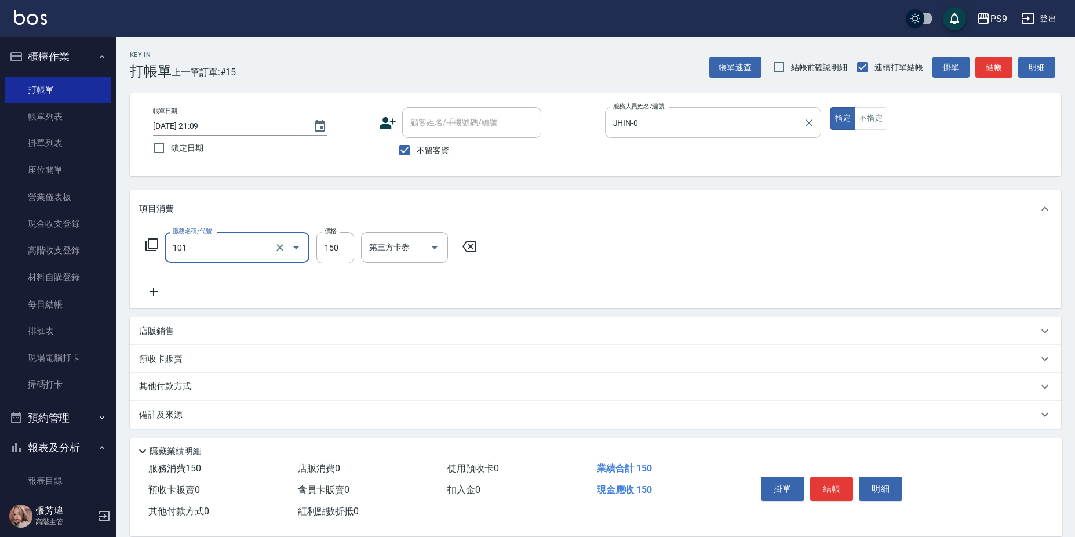
type input "洗髮(101)"
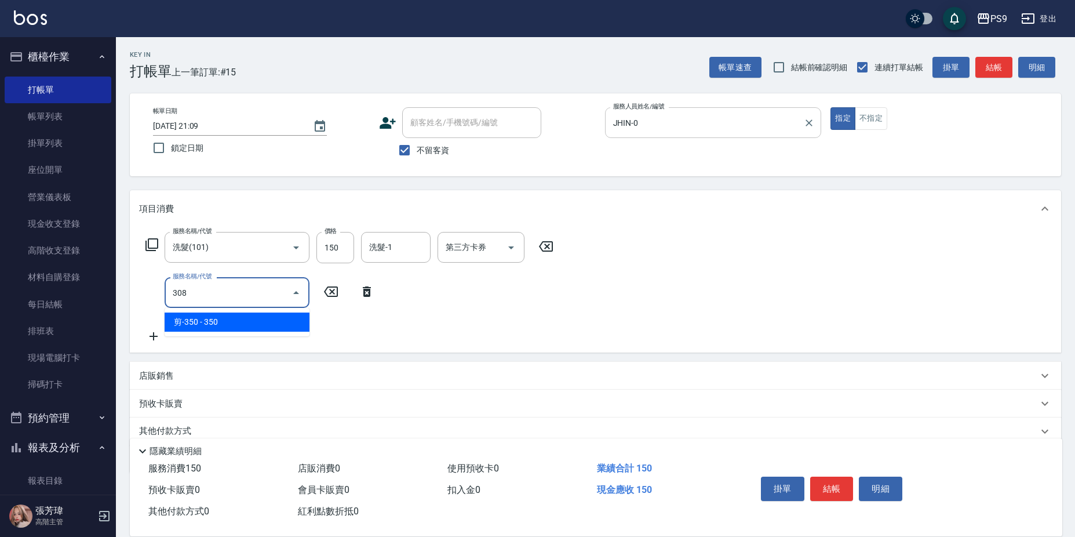
type input "剪-350(308)"
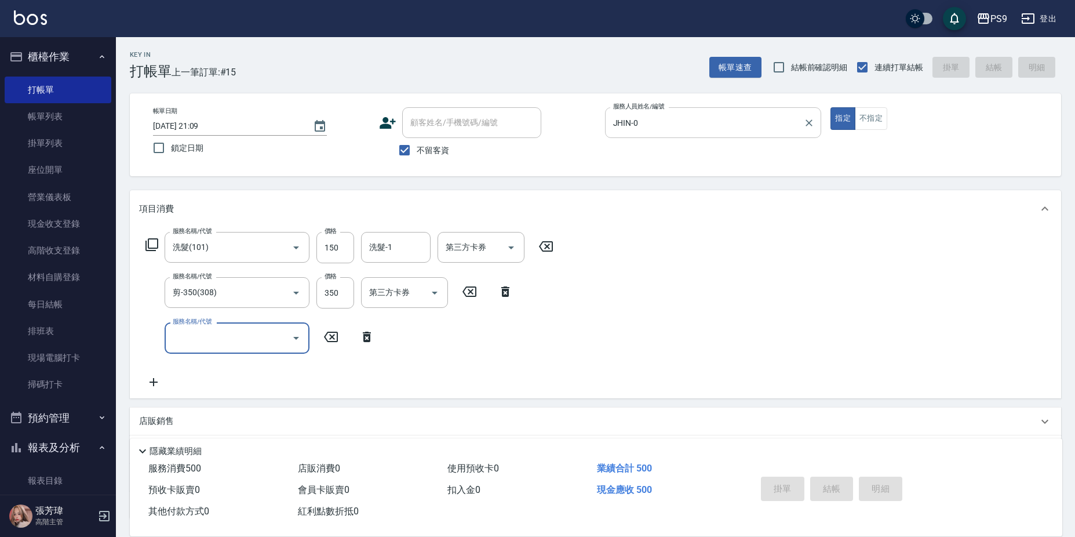
type input "[DATE] 21:10"
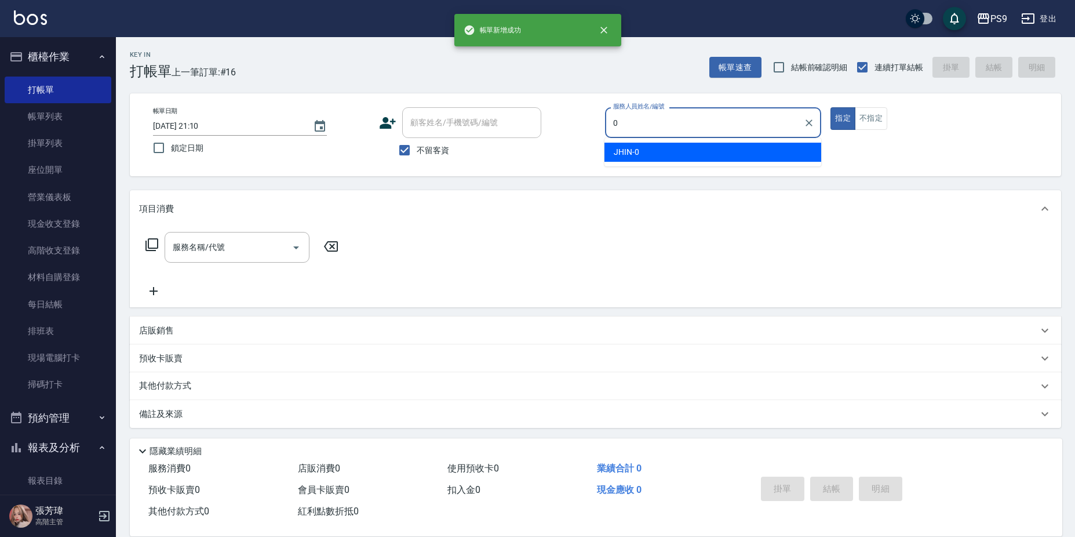
type input "JHIN-0"
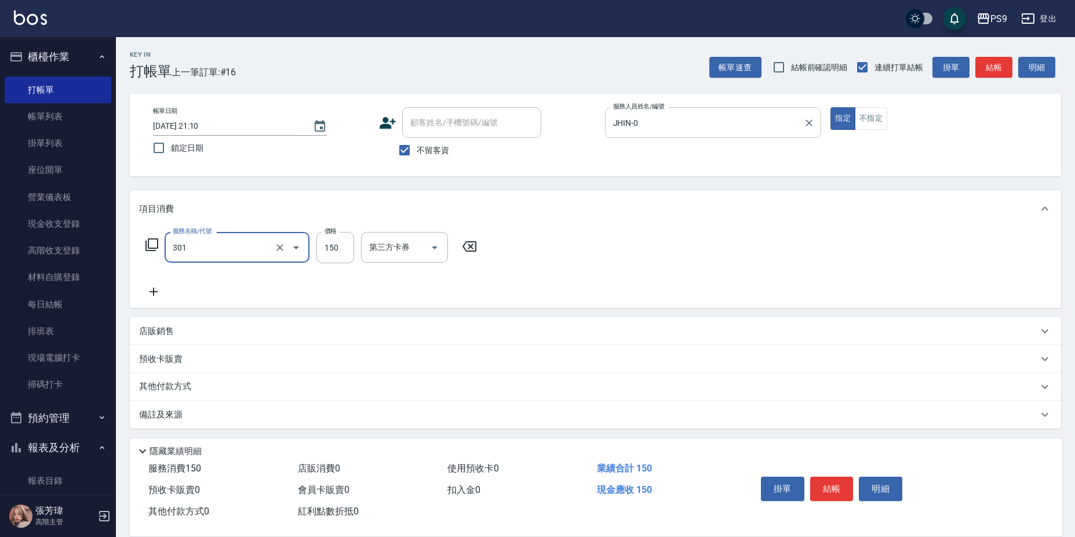
type input "剪-150(301)"
type input "500"
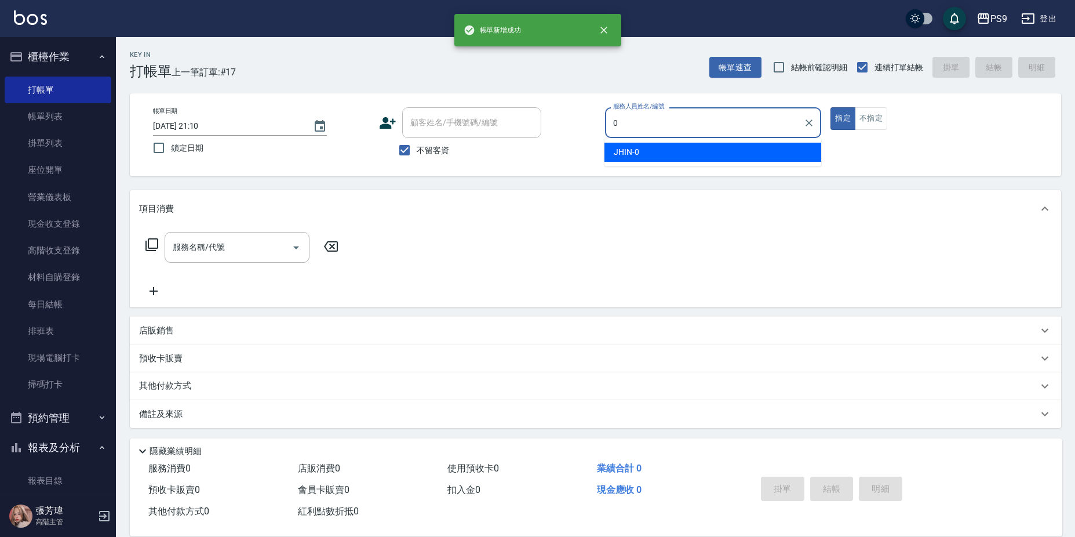
type input "JHIN-0"
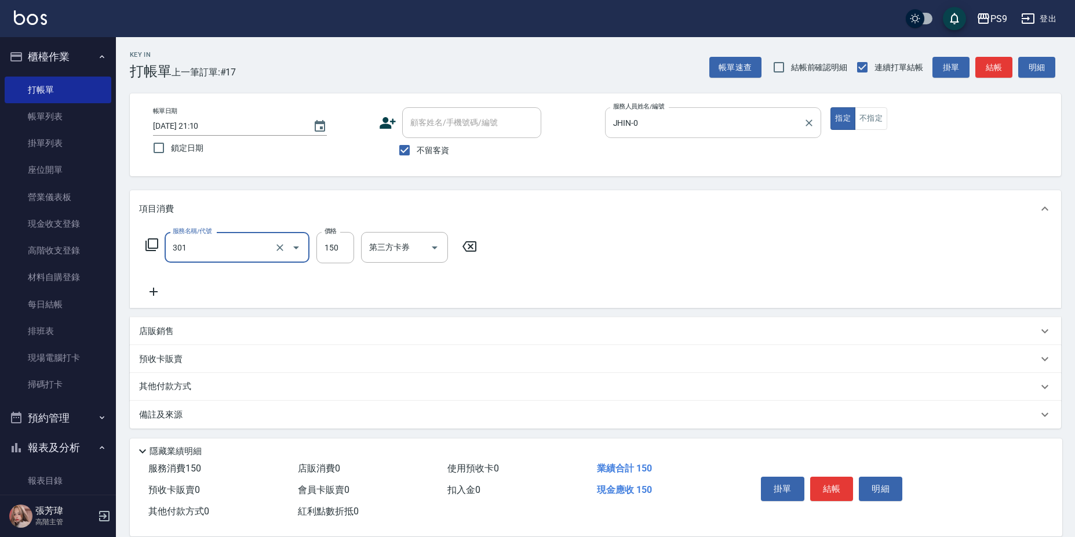
type input "剪-150(301)"
type input "500"
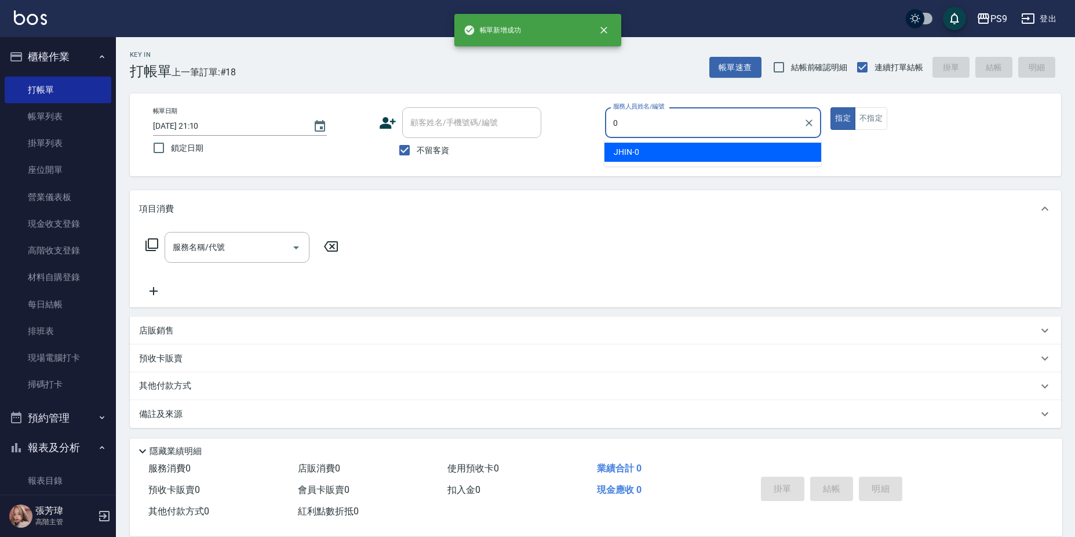
type input "JHIN-0"
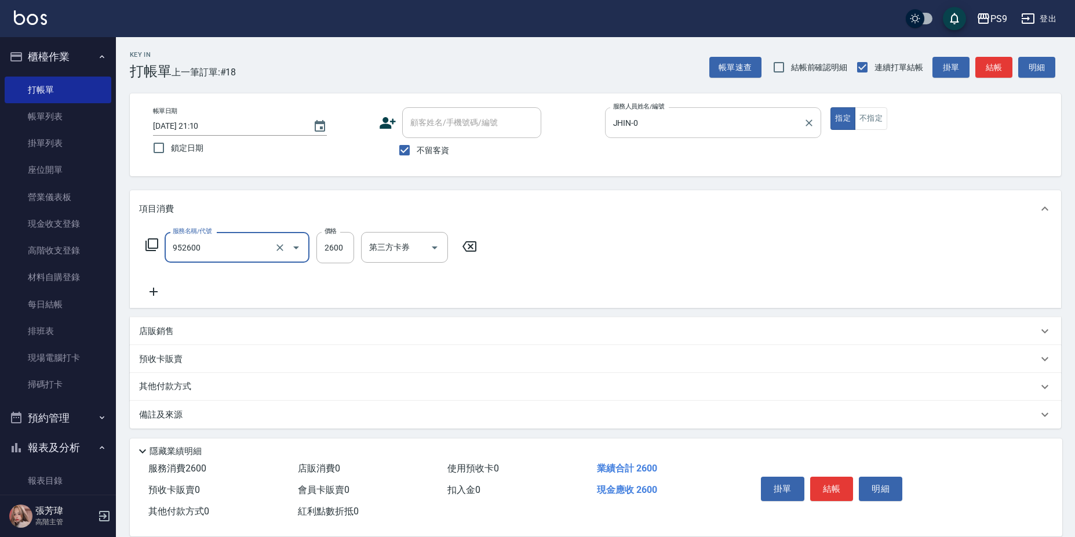
type input "過年-燙B(952600)"
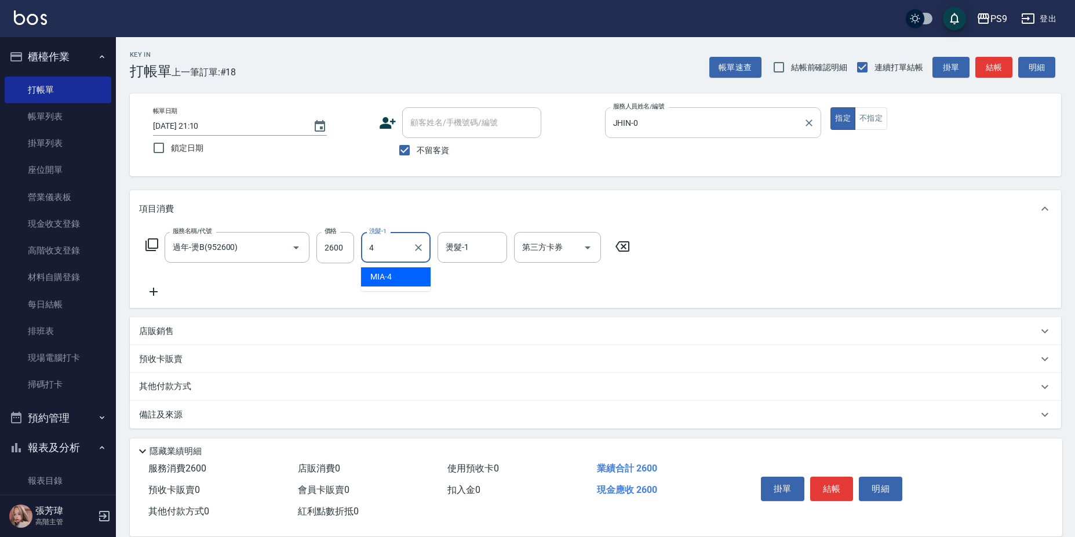
type input "MIA-4"
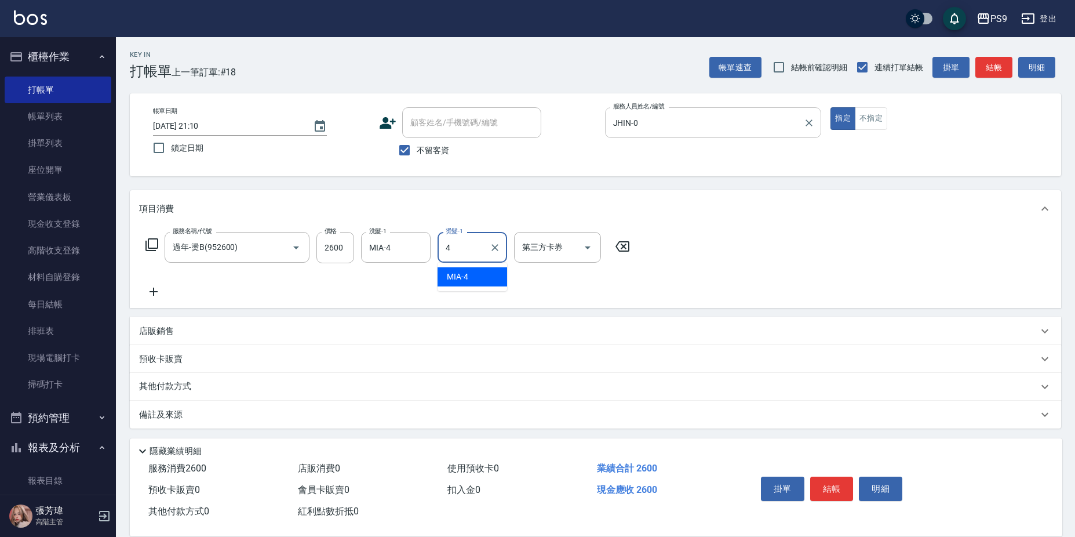
type input "MIA-4"
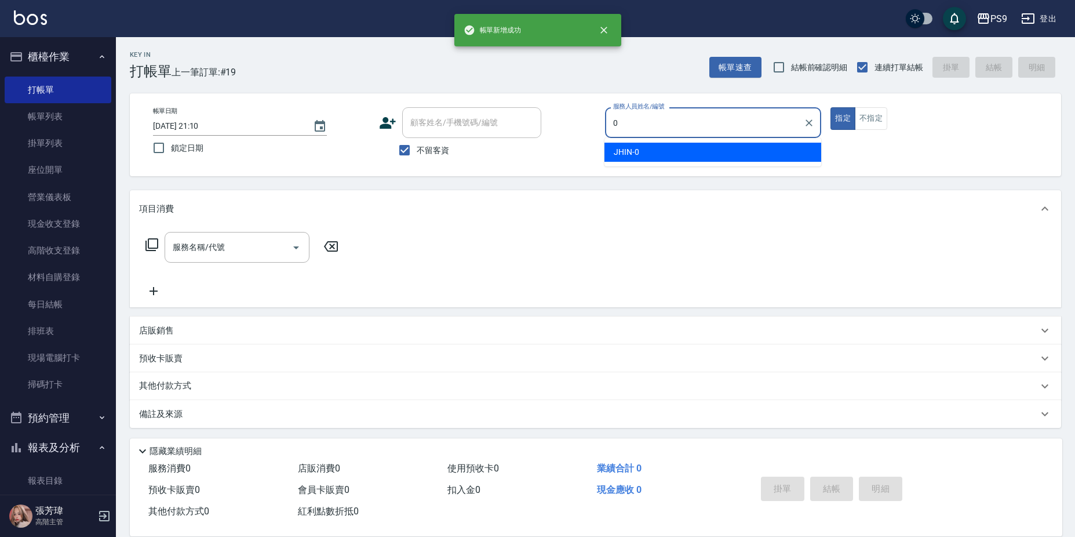
type input "JHIN-0"
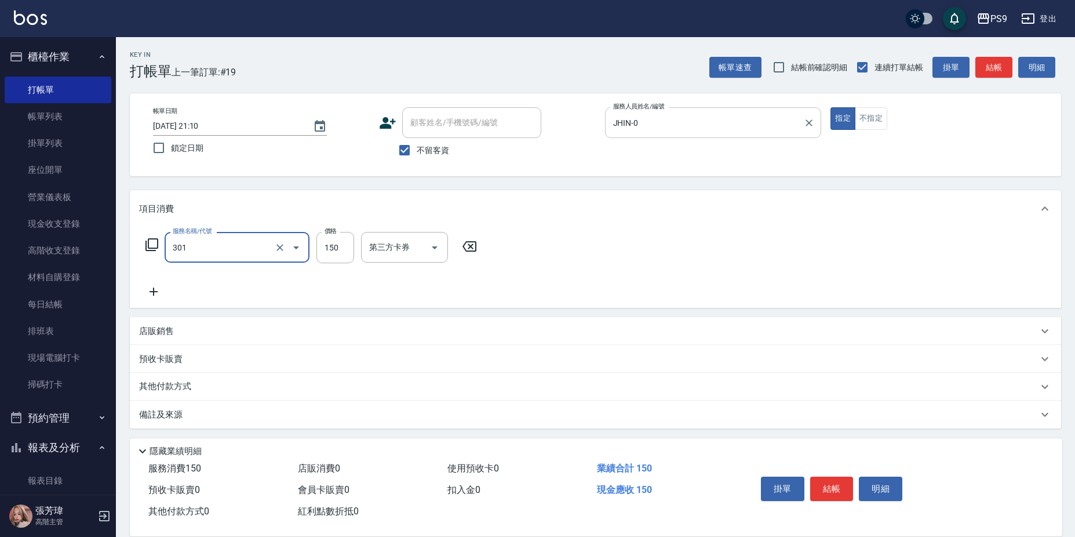
type input "剪-150(301)"
type input "500"
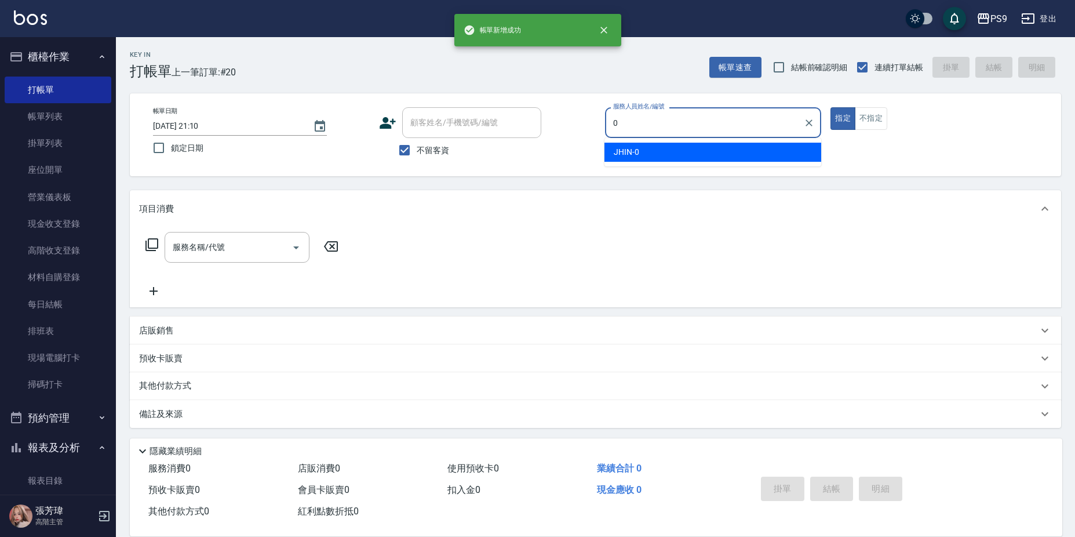
type input "JHIN-0"
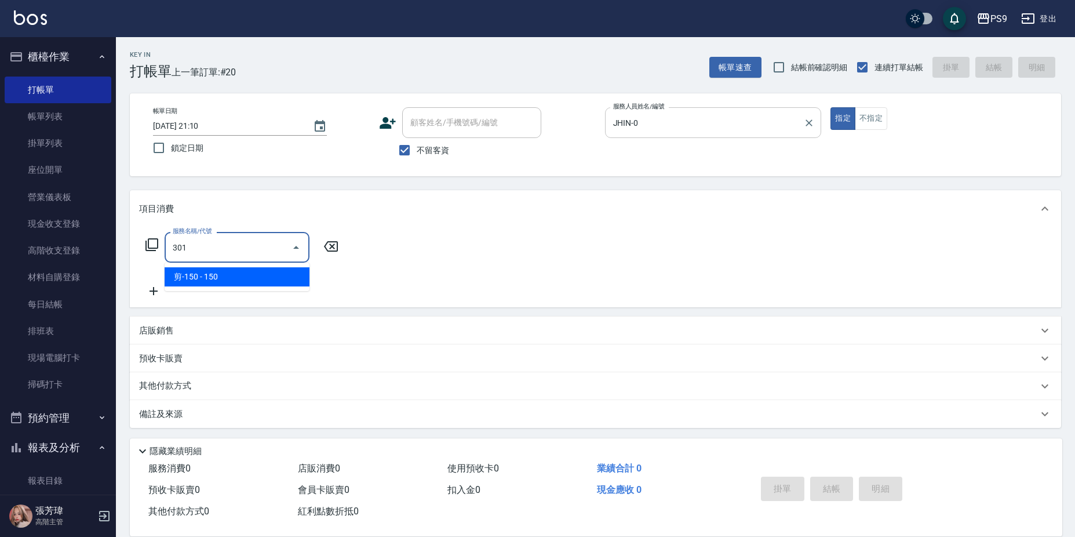
type input "剪-150(301)"
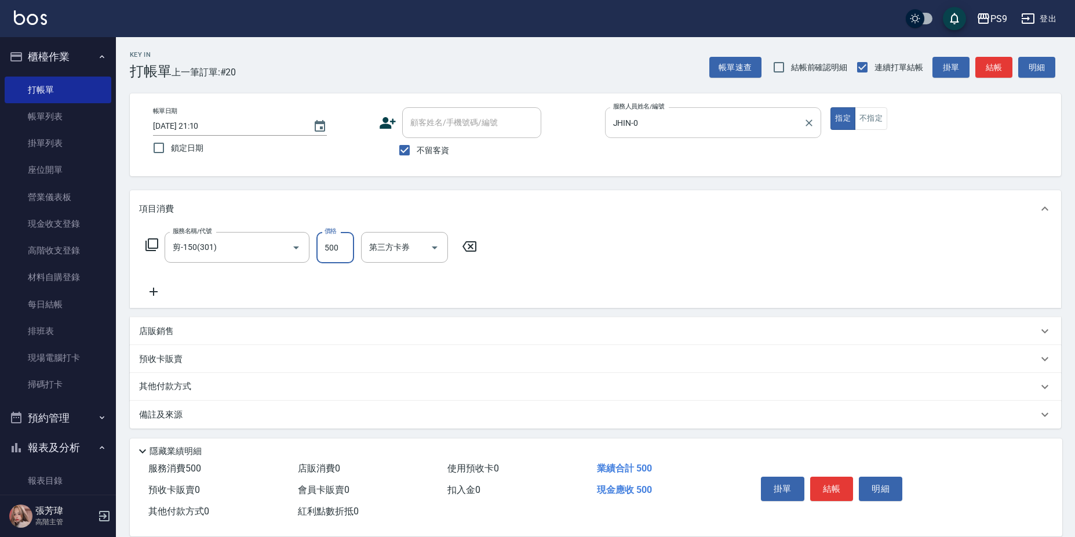
type input "500"
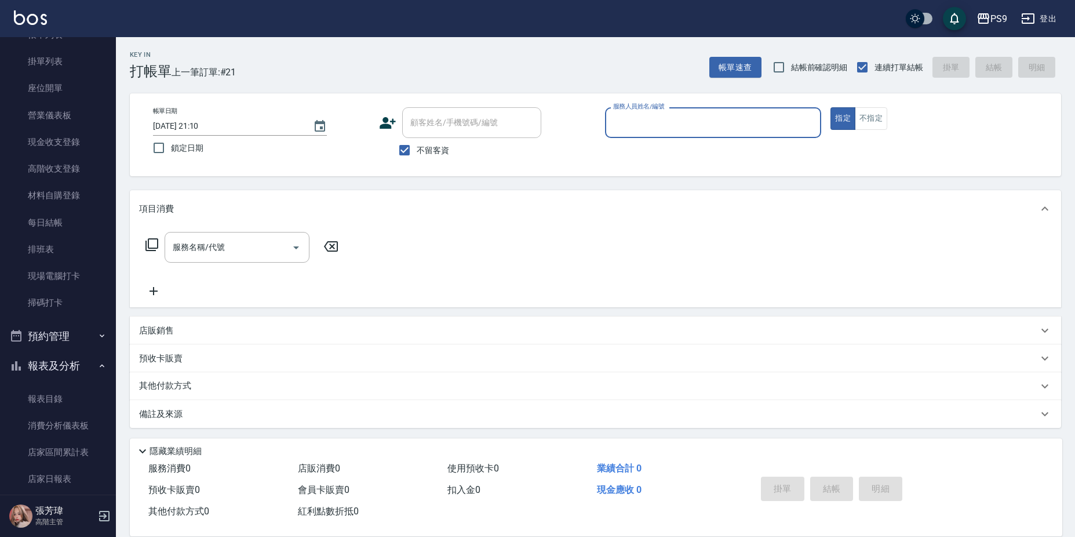
scroll to position [174, 0]
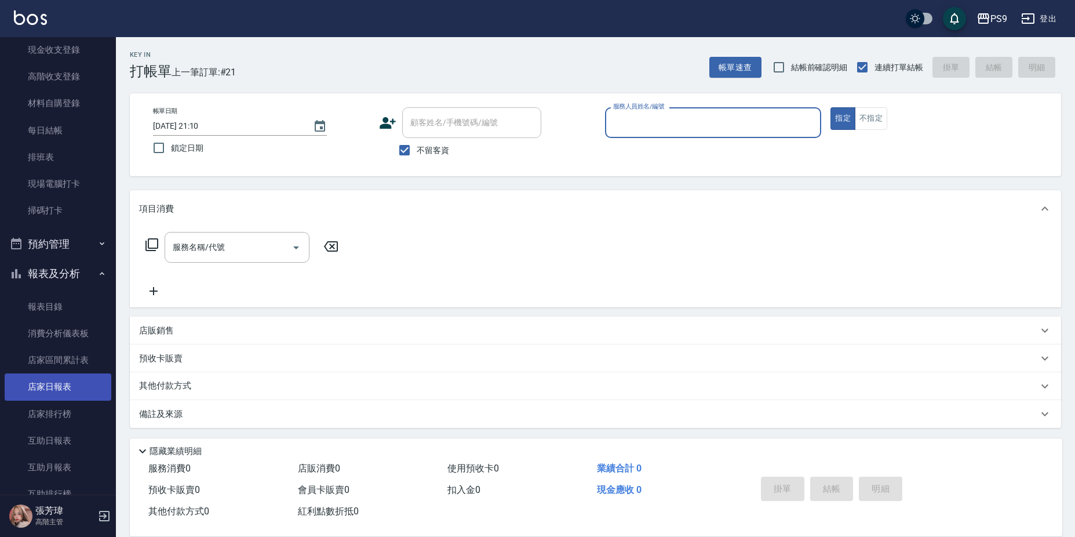
click at [70, 383] on link "店家日報表" at bounding box center [58, 386] width 107 height 27
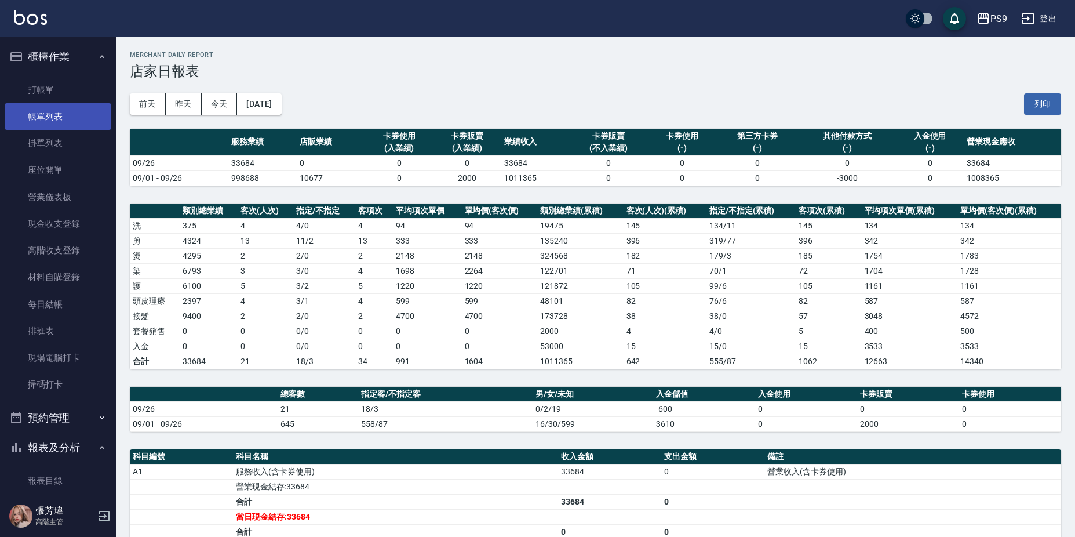
click at [68, 115] on link "帳單列表" at bounding box center [58, 116] width 107 height 27
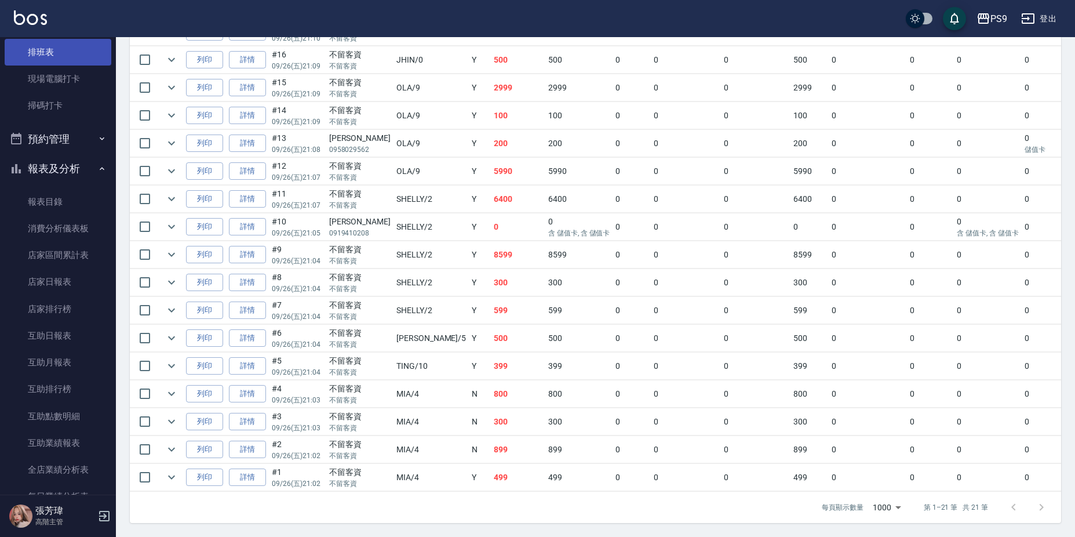
scroll to position [290, 0]
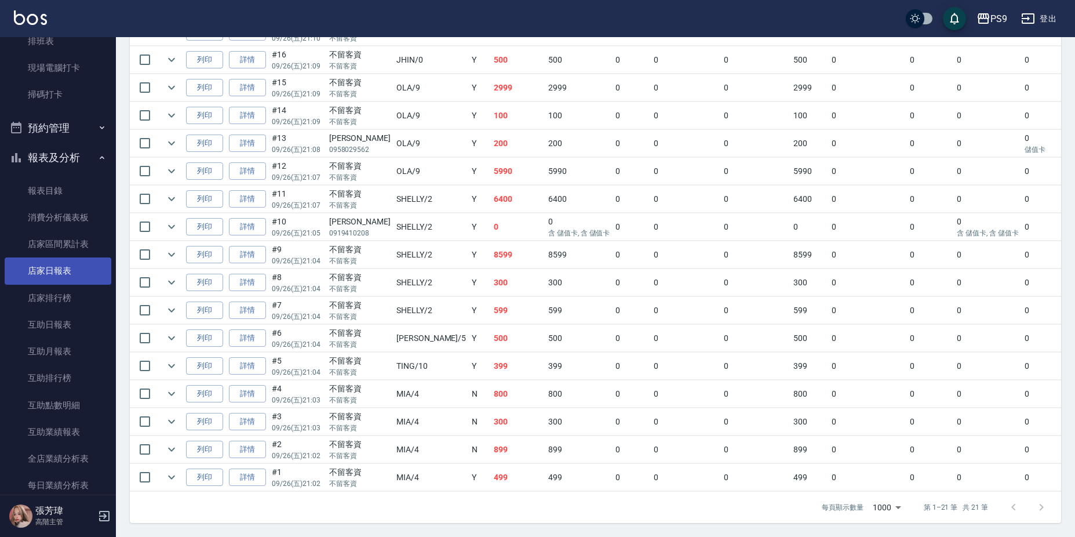
click at [69, 259] on link "店家日報表" at bounding box center [58, 270] width 107 height 27
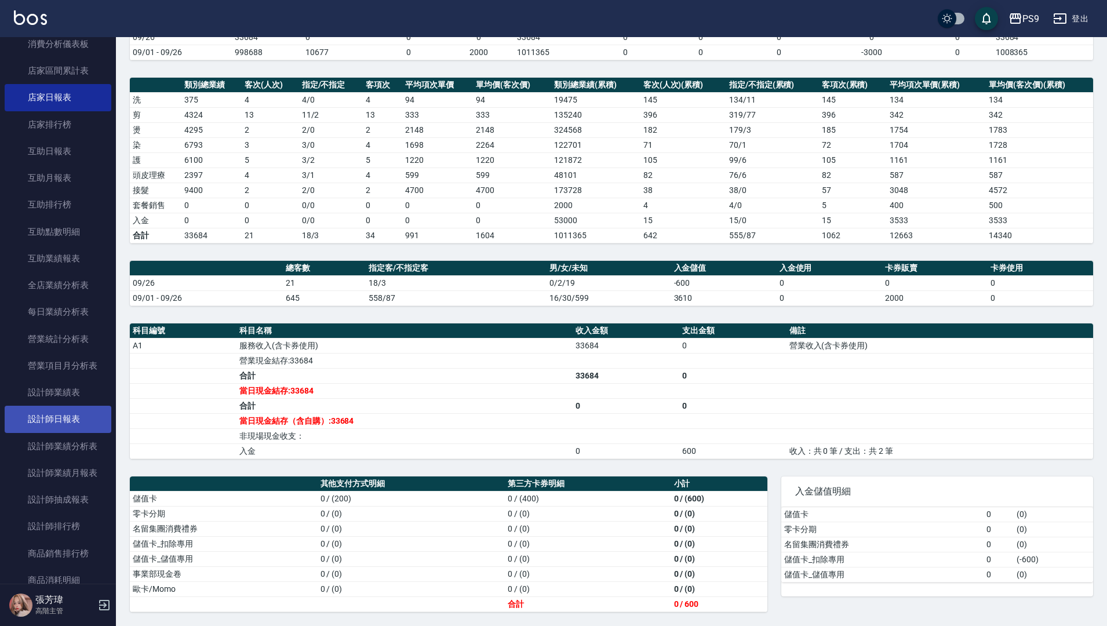
scroll to position [464, 0]
click at [84, 418] on link "設計師日報表" at bounding box center [58, 418] width 107 height 27
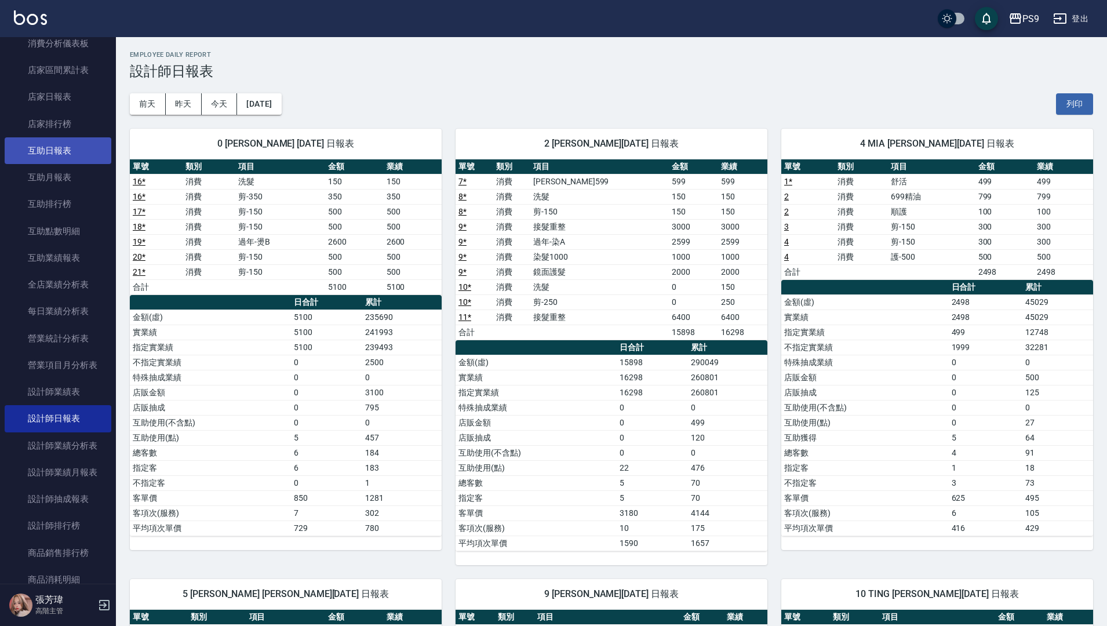
click at [63, 151] on link "互助日報表" at bounding box center [58, 150] width 107 height 27
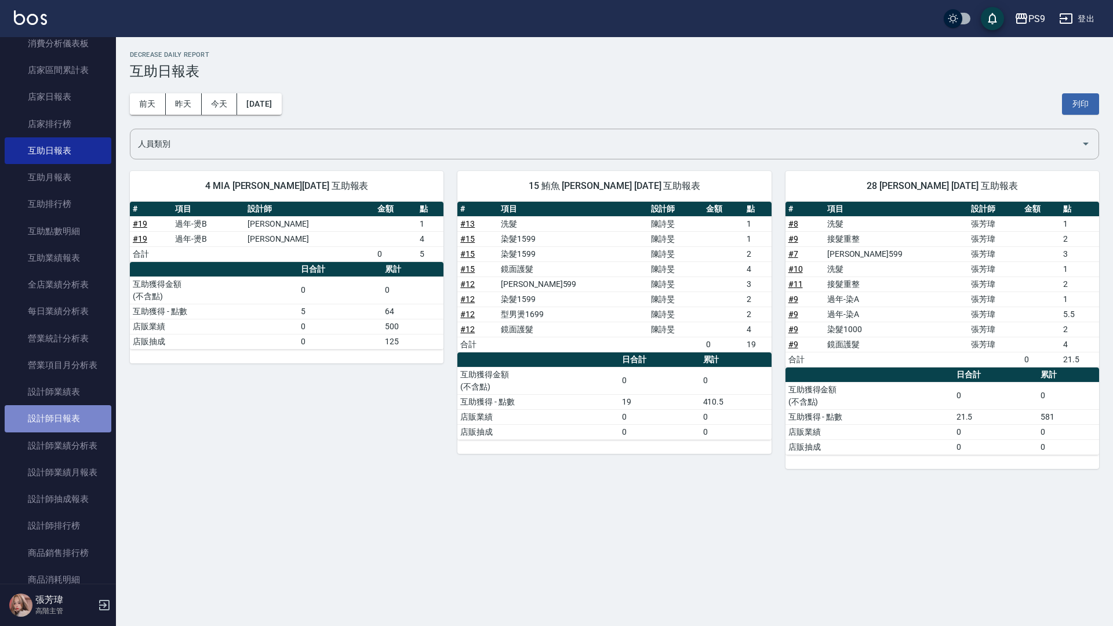
click at [72, 408] on link "設計師日報表" at bounding box center [58, 418] width 107 height 27
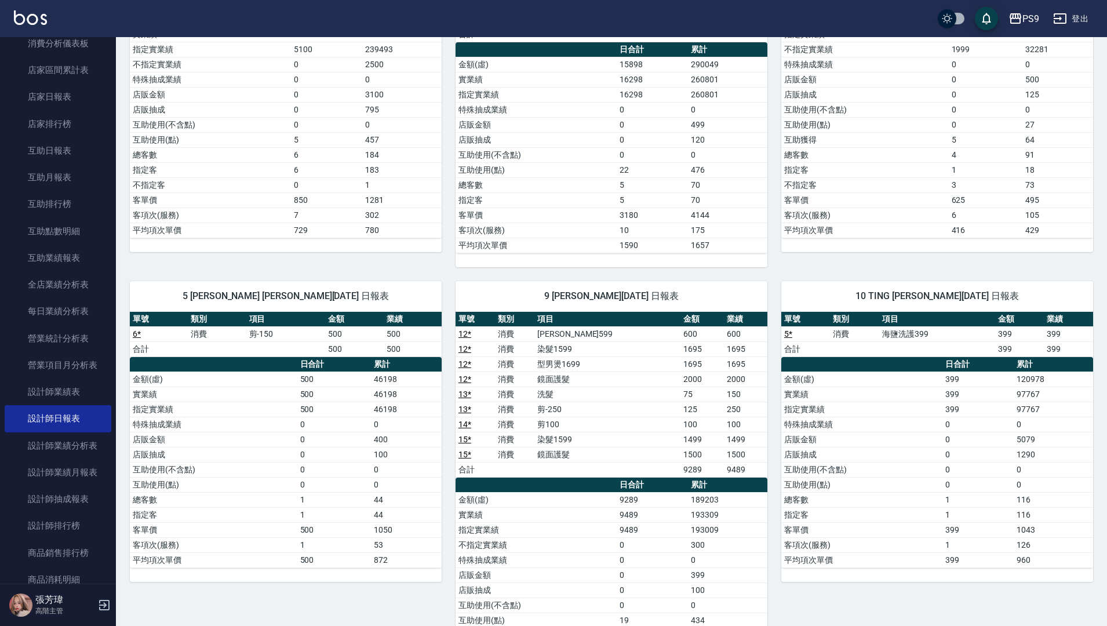
scroll to position [418, 0]
